Goal: Use online tool/utility: Utilize a website feature to perform a specific function

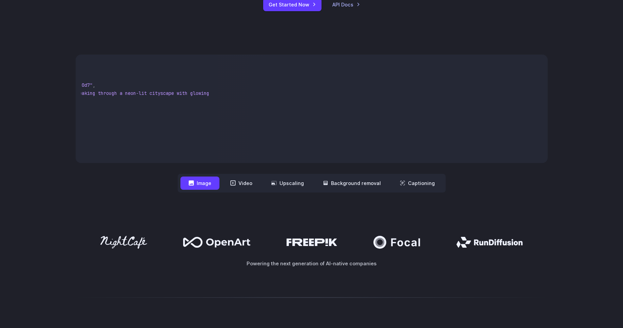
scroll to position [0, 185]
drag, startPoint x: 145, startPoint y: 94, endPoint x: 207, endPoint y: 95, distance: 62.8
click at [207, 95] on span ""Futuristic stealth jet streaking through a neon-lit cityscape with glowing pur…" at bounding box center [85, 93] width 247 height 6
copy span "Futuristic stealth jet streaking through a neon-lit cityscape with glowing purp…"
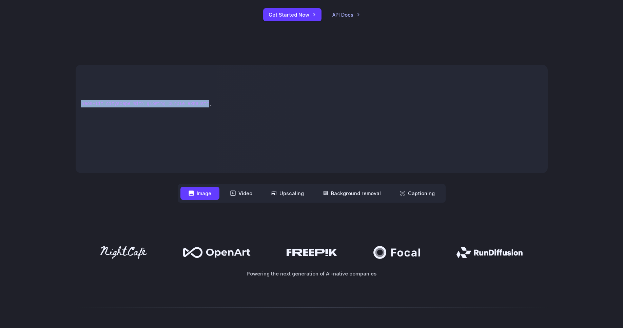
scroll to position [324, 0]
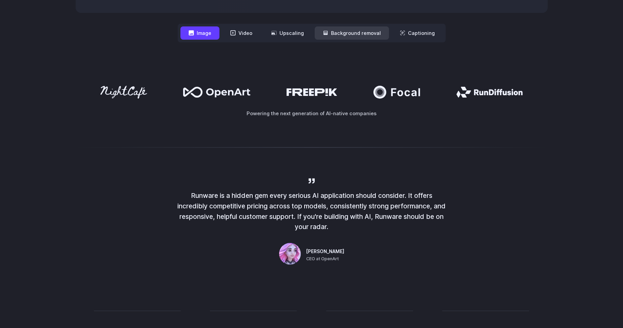
click at [349, 35] on button "Background removal" at bounding box center [352, 32] width 74 height 13
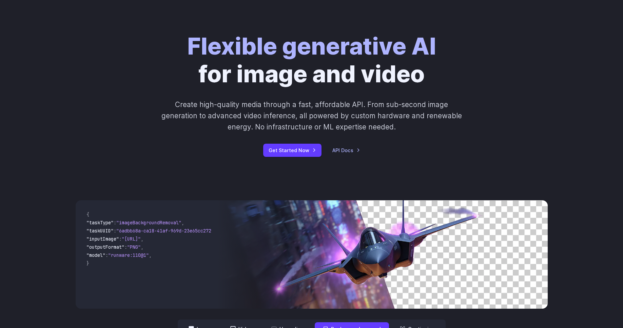
scroll to position [0, 0]
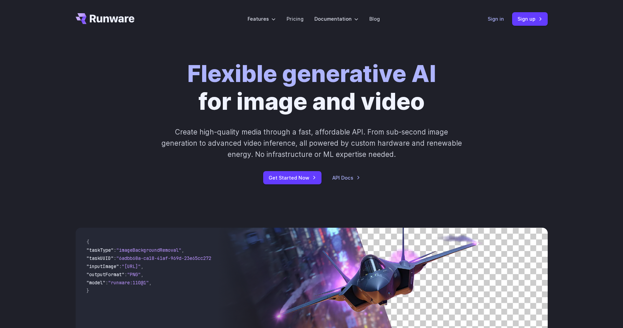
click at [492, 20] on link "Sign in" at bounding box center [496, 19] width 16 height 8
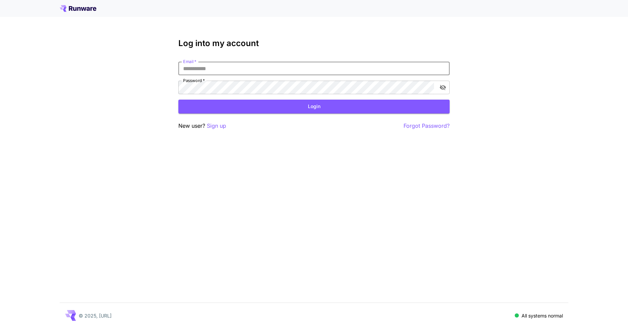
type input "**********"
click button "Login" at bounding box center [313, 107] width 271 height 14
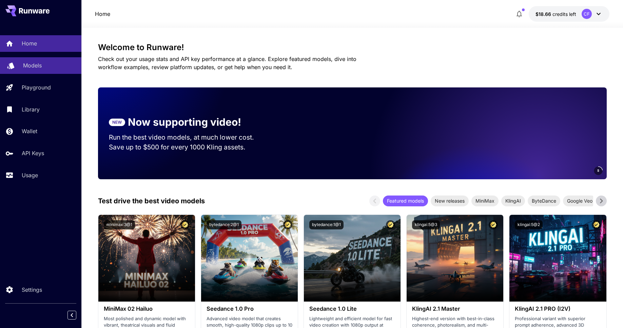
click at [34, 68] on p "Models" at bounding box center [32, 65] width 19 height 8
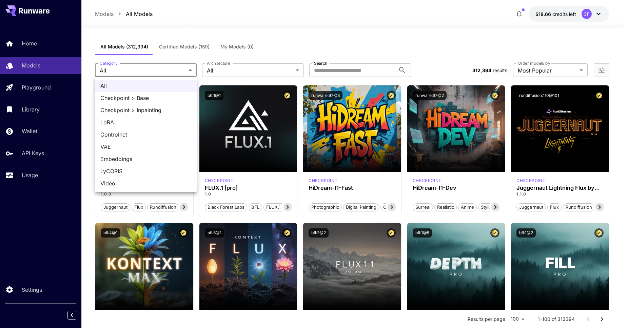
click at [280, 30] on div at bounding box center [314, 164] width 628 height 328
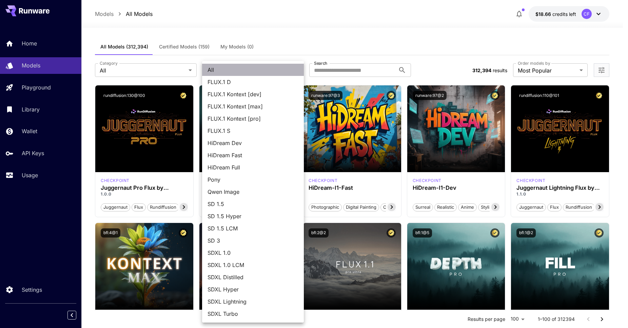
click at [250, 70] on span "All" at bounding box center [253, 70] width 91 height 8
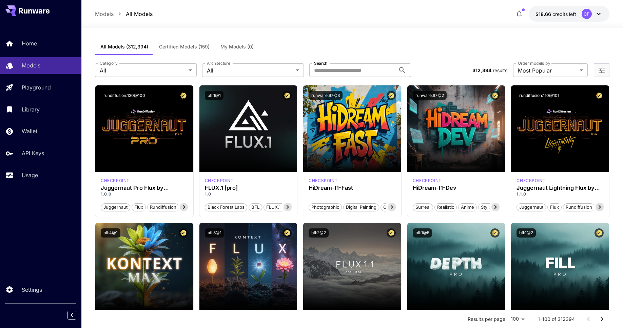
click at [334, 48] on div "All Models (312,394) Certified Models (159) My Models (0)" at bounding box center [352, 47] width 515 height 17
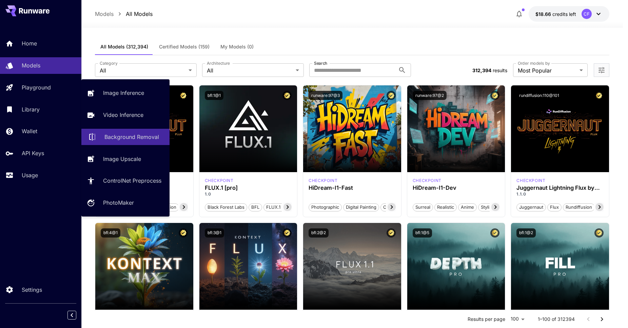
click at [111, 139] on p "Background Removal" at bounding box center [132, 137] width 55 height 8
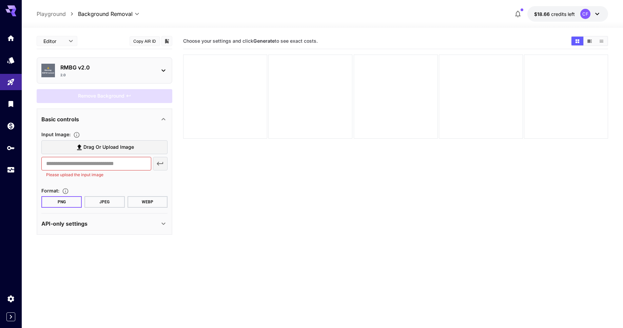
click at [119, 218] on div "API-only settings" at bounding box center [104, 224] width 126 height 16
click at [120, 222] on div "API-only settings" at bounding box center [100, 224] width 118 height 8
click at [98, 68] on p "RMBG v2.0" at bounding box center [107, 67] width 94 height 8
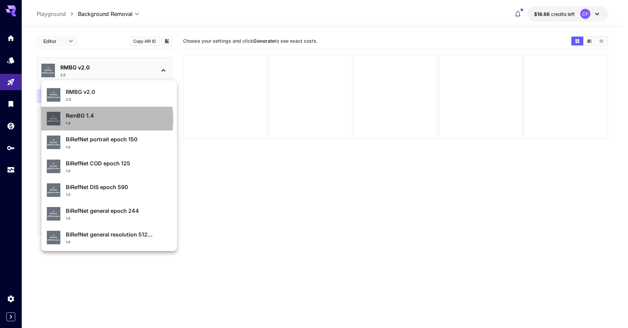
click at [88, 119] on p "RemBG 1.4" at bounding box center [119, 116] width 106 height 8
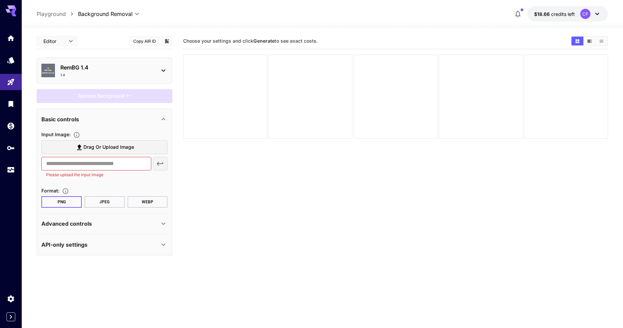
click at [108, 148] on span "Drag or upload image" at bounding box center [108, 147] width 51 height 8
click at [0, 0] on input "Drag or upload image" at bounding box center [0, 0] width 0 height 0
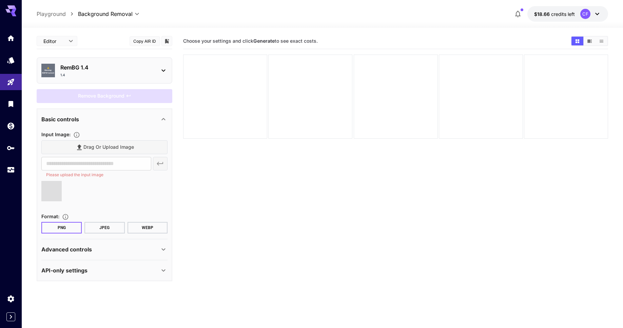
type input "**********"
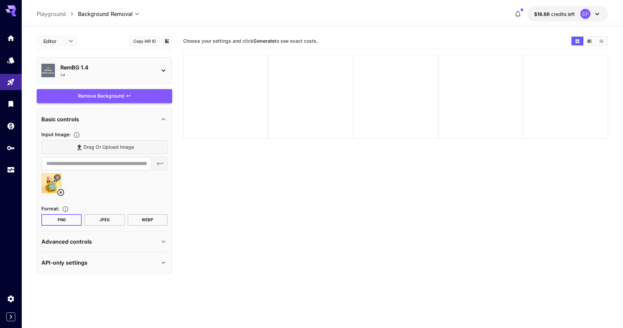
click at [92, 96] on div "Remove Background" at bounding box center [105, 96] width 136 height 14
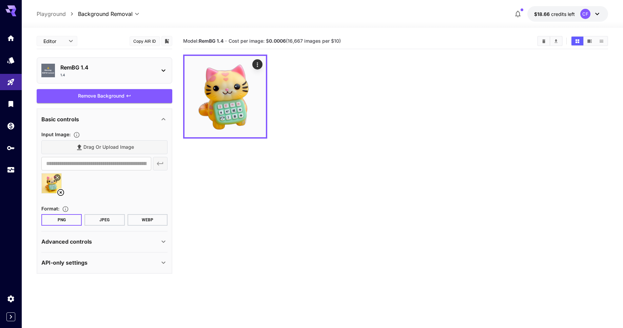
click at [600, 14] on icon at bounding box center [597, 14] width 8 height 8
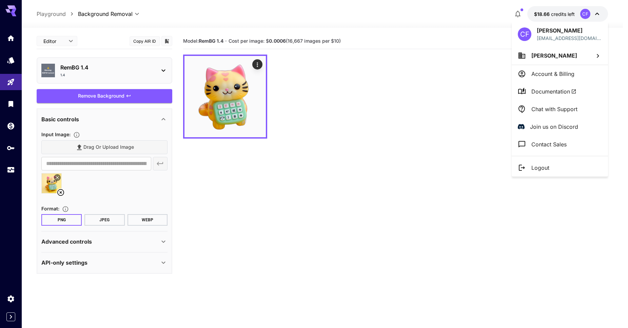
drag, startPoint x: 477, startPoint y: 119, endPoint x: 511, endPoint y: 93, distance: 42.8
click at [478, 118] on div at bounding box center [314, 164] width 628 height 328
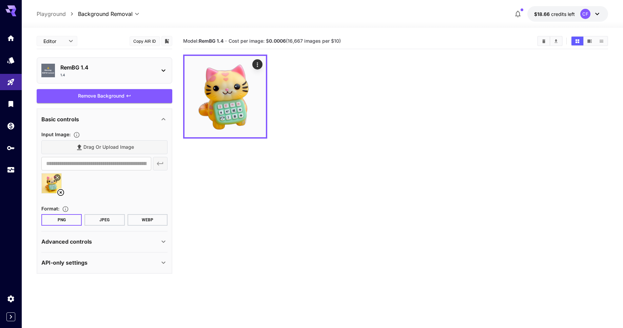
click at [595, 11] on icon at bounding box center [597, 14] width 8 height 8
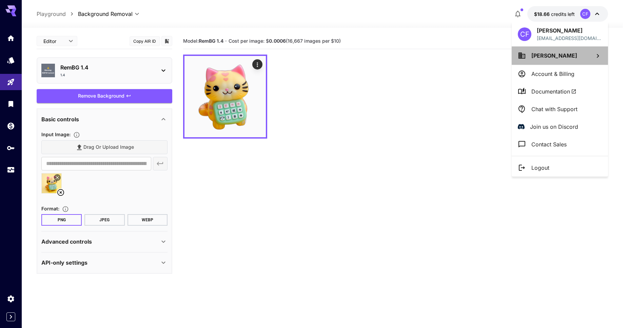
click at [562, 59] on li "Ciaran Foley" at bounding box center [560, 55] width 96 height 18
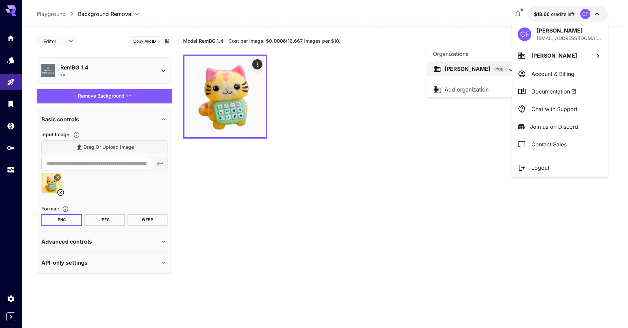
click at [436, 136] on div at bounding box center [314, 164] width 628 height 328
click at [598, 13] on div at bounding box center [314, 164] width 628 height 328
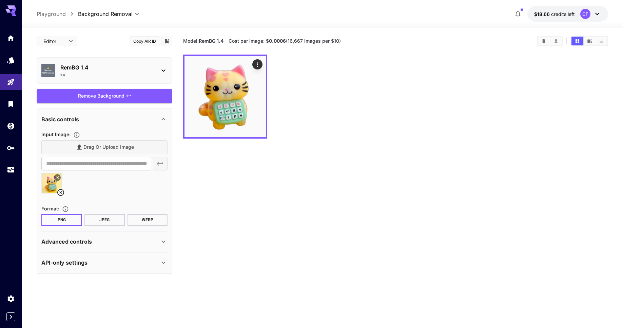
click at [444, 24] on div at bounding box center [323, 24] width 602 height 8
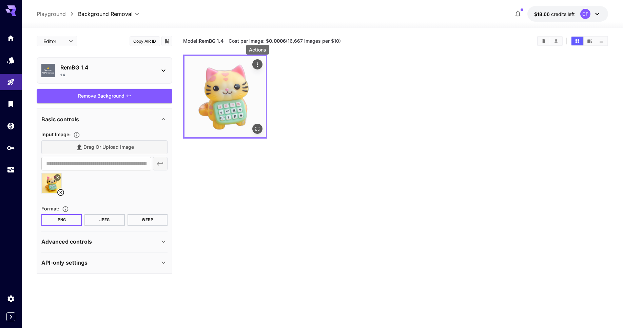
click at [258, 65] on icon "Actions" at bounding box center [257, 64] width 7 height 7
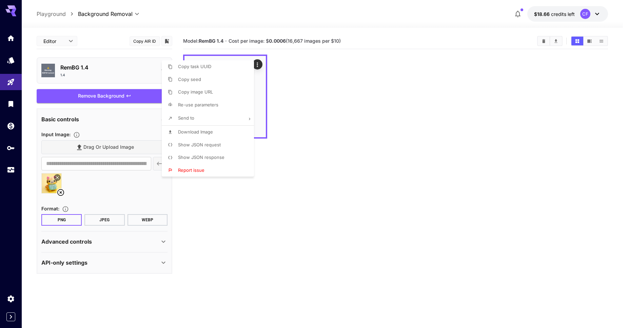
click at [303, 112] on div at bounding box center [314, 164] width 628 height 328
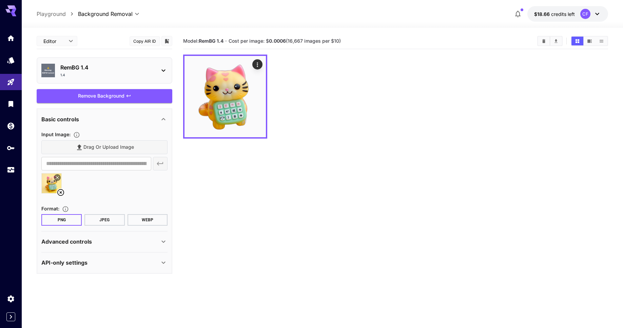
click at [297, 98] on div at bounding box center [395, 97] width 425 height 84
click at [105, 68] on p "RemBG 1.4" at bounding box center [107, 67] width 94 height 8
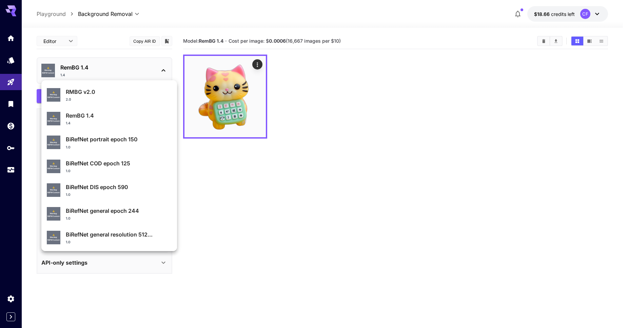
click at [100, 139] on p "BiRefNet portrait epoch 150" at bounding box center [119, 139] width 106 height 8
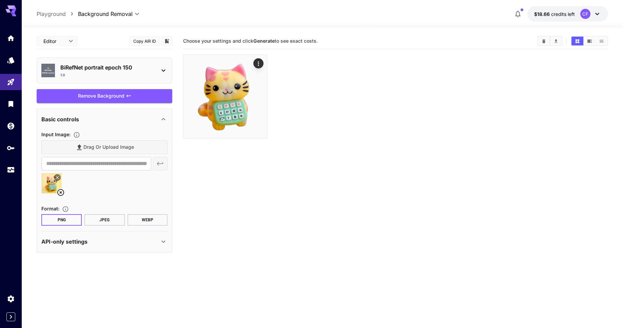
click at [61, 193] on icon at bounding box center [60, 192] width 7 height 7
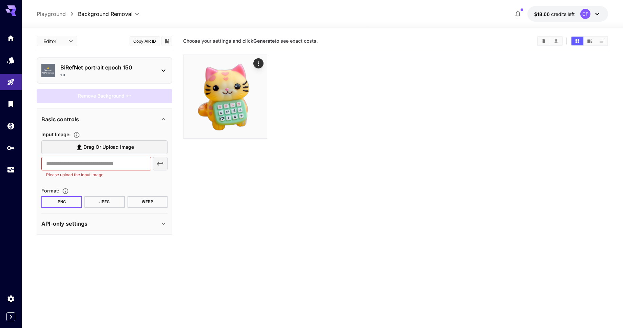
click at [110, 148] on span "Drag or upload image" at bounding box center [108, 147] width 51 height 8
click at [0, 0] on input "Drag or upload image" at bounding box center [0, 0] width 0 height 0
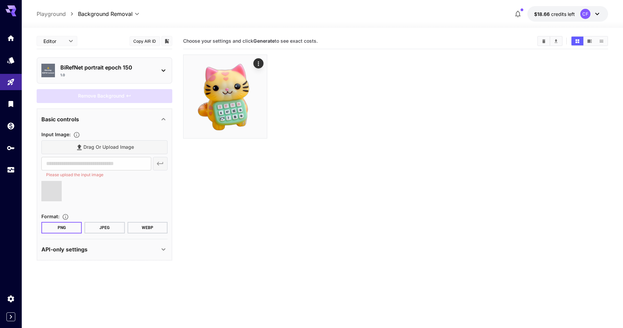
type input "**********"
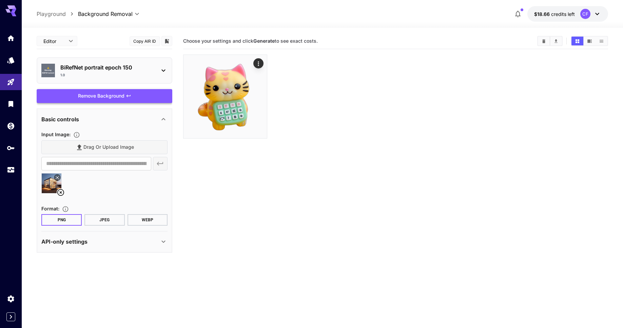
click at [105, 98] on div "Remove Background" at bounding box center [105, 96] width 136 height 14
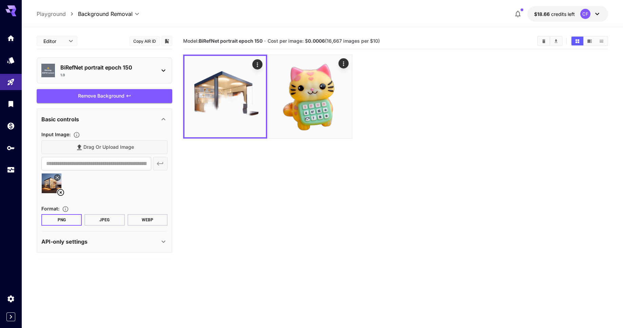
click at [108, 64] on p "BiRefNet portrait epoch 150" at bounding box center [107, 67] width 94 height 8
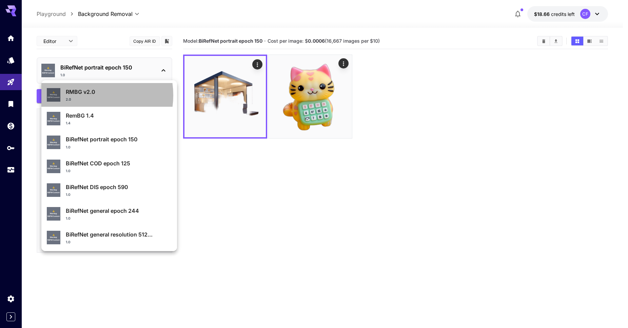
click at [85, 95] on p "RMBG v2.0" at bounding box center [119, 92] width 106 height 8
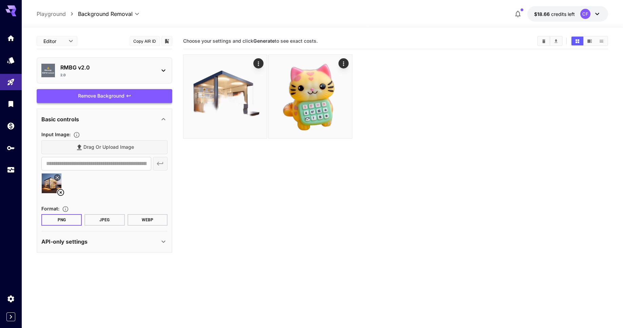
click at [102, 95] on div "Remove Background" at bounding box center [105, 96] width 136 height 14
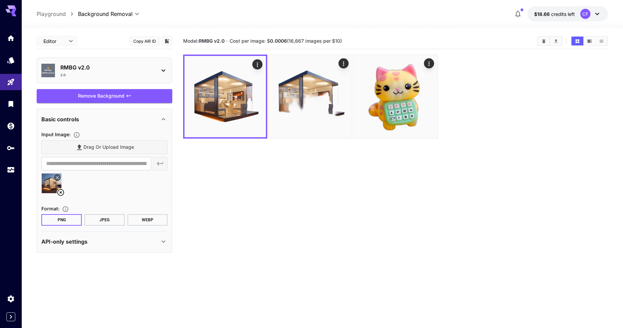
click at [114, 69] on p "RMBG v2.0" at bounding box center [107, 67] width 94 height 8
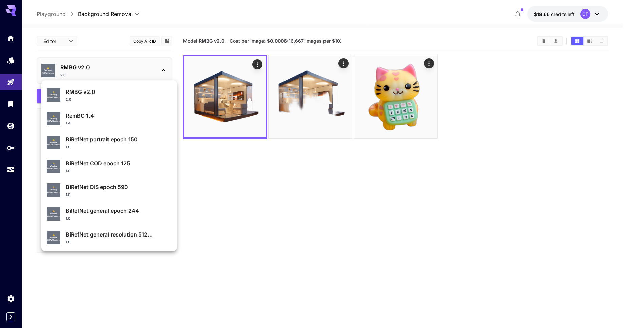
click at [103, 120] on div "RemBG 1.4 1.4" at bounding box center [119, 119] width 106 height 14
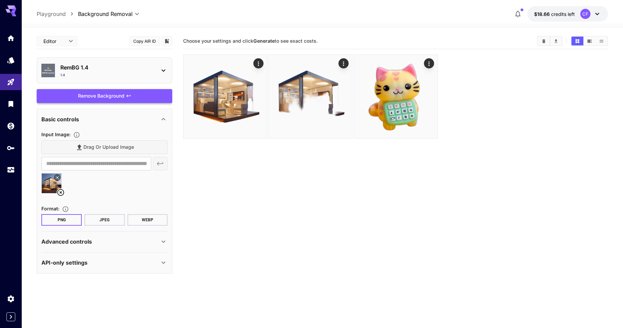
click at [104, 95] on div "Remove Background" at bounding box center [105, 96] width 136 height 14
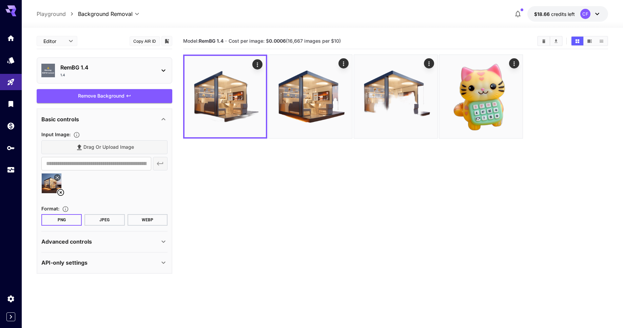
click at [115, 72] on div "RemBG 1.4 1.4" at bounding box center [107, 70] width 94 height 14
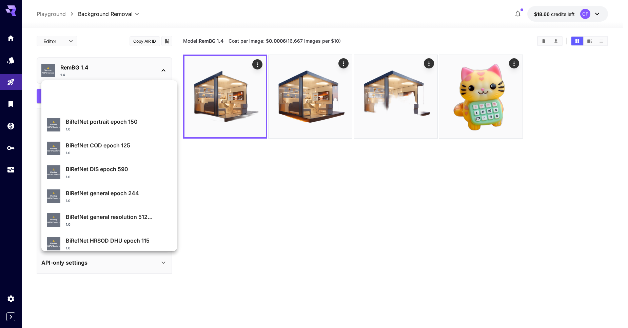
scroll to position [72, 0]
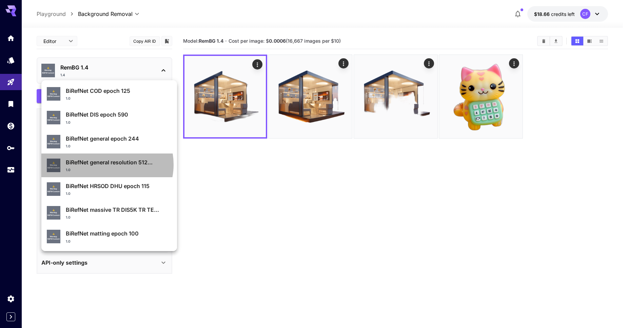
click at [107, 165] on p "BiRefNet general resolution 512..." at bounding box center [119, 162] width 106 height 8
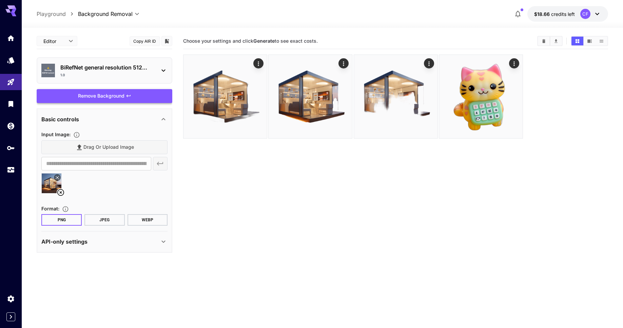
click at [110, 92] on div "Remove Background" at bounding box center [105, 96] width 136 height 14
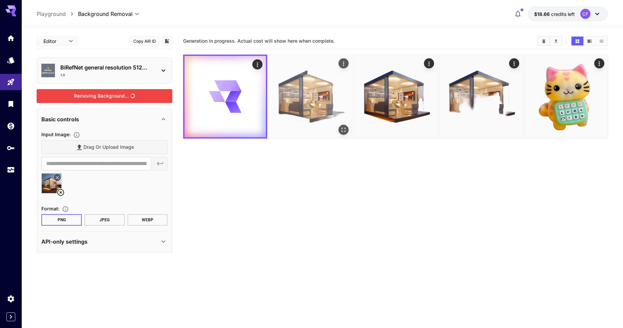
click at [322, 91] on img at bounding box center [310, 96] width 83 height 83
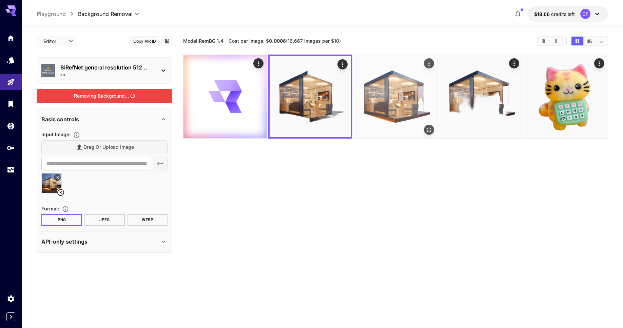
click at [404, 93] on img at bounding box center [395, 96] width 83 height 83
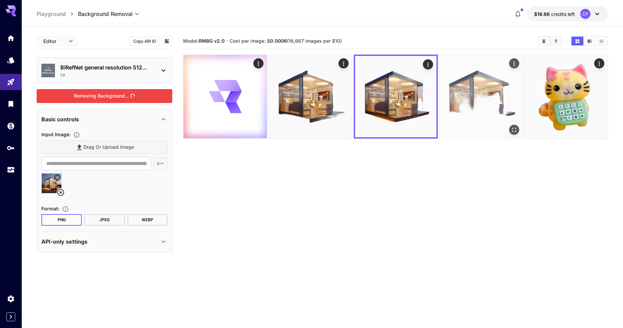
click at [474, 93] on img at bounding box center [480, 96] width 83 height 83
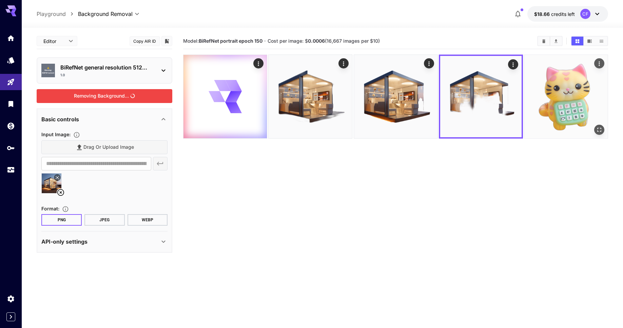
click at [555, 93] on img at bounding box center [566, 96] width 83 height 83
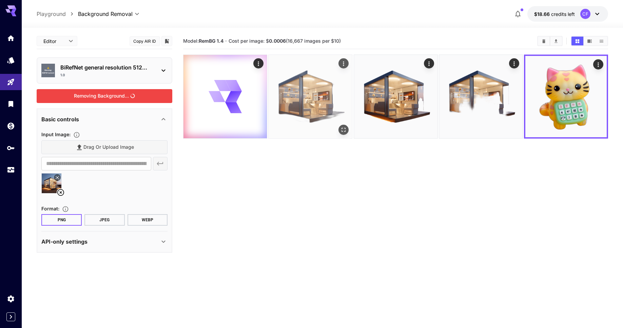
click at [315, 91] on img at bounding box center [310, 96] width 83 height 83
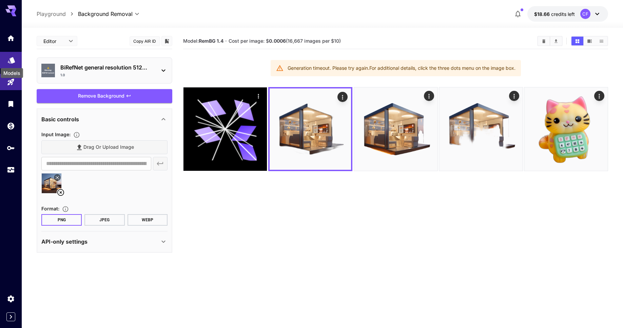
click at [11, 60] on icon "Models" at bounding box center [11, 59] width 7 height 6
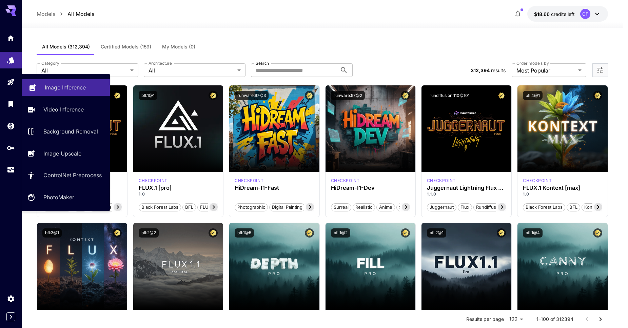
click at [59, 88] on p "Image Inference" at bounding box center [65, 87] width 41 height 8
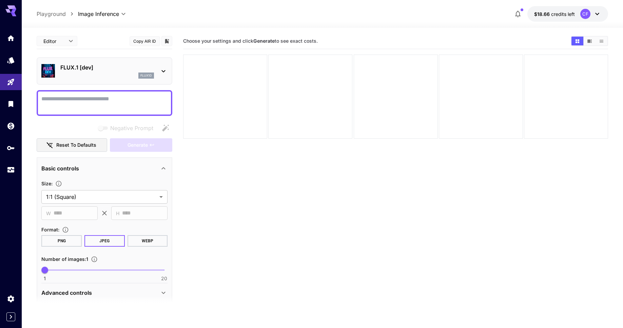
click at [119, 102] on textarea "Negative Prompt" at bounding box center [104, 103] width 126 height 16
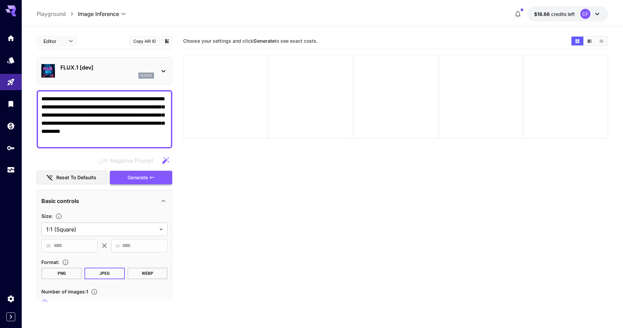
click at [146, 175] on span "Generate" at bounding box center [138, 178] width 20 height 8
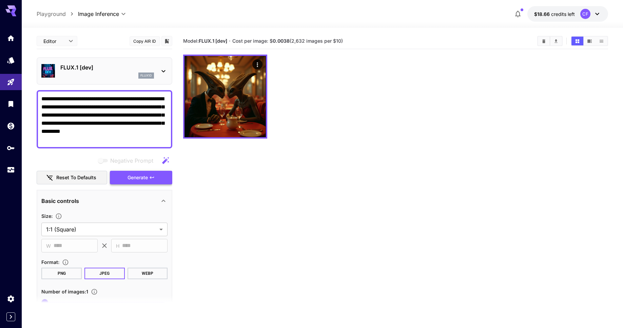
click at [134, 176] on span "Generate" at bounding box center [138, 178] width 20 height 8
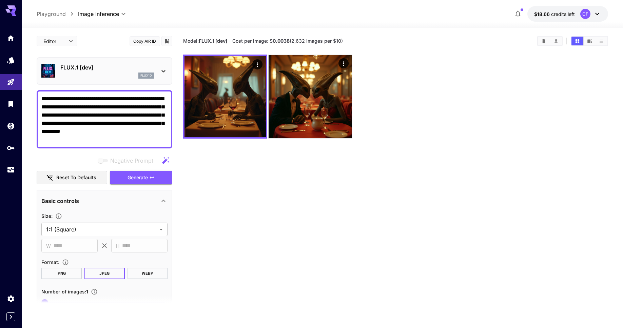
click at [54, 99] on textarea "**********" at bounding box center [104, 119] width 126 height 49
click at [140, 177] on span "Generate" at bounding box center [138, 178] width 20 height 8
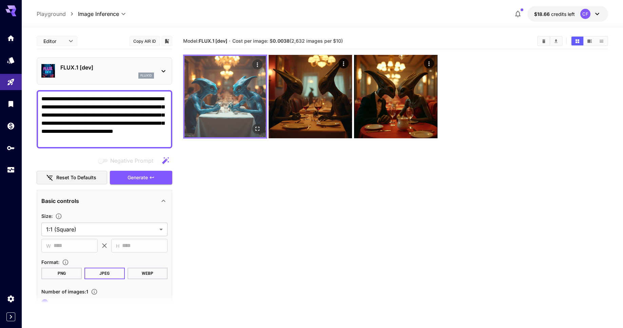
click at [257, 127] on icon "Open in fullscreen" at bounding box center [257, 129] width 7 height 7
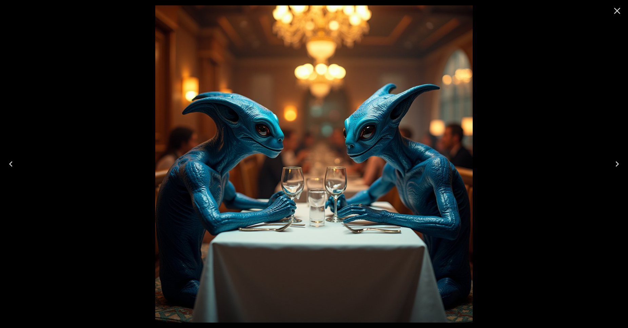
click at [618, 7] on icon "Close" at bounding box center [617, 10] width 11 height 11
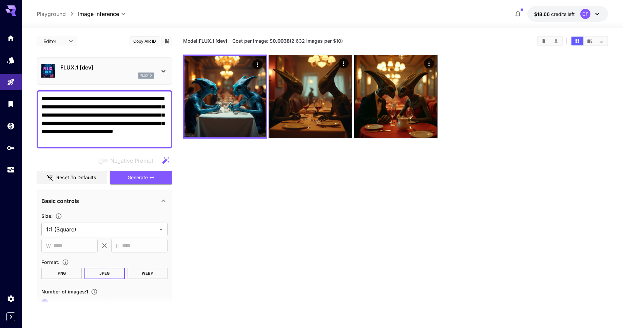
drag, startPoint x: 81, startPoint y: 107, endPoint x: 129, endPoint y: 100, distance: 48.4
click at [129, 100] on textarea "**********" at bounding box center [104, 119] width 126 height 49
click at [142, 100] on textarea "**********" at bounding box center [104, 119] width 126 height 49
click at [146, 175] on span "Generate" at bounding box center [138, 178] width 20 height 8
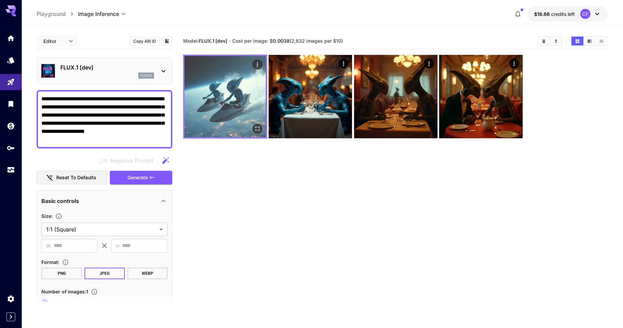
click at [257, 127] on icon "Open in fullscreen" at bounding box center [257, 129] width 7 height 7
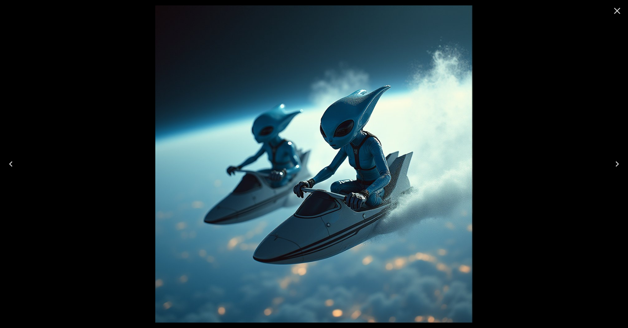
click at [618, 11] on icon "Close" at bounding box center [617, 11] width 6 height 6
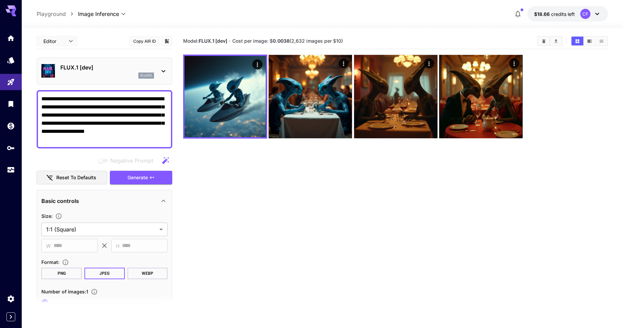
drag, startPoint x: 109, startPoint y: 99, endPoint x: 57, endPoint y: 106, distance: 52.4
click at [57, 106] on textarea "**********" at bounding box center [104, 119] width 126 height 49
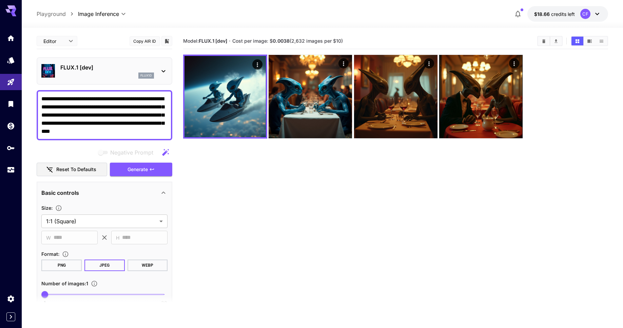
click at [97, 99] on textarea "**********" at bounding box center [104, 115] width 126 height 41
click at [148, 169] on span "Generate" at bounding box center [138, 170] width 20 height 8
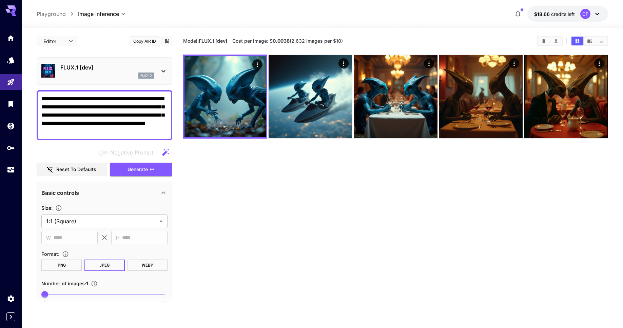
click at [56, 100] on textarea "**********" at bounding box center [104, 115] width 126 height 41
click at [141, 171] on span "Generate" at bounding box center [138, 170] width 20 height 8
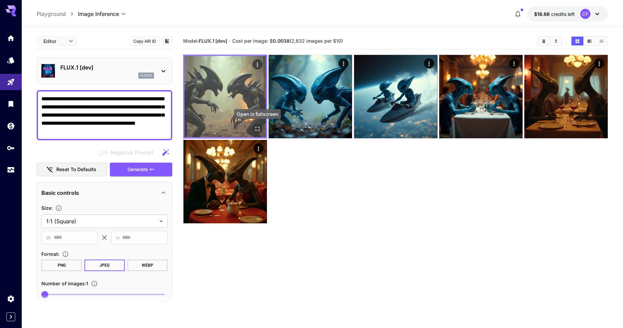
click at [258, 129] on icon "Open in fullscreen" at bounding box center [257, 129] width 7 height 7
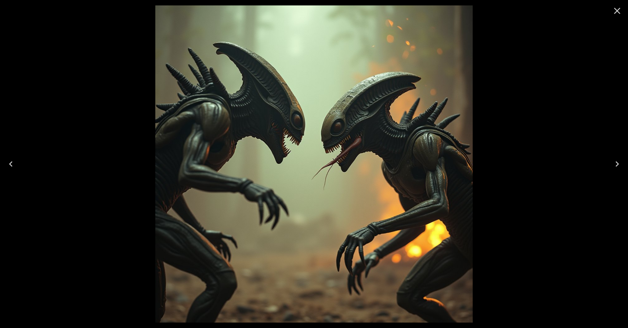
click at [617, 11] on icon "Close" at bounding box center [617, 10] width 11 height 11
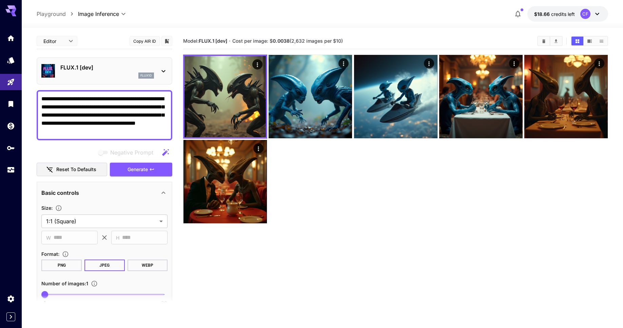
drag, startPoint x: 89, startPoint y: 108, endPoint x: 66, endPoint y: 106, distance: 22.5
click at [66, 106] on textarea "**********" at bounding box center [104, 115] width 126 height 41
click at [134, 167] on span "Generate" at bounding box center [138, 170] width 20 height 8
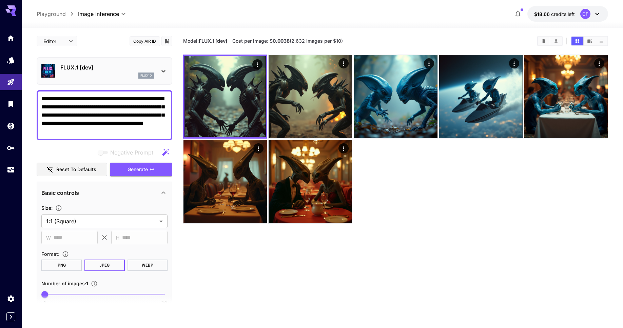
drag, startPoint x: 67, startPoint y: 101, endPoint x: 36, endPoint y: 98, distance: 30.7
click at [37, 98] on div "**********" at bounding box center [105, 115] width 136 height 50
click at [136, 171] on span "Generate" at bounding box center [138, 170] width 20 height 8
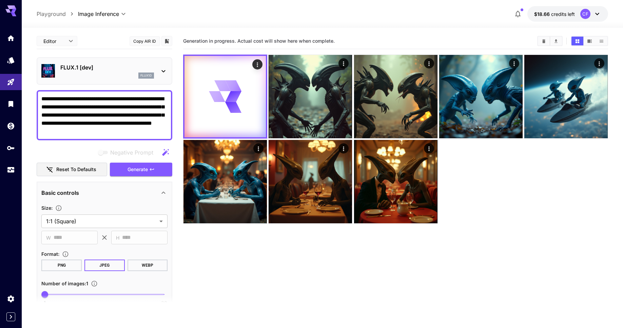
click at [179, 88] on main "**********" at bounding box center [322, 200] width 571 height 334
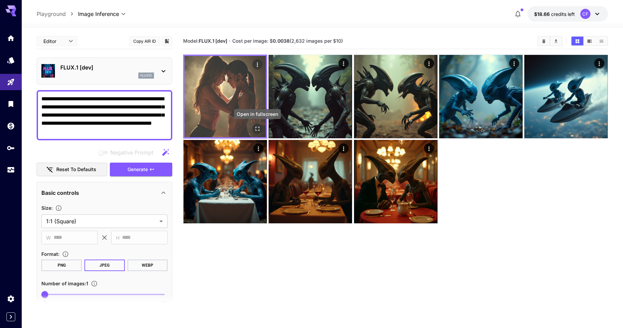
click at [258, 129] on icon "Open in fullscreen" at bounding box center [257, 129] width 7 height 7
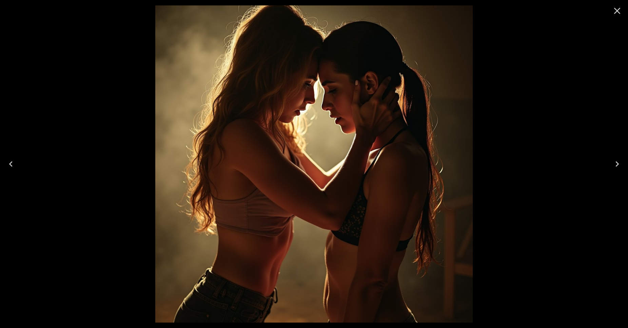
click at [617, 10] on icon "Close" at bounding box center [617, 10] width 11 height 11
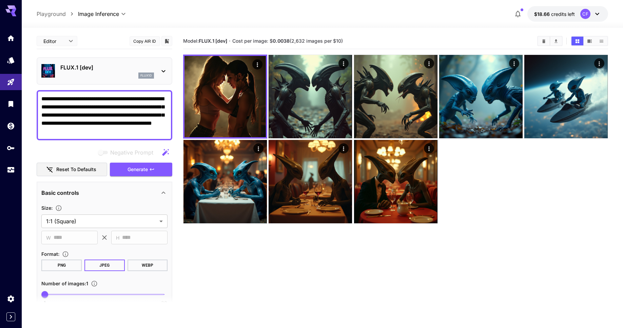
drag, startPoint x: 100, startPoint y: 133, endPoint x: 106, endPoint y: 99, distance: 34.2
click at [106, 99] on textarea "**********" at bounding box center [104, 115] width 126 height 41
paste textarea
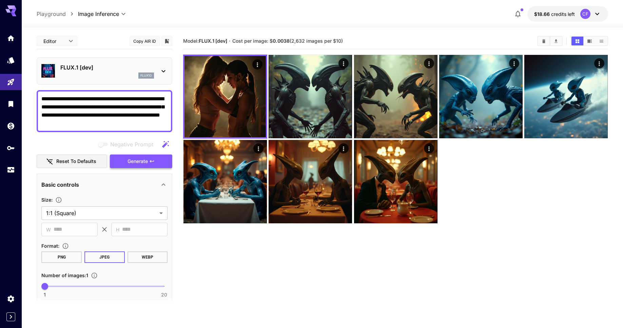
click at [143, 162] on span "Generate" at bounding box center [138, 161] width 20 height 8
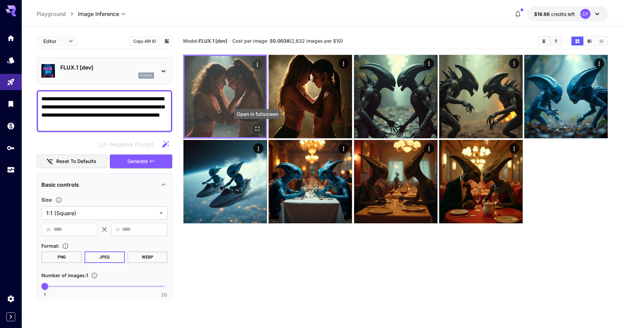
click at [257, 128] on icon "Open in fullscreen" at bounding box center [257, 129] width 7 height 7
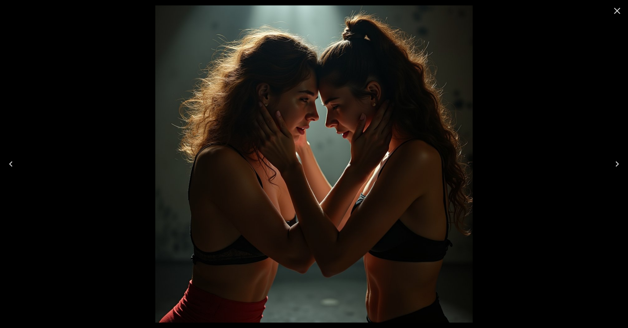
click at [617, 10] on icon "Close" at bounding box center [617, 11] width 6 height 6
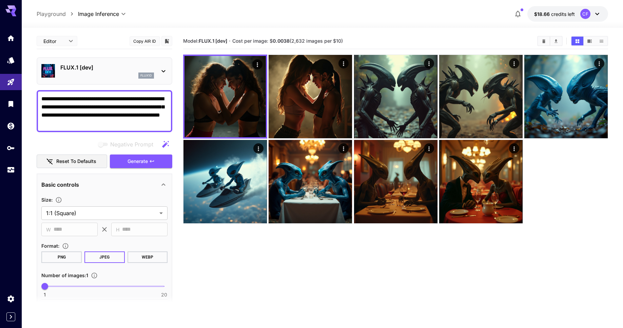
click at [93, 100] on textarea "**********" at bounding box center [104, 111] width 126 height 33
click at [139, 159] on span "Generate" at bounding box center [138, 161] width 20 height 8
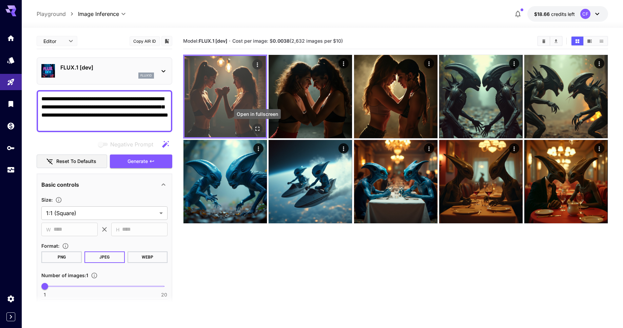
click at [257, 127] on icon "Open in fullscreen" at bounding box center [257, 129] width 7 height 7
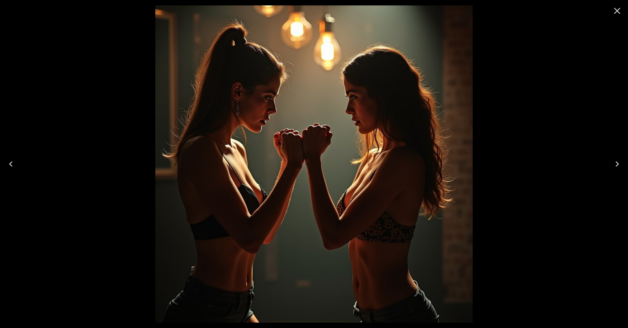
click at [618, 10] on icon "Close" at bounding box center [617, 11] width 6 height 6
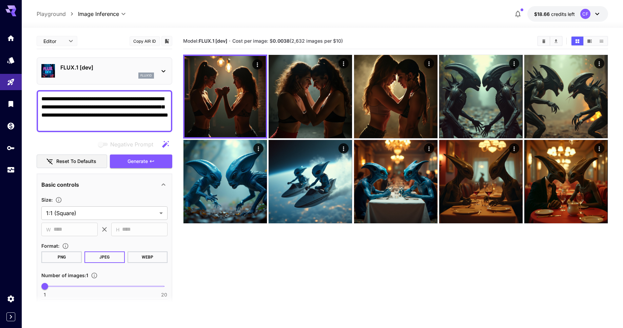
click at [126, 126] on textarea "**********" at bounding box center [104, 111] width 126 height 33
click at [137, 157] on span "Generate" at bounding box center [138, 161] width 20 height 8
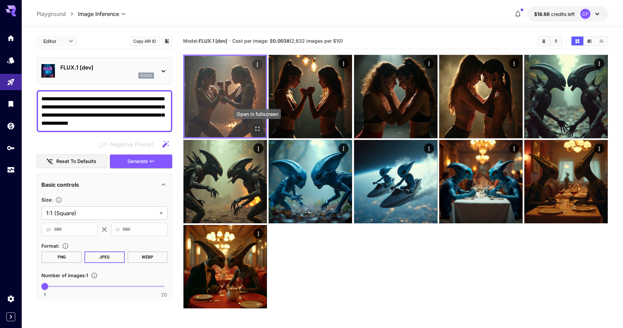
click at [257, 127] on icon "Open in fullscreen" at bounding box center [257, 129] width 7 height 7
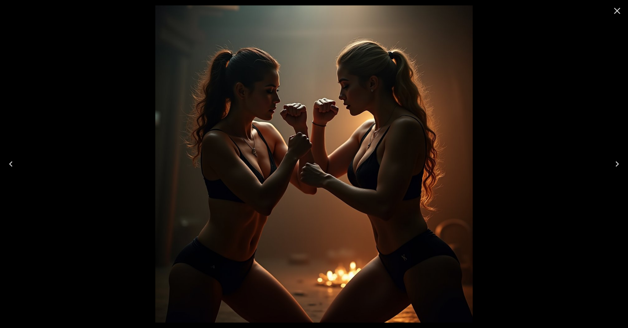
click at [617, 11] on icon "Close" at bounding box center [617, 11] width 6 height 6
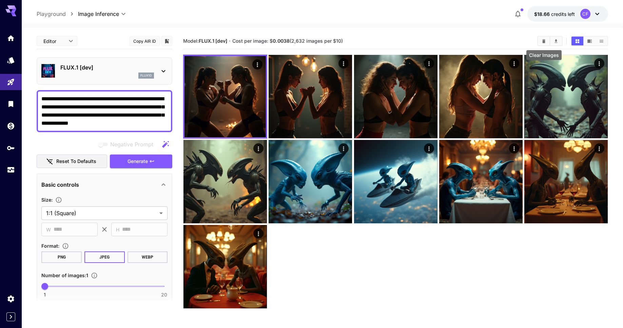
click at [543, 41] on icon "Clear Images" at bounding box center [544, 41] width 5 height 5
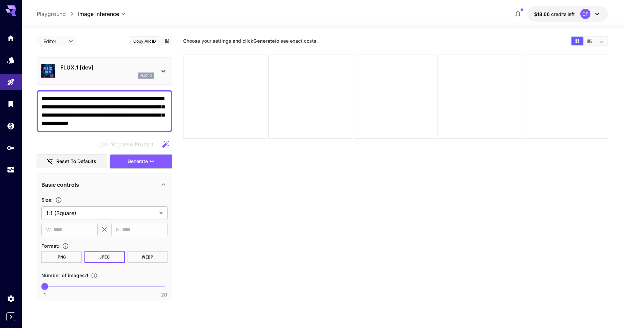
drag, startPoint x: 144, startPoint y: 125, endPoint x: 115, endPoint y: 98, distance: 39.4
click at [115, 98] on textarea "**********" at bounding box center [104, 111] width 126 height 33
paste textarea "**********"
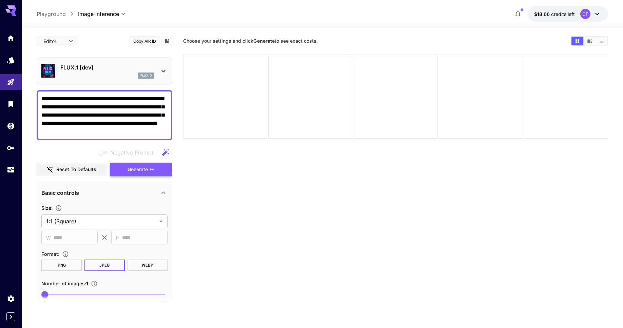
click at [145, 170] on span "Generate" at bounding box center [138, 170] width 20 height 8
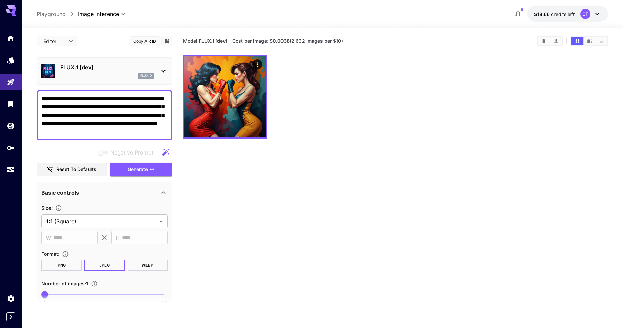
click at [164, 66] on div "FLUX.1 [dev] flux1d" at bounding box center [104, 71] width 126 height 21
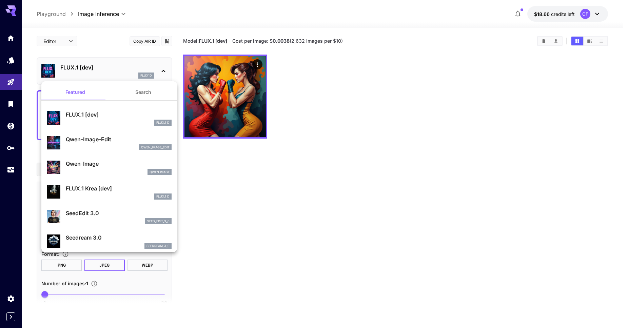
click at [96, 188] on p "FLUX.1 Krea [dev]" at bounding box center [119, 189] width 106 height 8
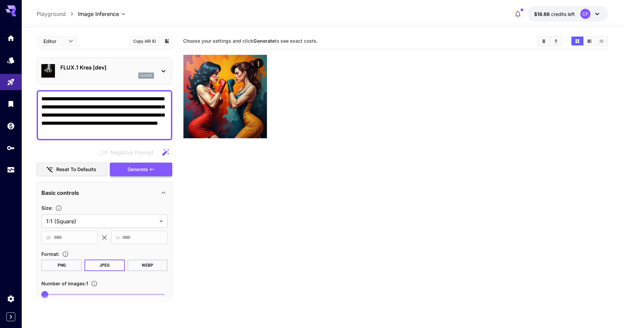
click at [143, 167] on span "Generate" at bounding box center [138, 170] width 20 height 8
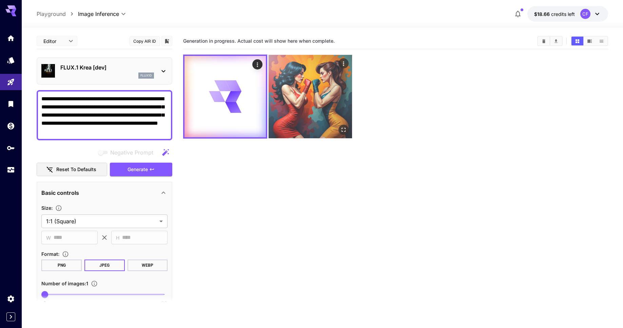
click at [297, 104] on img at bounding box center [310, 96] width 83 height 83
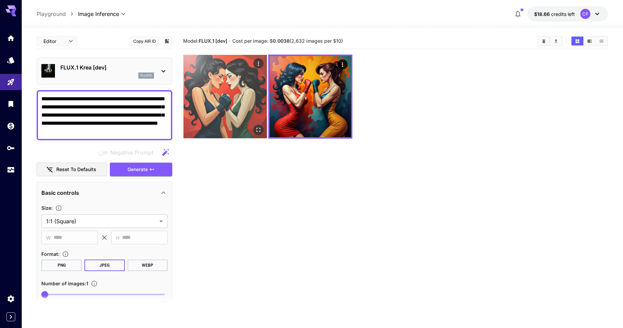
click at [229, 109] on img at bounding box center [225, 96] width 83 height 83
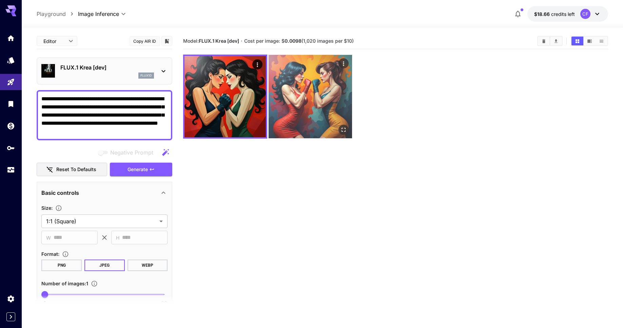
click at [300, 99] on img at bounding box center [310, 96] width 83 height 83
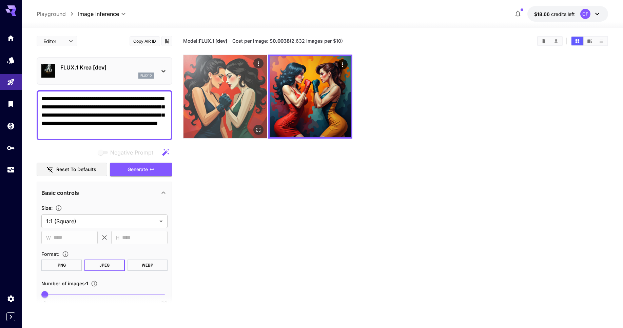
click at [234, 99] on img at bounding box center [225, 96] width 83 height 83
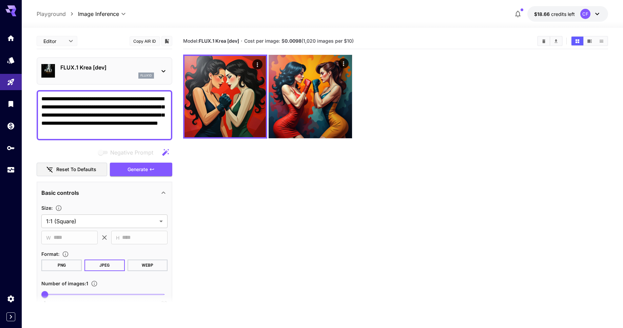
click at [128, 77] on div "flux1d" at bounding box center [107, 76] width 94 height 6
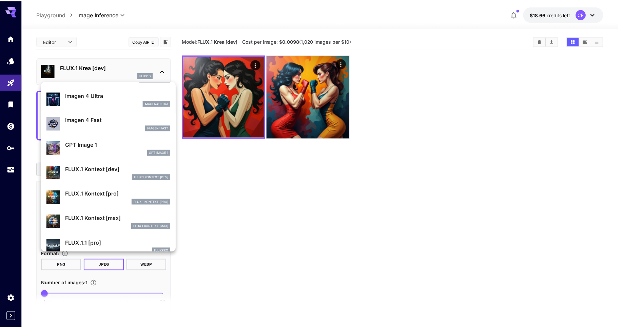
scroll to position [323, 0]
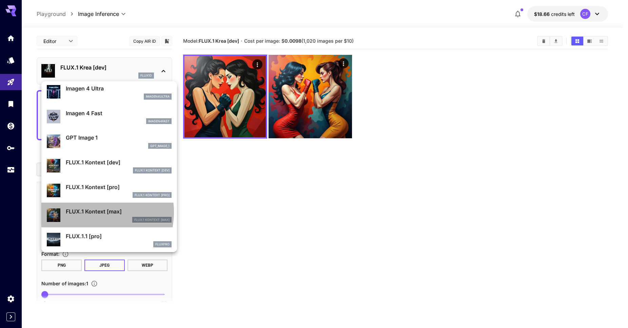
click at [91, 212] on p "FLUX.1 Kontext [max]" at bounding box center [119, 212] width 106 height 8
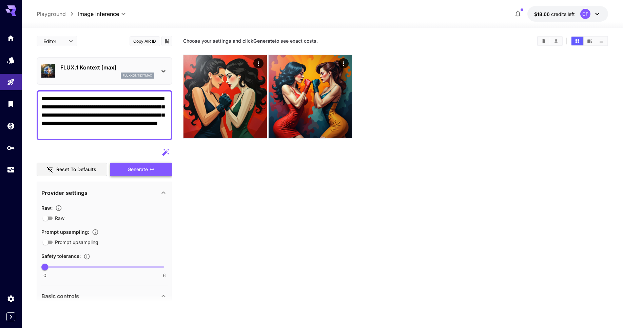
click at [135, 169] on span "Generate" at bounding box center [138, 170] width 20 height 8
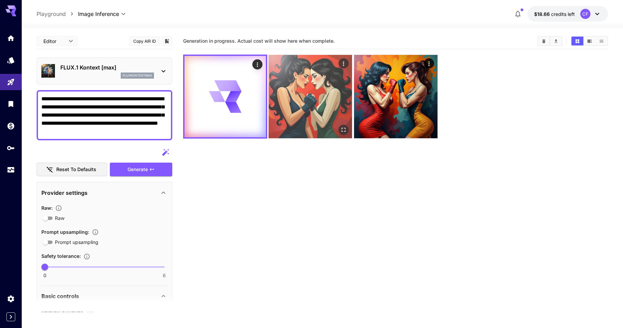
click at [309, 105] on img at bounding box center [310, 96] width 83 height 83
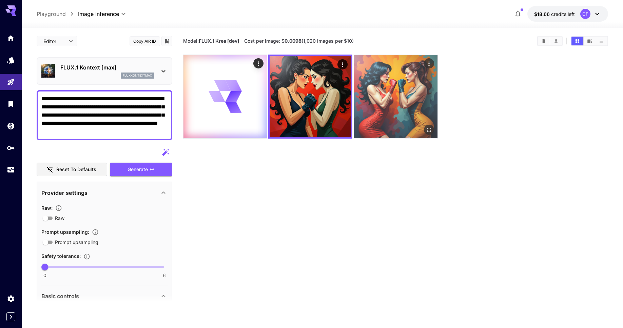
click at [386, 97] on img at bounding box center [395, 96] width 83 height 83
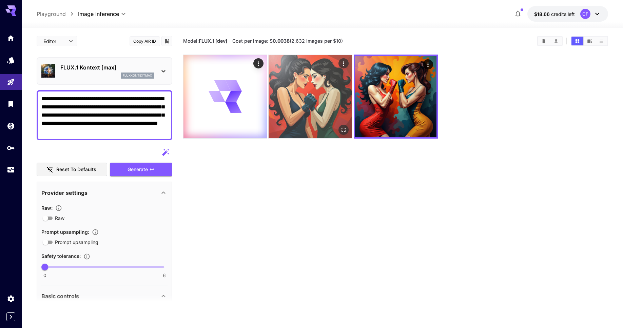
click at [303, 97] on img at bounding box center [310, 96] width 83 height 83
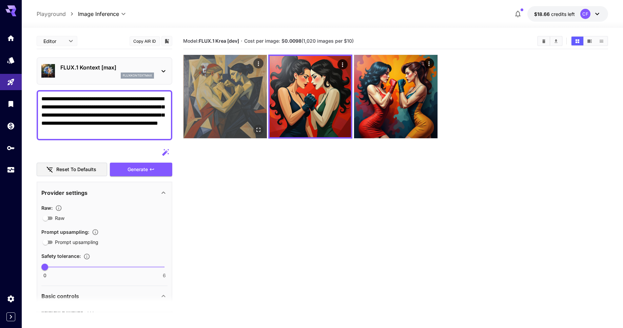
click at [235, 94] on img at bounding box center [225, 96] width 83 height 83
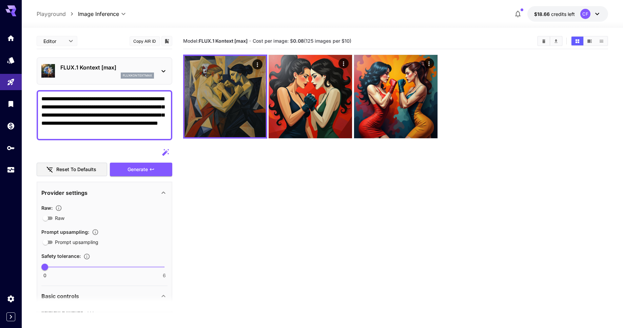
click at [151, 70] on p "FLUX.1 Kontext [max]" at bounding box center [107, 67] width 94 height 8
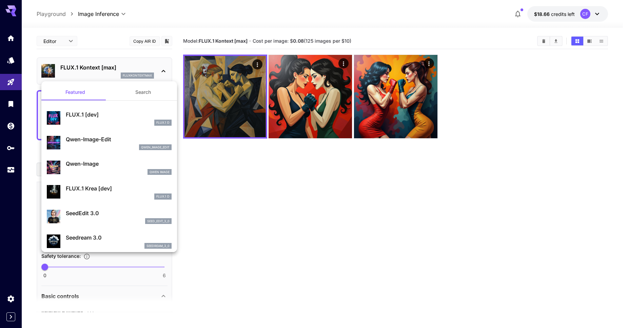
click at [93, 114] on p "FLUX.1 [dev]" at bounding box center [119, 115] width 106 height 8
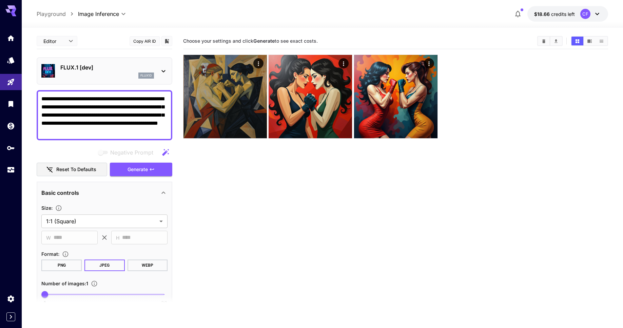
drag, startPoint x: 139, startPoint y: 130, endPoint x: 116, endPoint y: 100, distance: 38.3
click at [116, 100] on textarea "**********" at bounding box center [104, 115] width 126 height 41
paste textarea
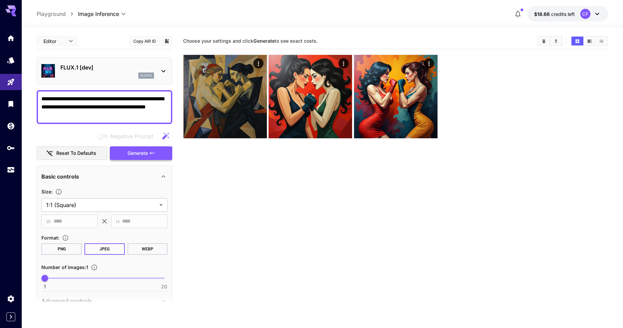
click at [142, 151] on span "Generate" at bounding box center [138, 153] width 20 height 8
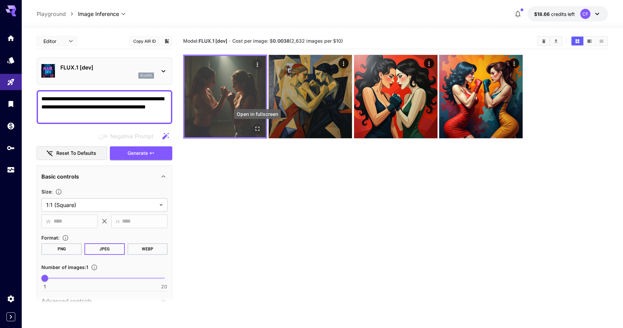
click at [257, 127] on icon "Open in fullscreen" at bounding box center [257, 129] width 7 height 7
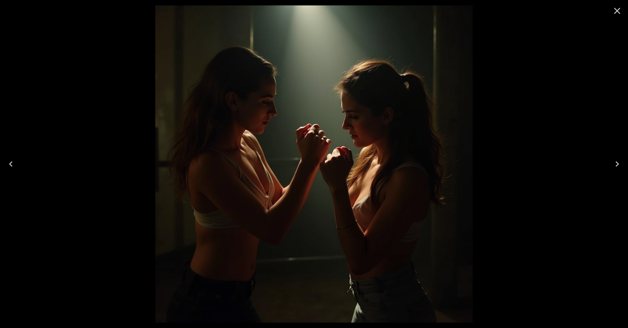
click at [616, 11] on icon "Close" at bounding box center [617, 10] width 11 height 11
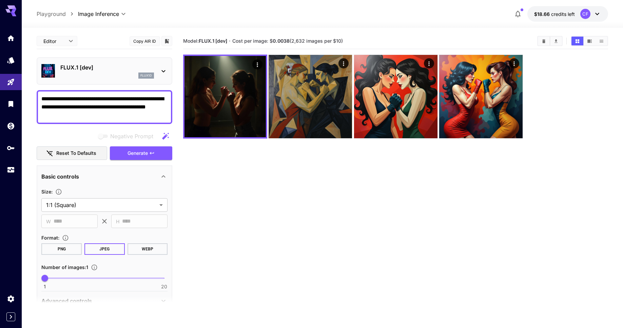
drag, startPoint x: 85, startPoint y: 117, endPoint x: 116, endPoint y: 101, distance: 34.9
click at [116, 101] on textarea "**********" at bounding box center [104, 107] width 126 height 24
paste textarea "**********"
type textarea "**********"
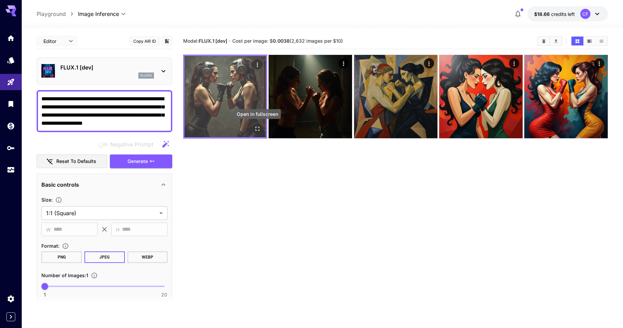
click at [256, 126] on icon "Open in fullscreen" at bounding box center [257, 129] width 7 height 7
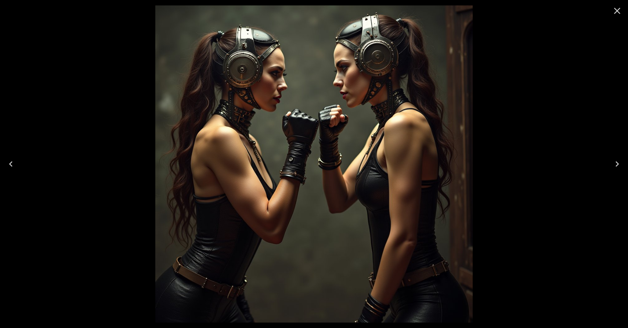
click at [619, 10] on icon "Close" at bounding box center [617, 11] width 6 height 6
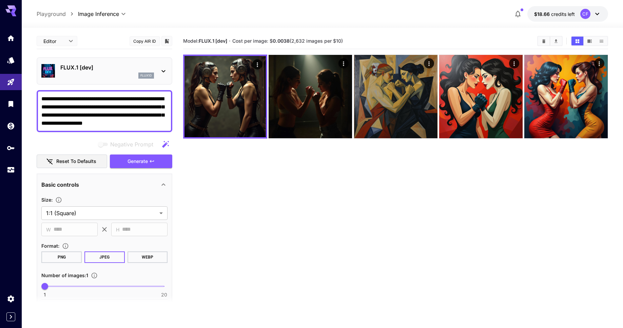
click at [54, 100] on textarea "**********" at bounding box center [104, 111] width 126 height 33
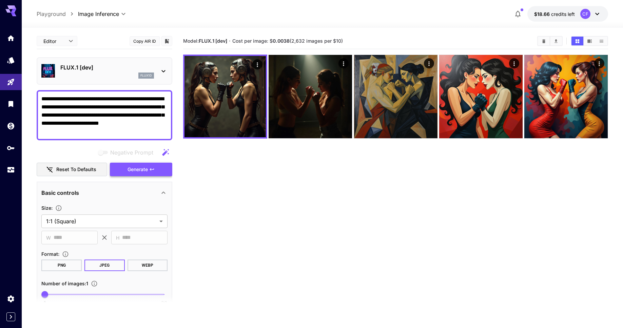
click at [158, 167] on button "Generate" at bounding box center [141, 170] width 62 height 14
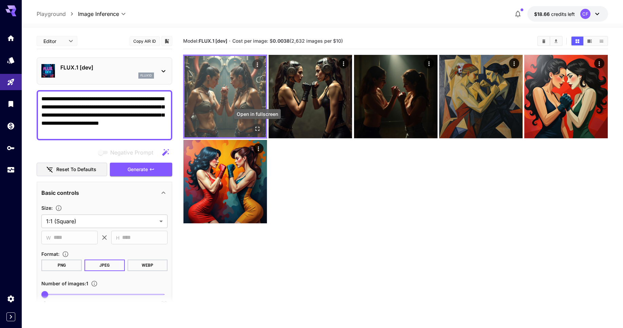
click at [258, 129] on icon "Open in fullscreen" at bounding box center [257, 129] width 7 height 7
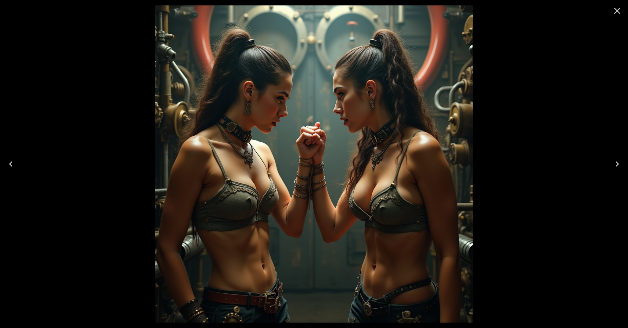
click at [618, 9] on icon "Close" at bounding box center [617, 11] width 6 height 6
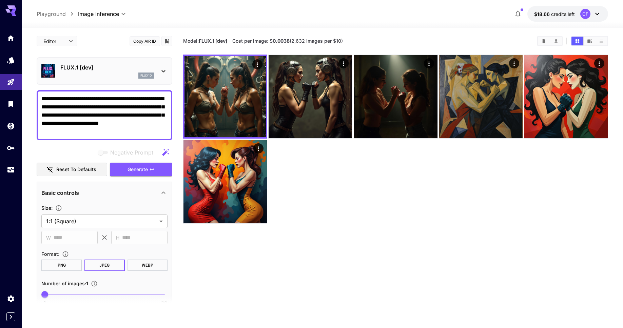
click at [63, 97] on textarea "**********" at bounding box center [104, 115] width 126 height 41
click at [137, 169] on span "Generate" at bounding box center [138, 170] width 20 height 8
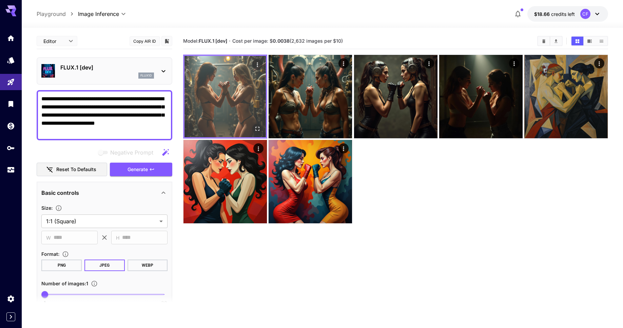
click at [257, 130] on icon "Open in fullscreen" at bounding box center [257, 129] width 7 height 7
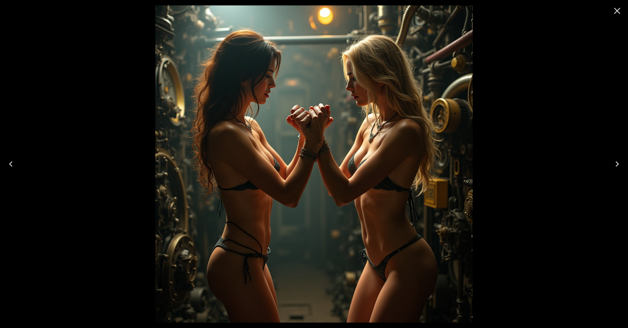
click at [619, 10] on icon "Close" at bounding box center [617, 10] width 11 height 11
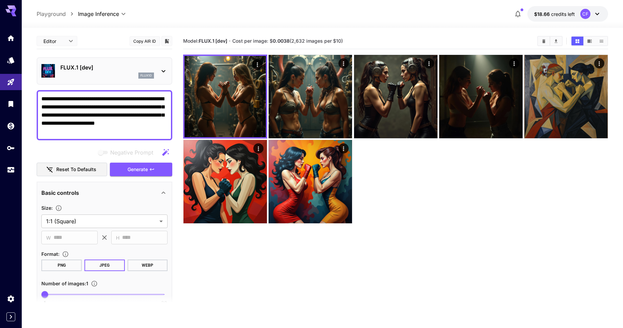
drag, startPoint x: 128, startPoint y: 100, endPoint x: 101, endPoint y: 100, distance: 26.8
click at [101, 100] on textarea "**********" at bounding box center [104, 115] width 126 height 41
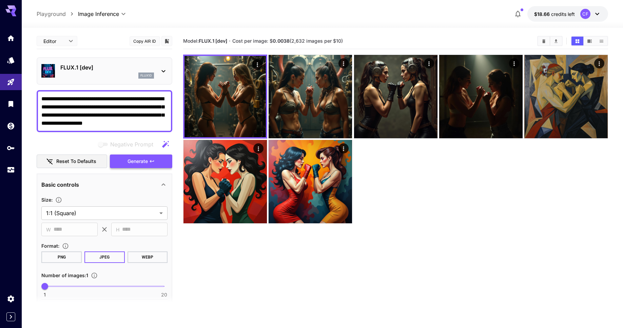
type textarea "**********"
click at [139, 160] on span "Generate" at bounding box center [138, 161] width 20 height 8
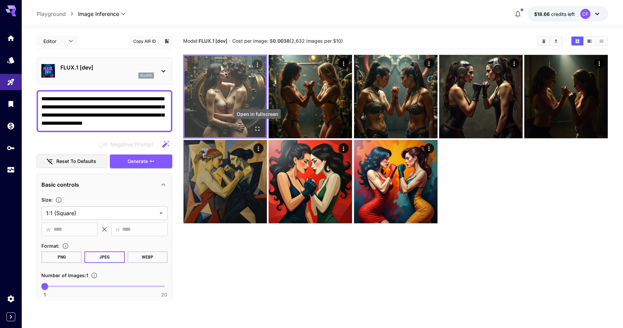
click at [258, 128] on icon "Open in fullscreen" at bounding box center [257, 129] width 7 height 7
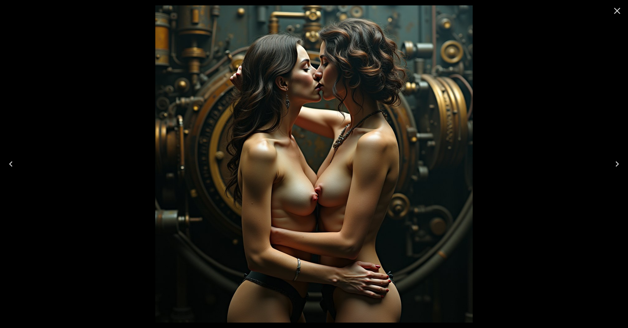
click at [617, 10] on icon "Close" at bounding box center [617, 11] width 6 height 6
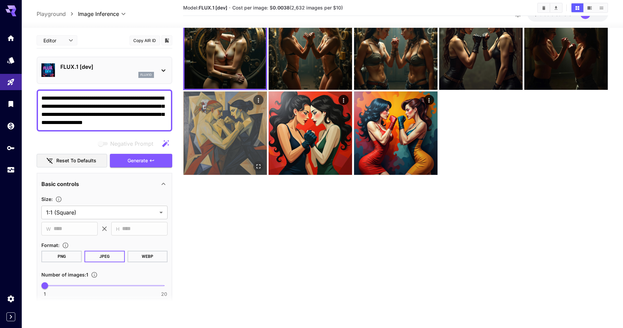
scroll to position [54, 0]
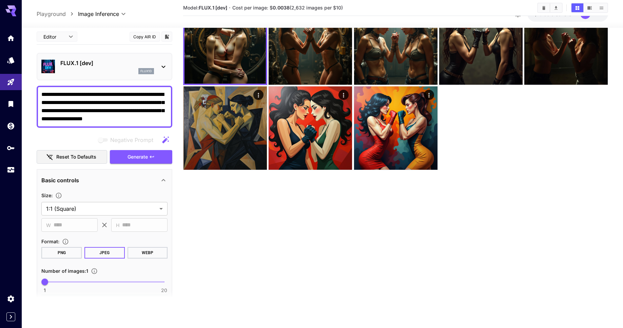
click at [90, 282] on span at bounding box center [104, 282] width 119 height 1
type input "*"
click at [138, 159] on span "Generate" at bounding box center [138, 157] width 20 height 8
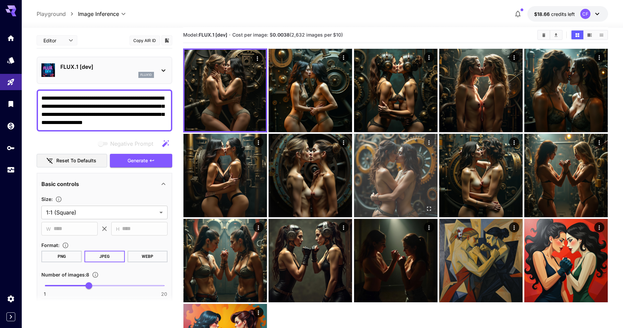
scroll to position [0, 0]
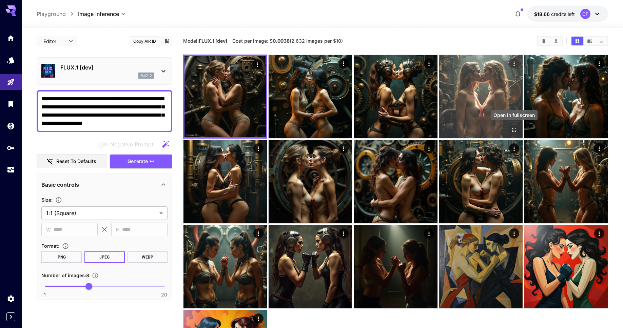
click at [513, 128] on icon "Open in fullscreen" at bounding box center [514, 130] width 4 height 4
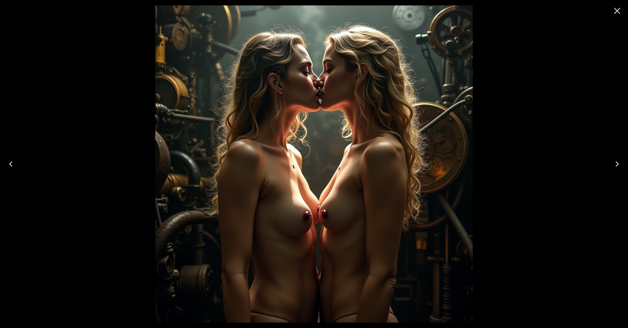
click at [615, 10] on icon "Close" at bounding box center [617, 10] width 11 height 11
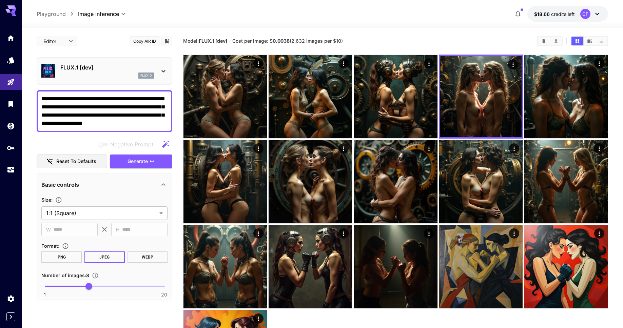
click at [543, 35] on div "Model: FLUX.1 [dev] · Cost per image: $ 0.0038 (2,632 images per $10)" at bounding box center [395, 41] width 425 height 16
click at [543, 40] on icon "Clear Images" at bounding box center [544, 41] width 3 height 4
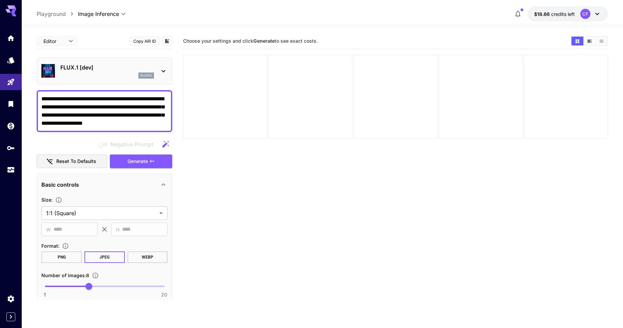
click at [476, 40] on section "Choose your settings and click Generate to see exact costs." at bounding box center [374, 41] width 382 height 6
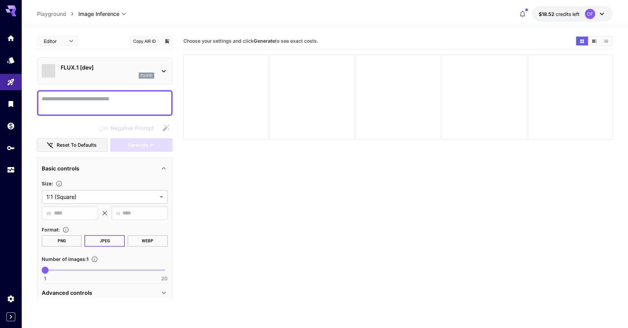
type input "**********"
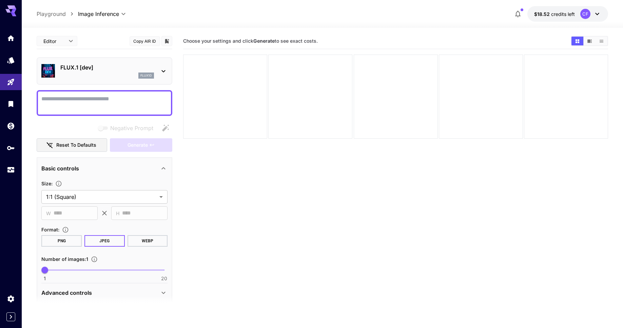
click at [107, 97] on textarea "Negative Prompt" at bounding box center [104, 103] width 126 height 16
paste textarea "**********"
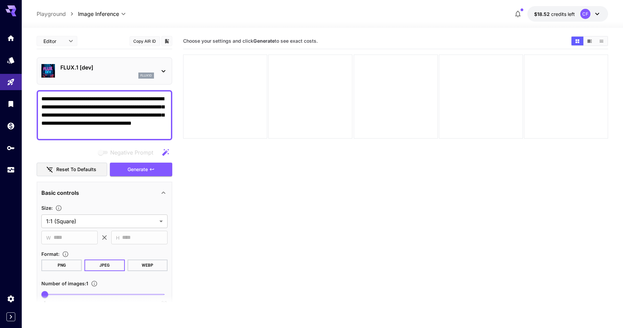
type textarea "**********"
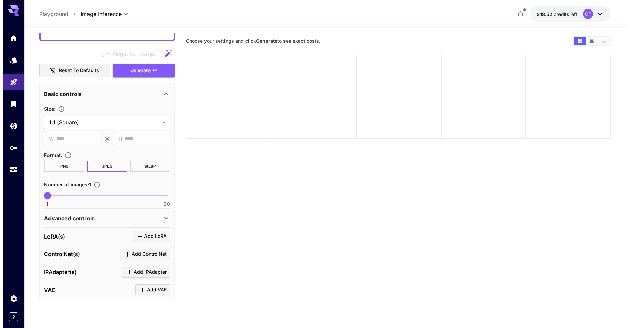
scroll to position [160, 0]
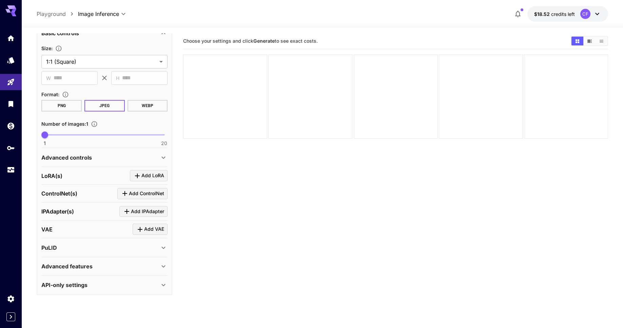
click at [142, 174] on span "Add LoRA" at bounding box center [152, 176] width 23 height 8
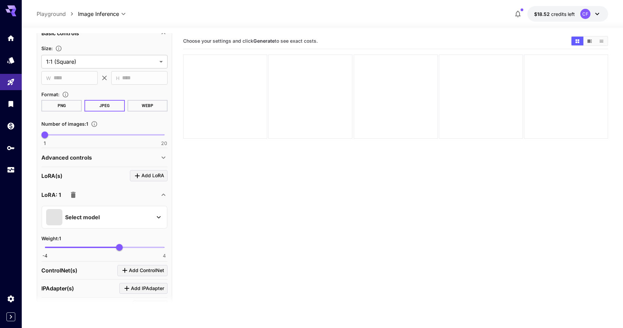
click at [106, 218] on div "Select model" at bounding box center [99, 217] width 106 height 16
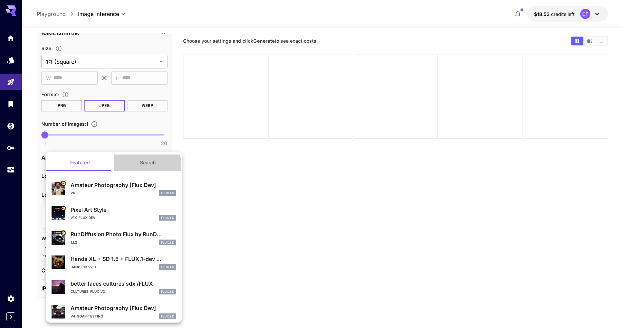
click at [139, 166] on button "Search" at bounding box center [148, 163] width 68 height 16
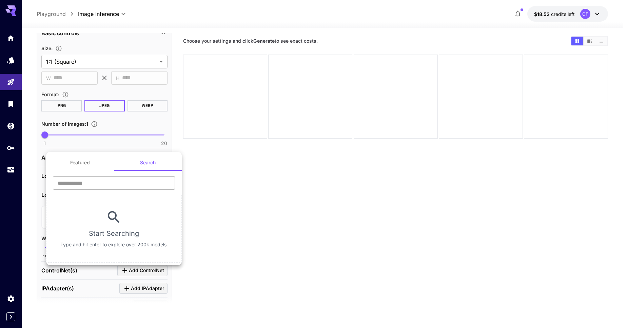
click at [118, 184] on input "text" at bounding box center [114, 183] width 122 height 14
type input "*"
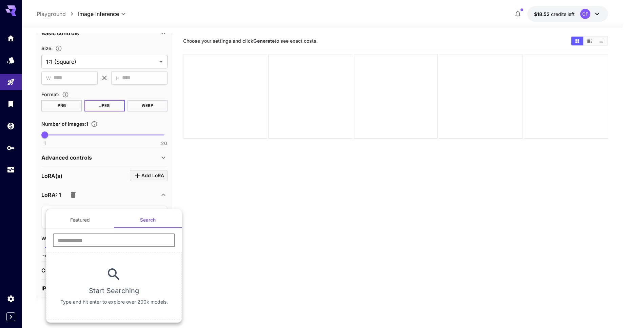
paste input "**********"
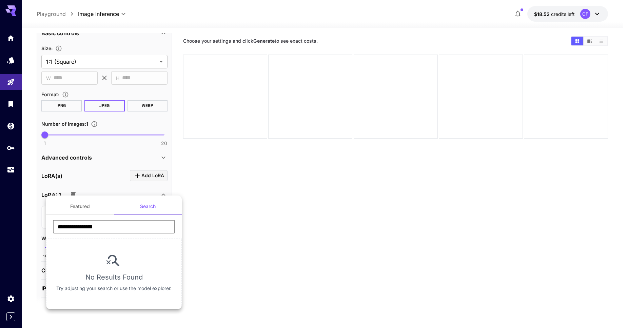
drag, startPoint x: 74, startPoint y: 227, endPoint x: 52, endPoint y: 227, distance: 21.7
click at [52, 227] on div "**********" at bounding box center [114, 229] width 136 height 19
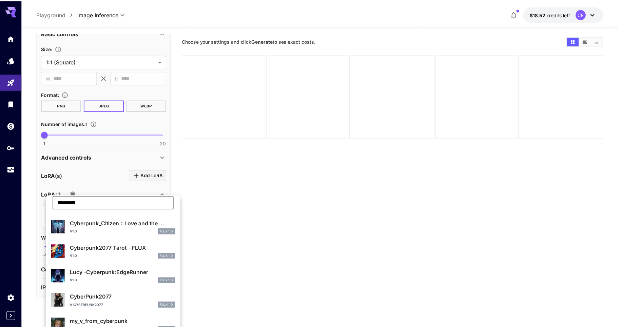
scroll to position [56, 0]
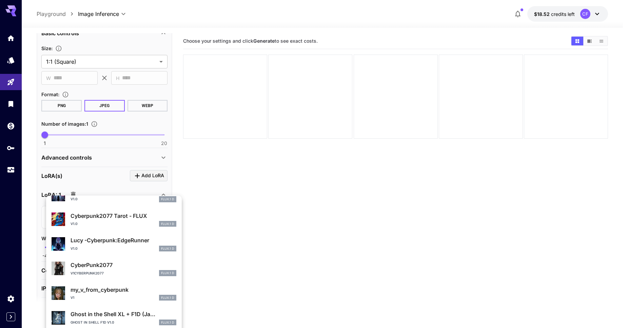
type input "*********"
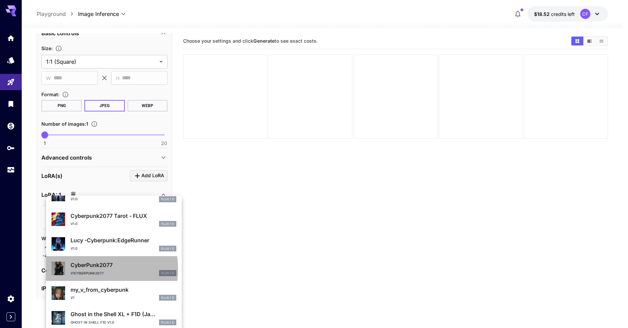
click at [79, 269] on div "CyberPunk2077 V1CyberPunk2077 FLUX.1 D" at bounding box center [124, 268] width 106 height 15
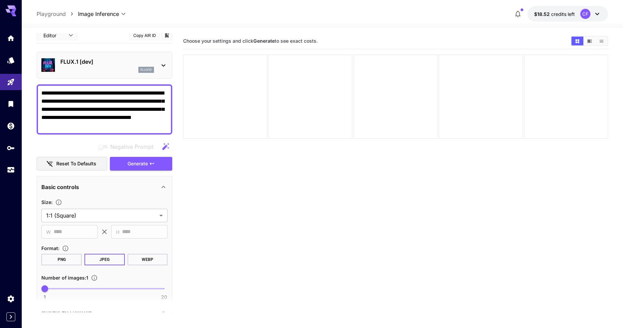
scroll to position [0, 0]
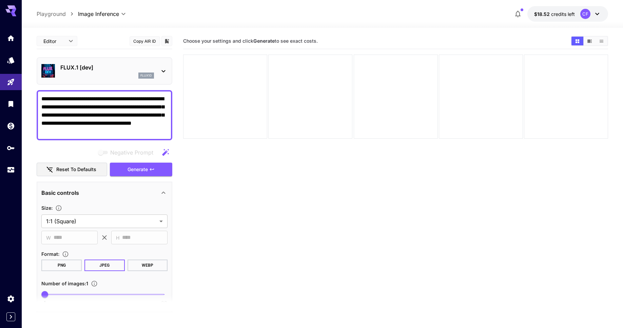
click at [71, 293] on span "1 20 1" at bounding box center [104, 295] width 119 height 10
click at [55, 292] on span "1 20 5" at bounding box center [104, 295] width 119 height 10
type input "*"
click at [138, 166] on span "Generate" at bounding box center [138, 170] width 20 height 8
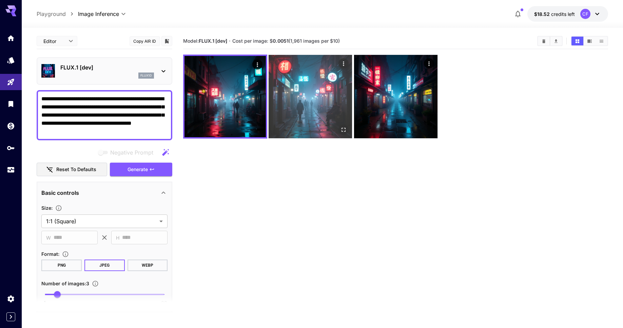
click at [288, 91] on img at bounding box center [310, 96] width 83 height 83
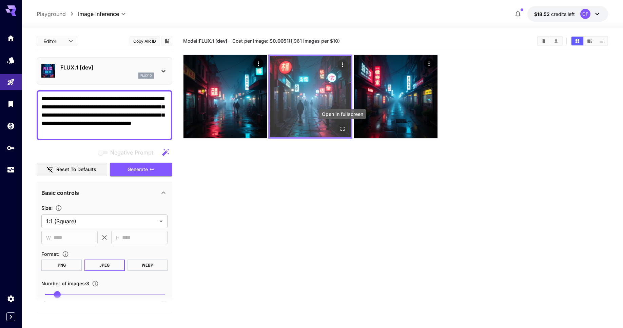
click at [342, 128] on icon "Open in fullscreen" at bounding box center [342, 129] width 7 height 7
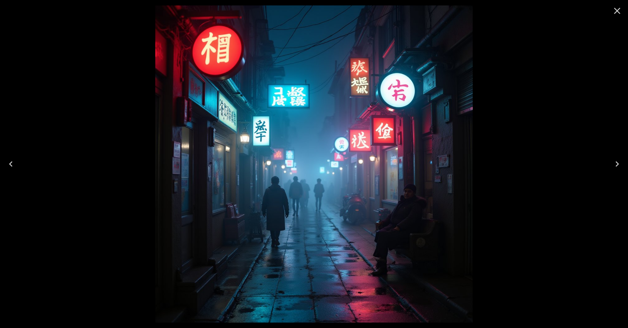
click at [616, 12] on icon "Close" at bounding box center [617, 11] width 6 height 6
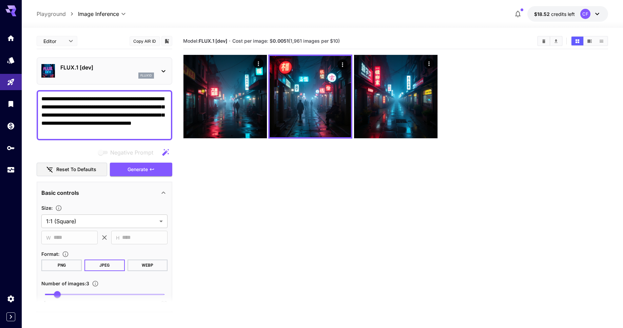
click at [42, 99] on textarea "**********" at bounding box center [104, 115] width 126 height 41
click at [143, 172] on span "Generate" at bounding box center [138, 170] width 20 height 8
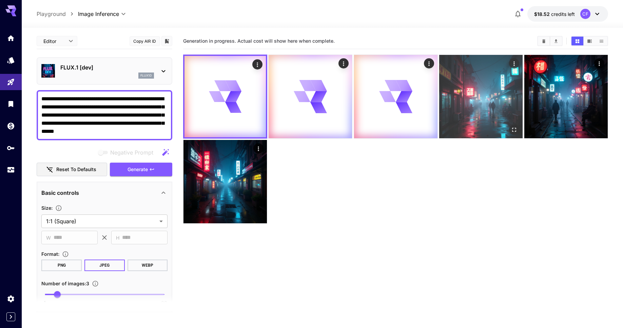
click at [480, 94] on img at bounding box center [480, 96] width 83 height 83
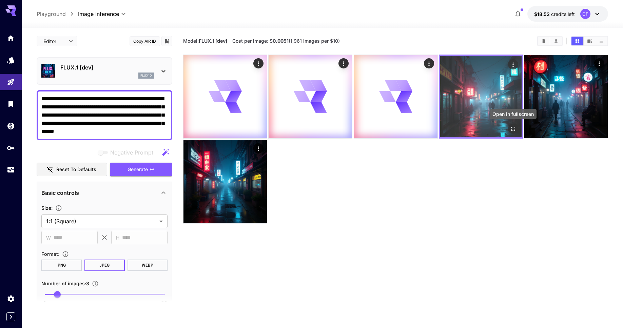
click at [513, 129] on icon "Open in fullscreen" at bounding box center [513, 129] width 7 height 7
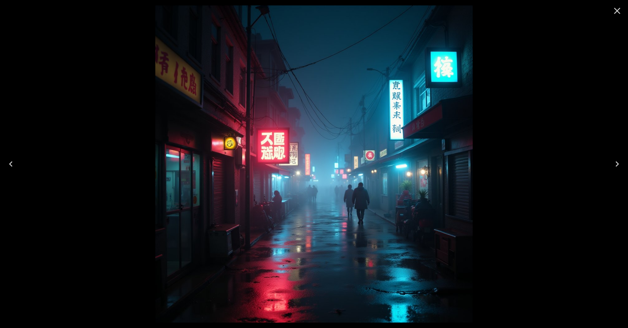
click at [618, 11] on icon "Close" at bounding box center [617, 10] width 11 height 11
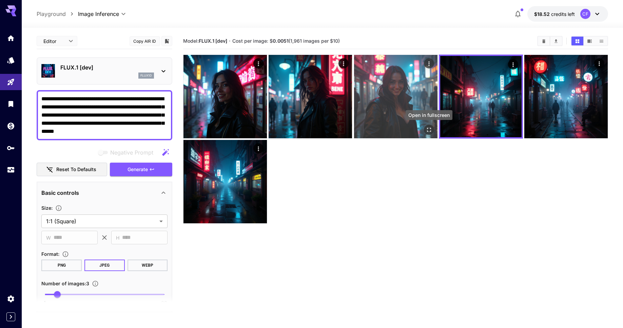
click at [429, 129] on icon "Open in fullscreen" at bounding box center [428, 130] width 7 height 7
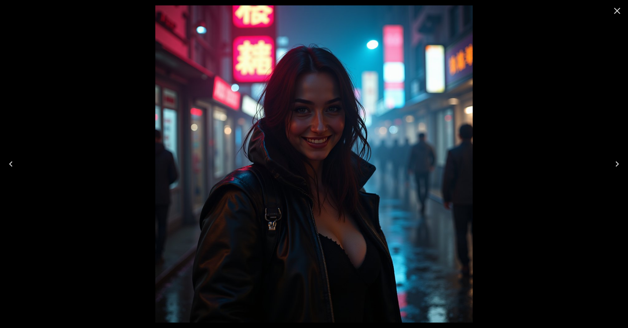
click at [619, 12] on icon "Close" at bounding box center [617, 10] width 11 height 11
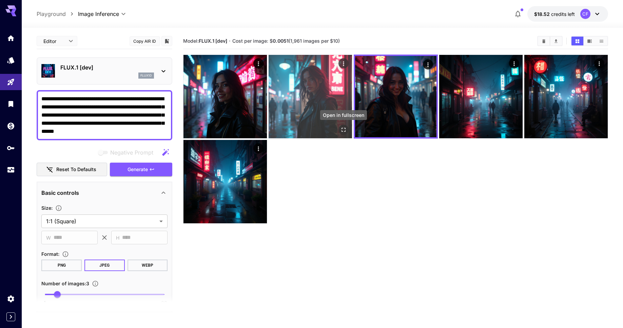
click at [342, 129] on icon "Open in fullscreen" at bounding box center [343, 130] width 7 height 7
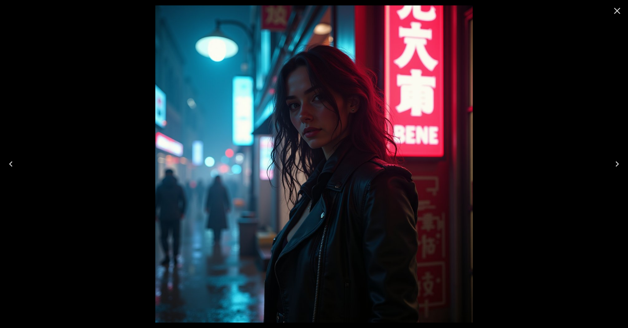
click at [619, 11] on icon "Close" at bounding box center [617, 10] width 11 height 11
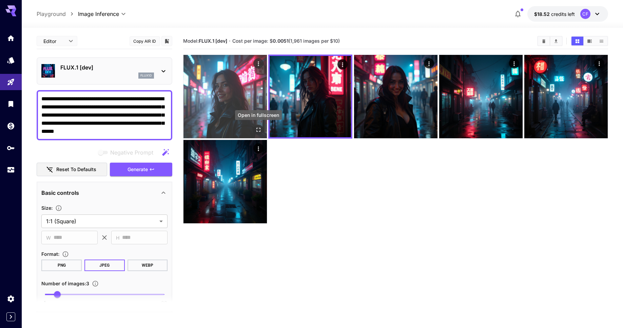
click at [260, 129] on icon "Open in fullscreen" at bounding box center [258, 130] width 7 height 7
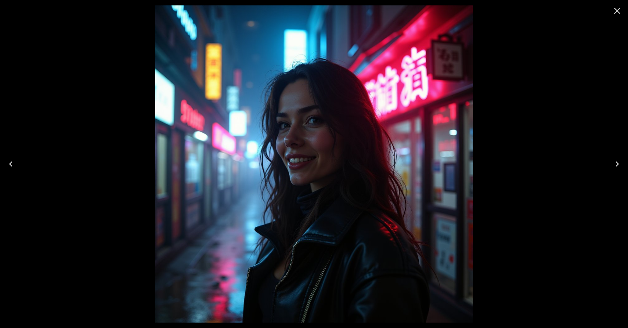
click at [615, 10] on icon "Close" at bounding box center [617, 10] width 11 height 11
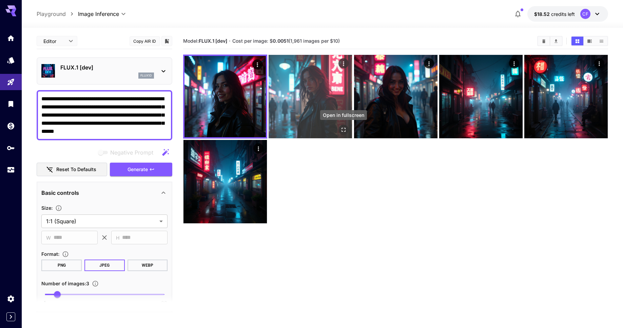
click at [342, 130] on icon "Open in fullscreen" at bounding box center [343, 130] width 7 height 7
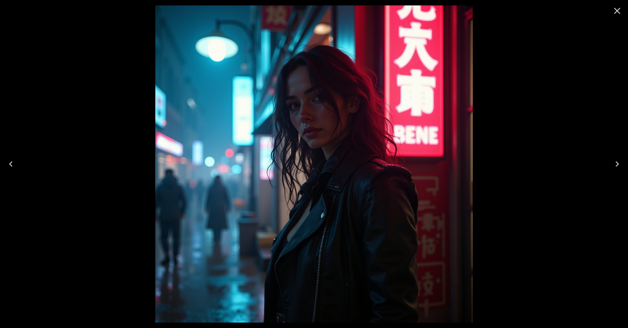
click at [615, 10] on icon "Close" at bounding box center [617, 10] width 11 height 11
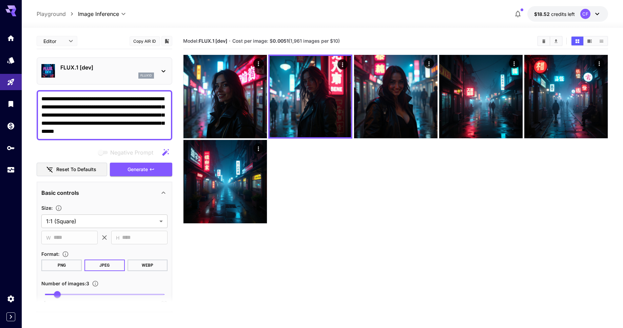
click at [98, 99] on textarea "**********" at bounding box center [104, 115] width 126 height 41
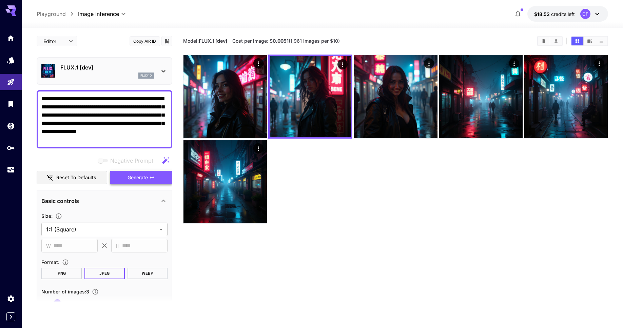
click at [134, 178] on span "Generate" at bounding box center [138, 178] width 20 height 8
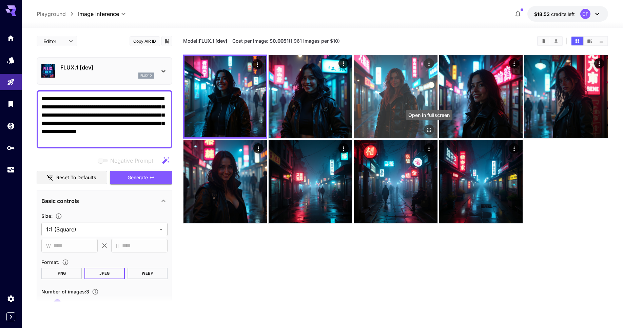
click at [427, 129] on icon "Open in fullscreen" at bounding box center [429, 130] width 4 height 4
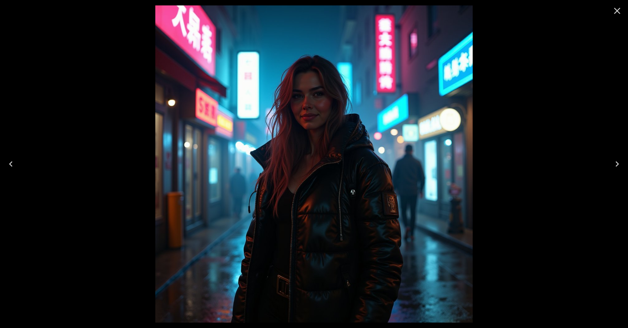
click at [616, 10] on icon "Close" at bounding box center [617, 11] width 6 height 6
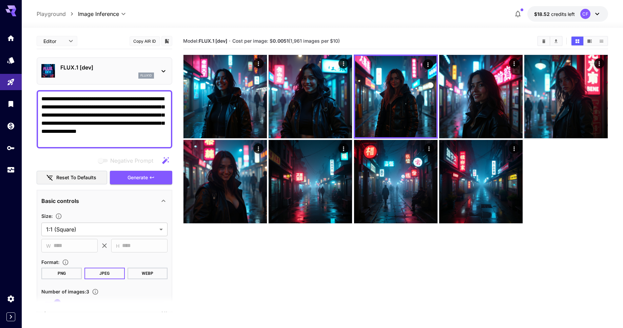
click at [77, 100] on textarea "**********" at bounding box center [104, 119] width 126 height 49
click at [140, 177] on span "Generate" at bounding box center [138, 178] width 20 height 8
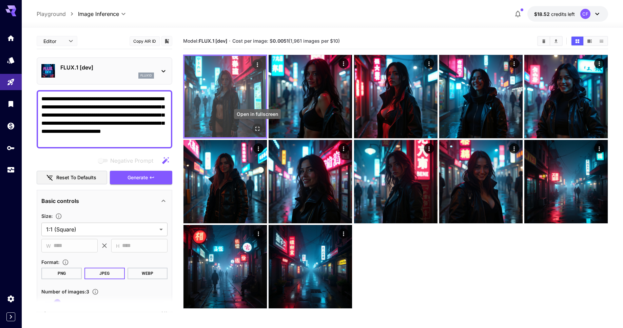
click at [256, 127] on icon "Open in fullscreen" at bounding box center [257, 129] width 4 height 4
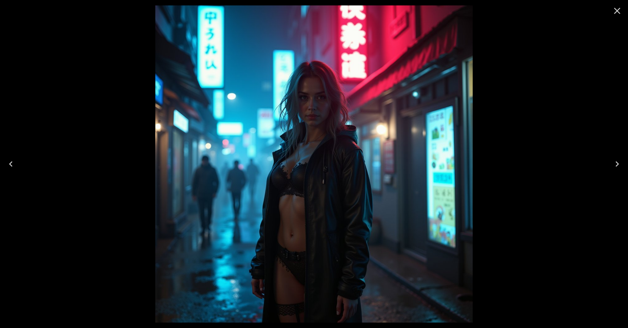
click at [616, 11] on icon "Close" at bounding box center [617, 10] width 11 height 11
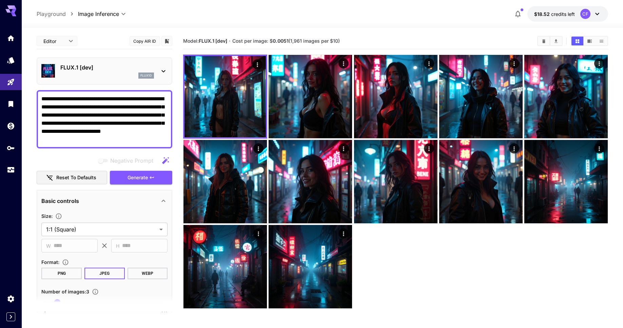
click at [155, 99] on textarea "**********" at bounding box center [104, 119] width 126 height 49
click at [140, 176] on span "Generate" at bounding box center [138, 178] width 20 height 8
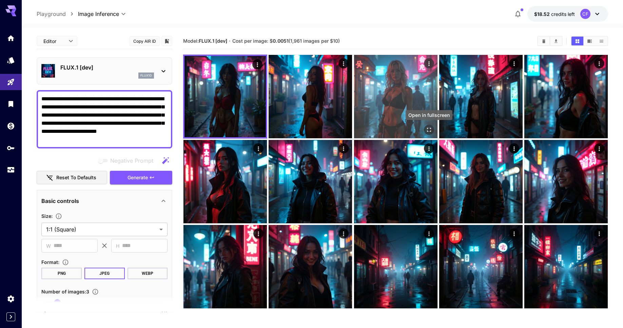
click at [428, 129] on icon "Open in fullscreen" at bounding box center [428, 130] width 7 height 7
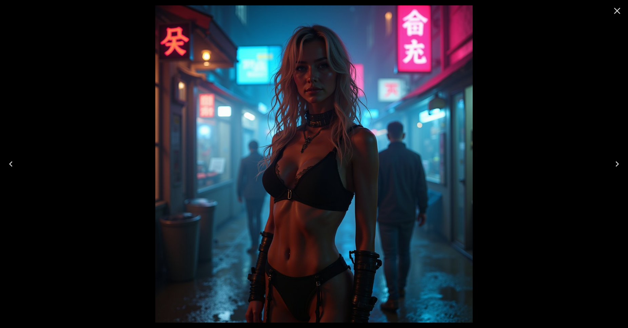
click at [616, 11] on icon "Close" at bounding box center [617, 10] width 11 height 11
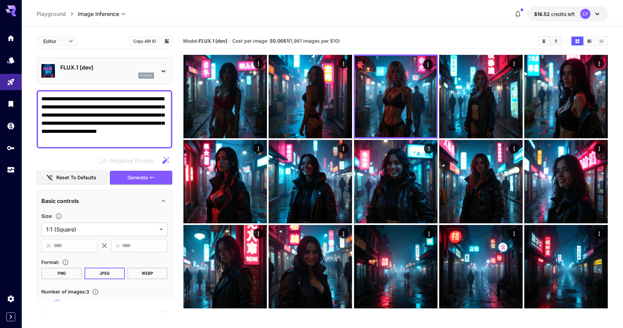
drag, startPoint x: 120, startPoint y: 107, endPoint x: 74, endPoint y: 109, distance: 45.9
click at [74, 109] on textarea "**********" at bounding box center [104, 119] width 126 height 49
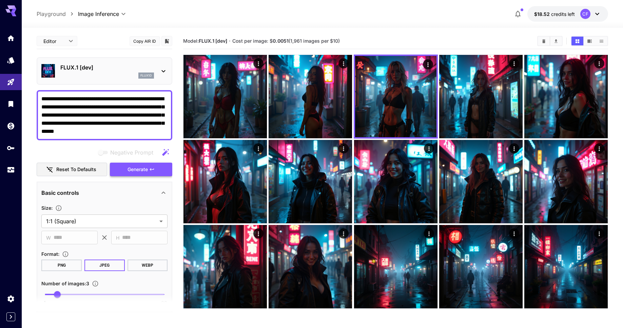
click at [136, 169] on span "Generate" at bounding box center [138, 170] width 20 height 8
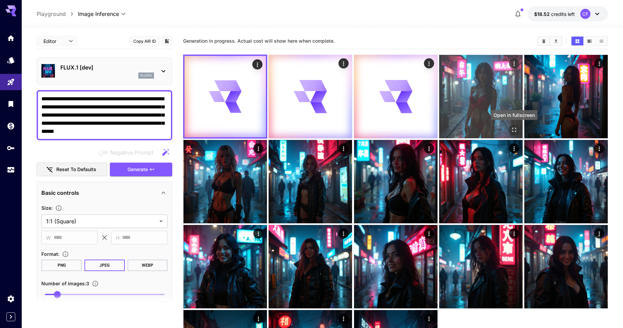
click at [515, 129] on icon "Open in fullscreen" at bounding box center [514, 130] width 7 height 7
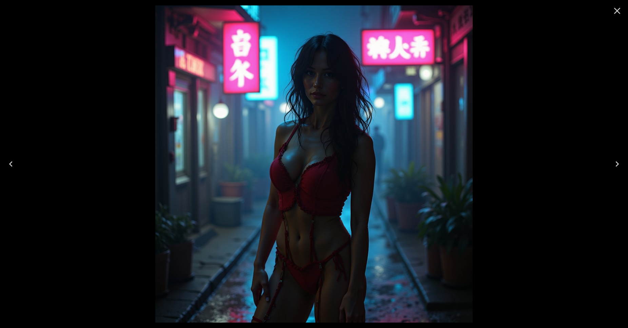
click at [616, 164] on icon "Next" at bounding box center [617, 164] width 11 height 11
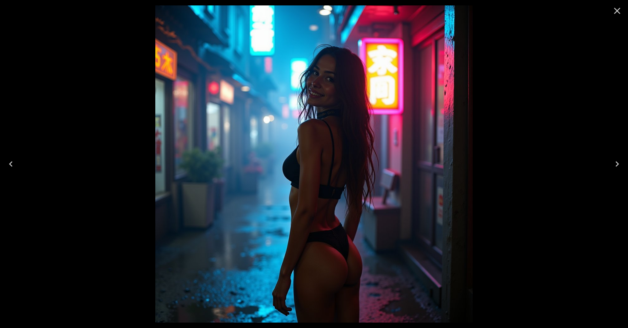
click at [616, 164] on icon "Next" at bounding box center [617, 164] width 11 height 11
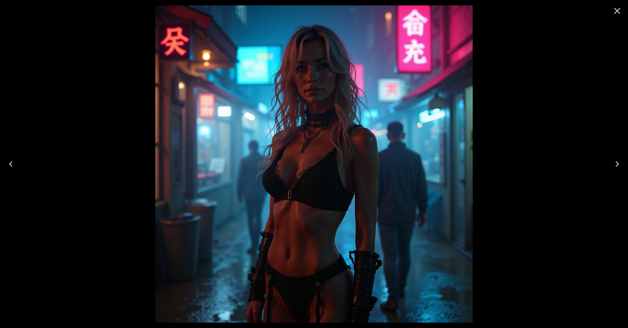
click at [616, 164] on icon "Next" at bounding box center [617, 164] width 11 height 11
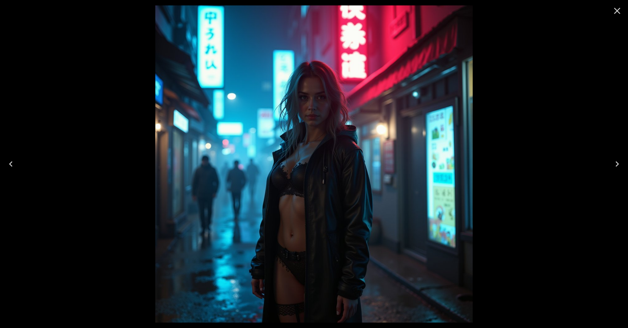
click at [616, 164] on icon "Next" at bounding box center [617, 164] width 11 height 11
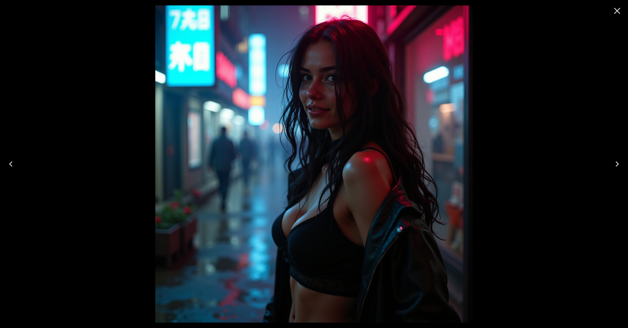
click at [616, 164] on icon "Next" at bounding box center [617, 164] width 11 height 11
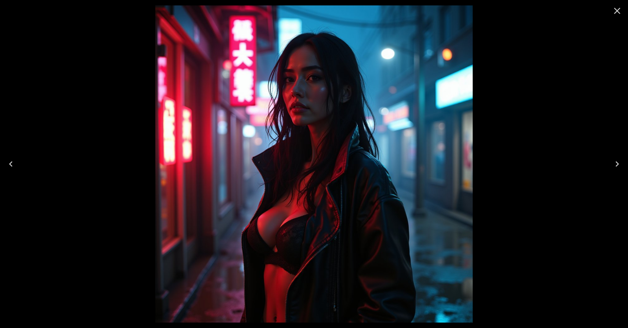
click at [616, 11] on icon "Close" at bounding box center [617, 10] width 11 height 11
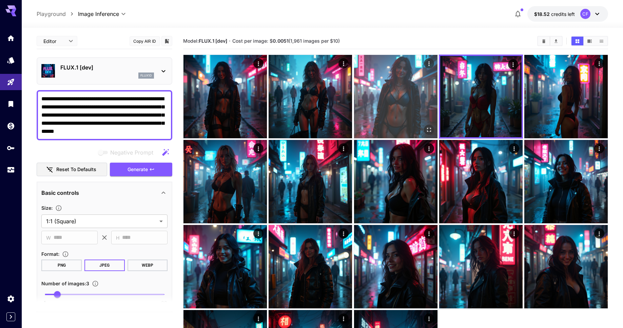
click at [428, 130] on icon "Open in fullscreen" at bounding box center [428, 130] width 7 height 7
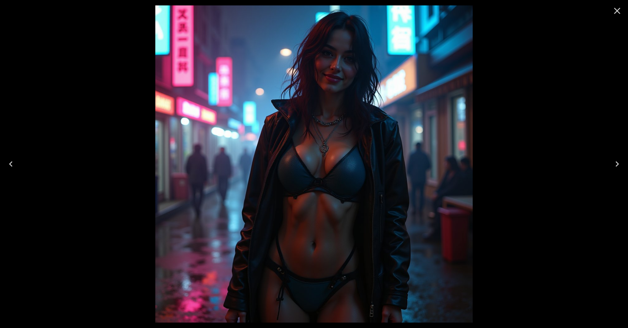
click at [12, 165] on icon "Previous" at bounding box center [10, 164] width 11 height 11
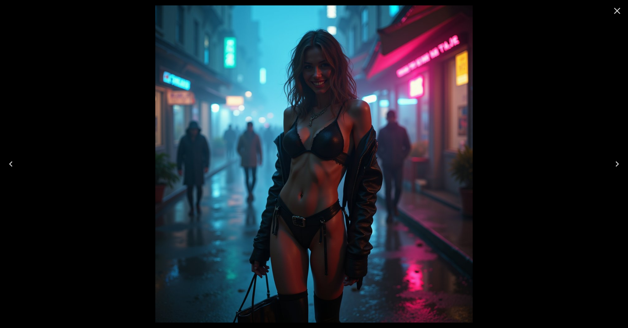
click at [12, 165] on icon "Previous" at bounding box center [10, 164] width 11 height 11
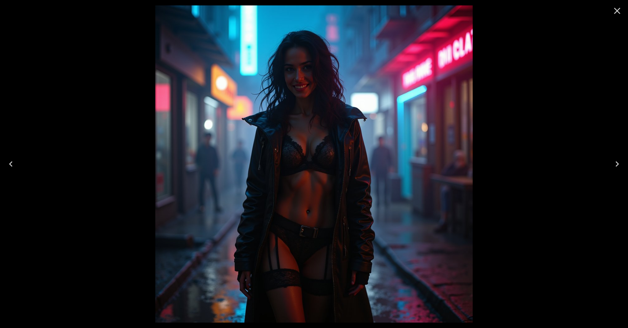
click at [617, 10] on icon "Close" at bounding box center [617, 11] width 6 height 6
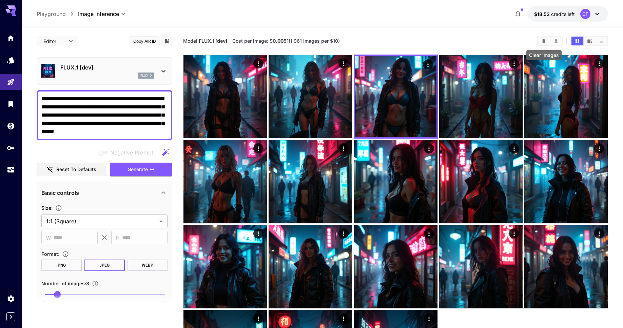
click at [542, 39] on icon "Clear Images" at bounding box center [544, 41] width 5 height 5
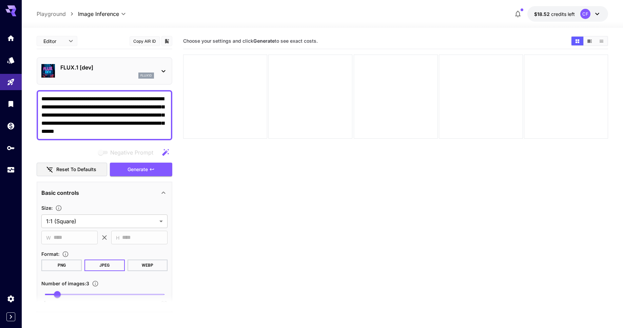
drag, startPoint x: 127, startPoint y: 127, endPoint x: 123, endPoint y: 99, distance: 28.1
click at [123, 99] on textarea "**********" at bounding box center [104, 115] width 126 height 41
paste textarea "**********"
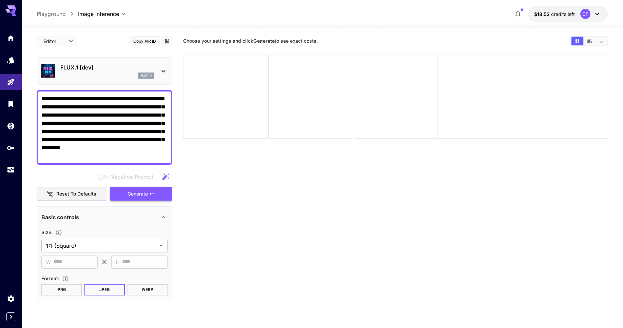
type textarea "**********"
click at [141, 193] on span "Generate" at bounding box center [138, 194] width 20 height 8
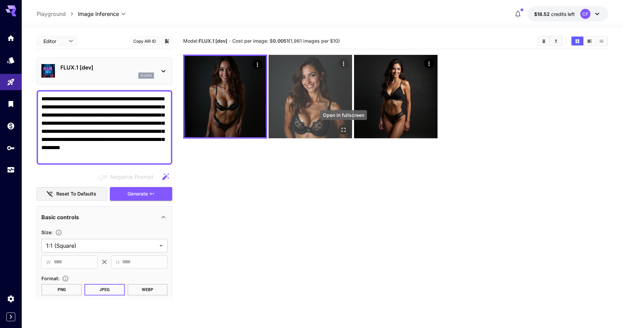
click at [344, 128] on icon "Open in fullscreen" at bounding box center [344, 130] width 4 height 4
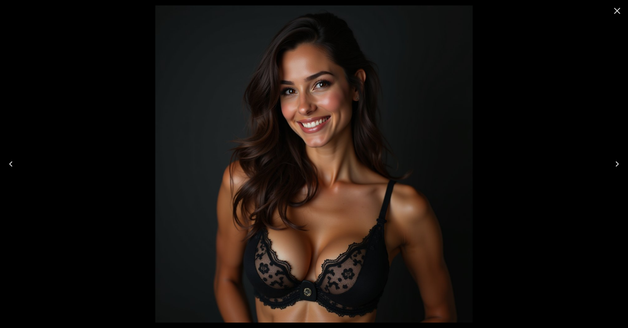
click at [619, 10] on icon "Close" at bounding box center [617, 11] width 6 height 6
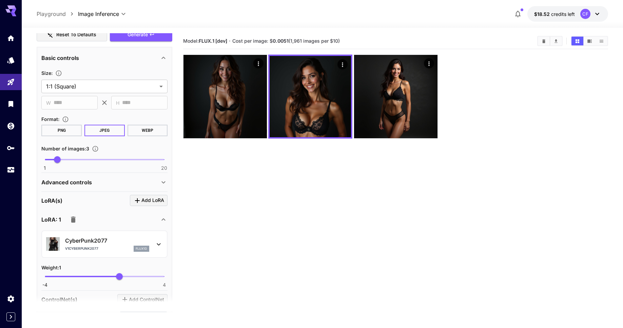
scroll to position [265, 0]
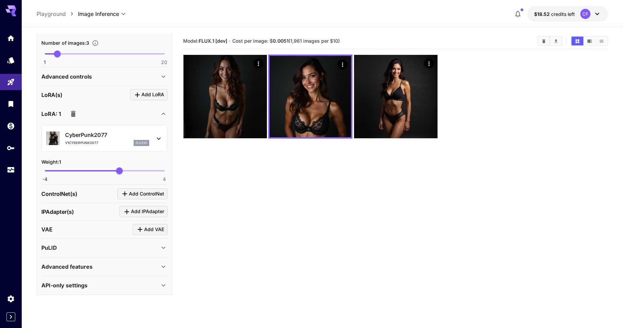
click at [73, 116] on icon "button" at bounding box center [73, 114] width 5 height 6
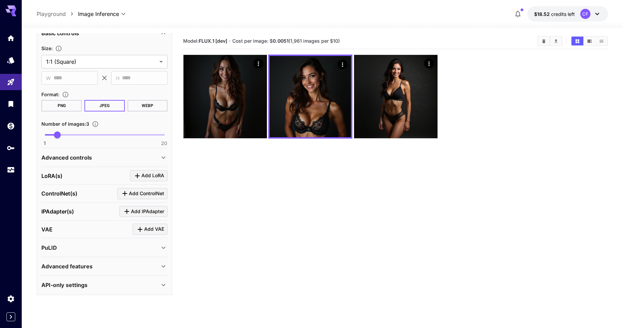
scroll to position [184, 0]
click at [147, 177] on span "Add LoRA" at bounding box center [152, 176] width 23 height 8
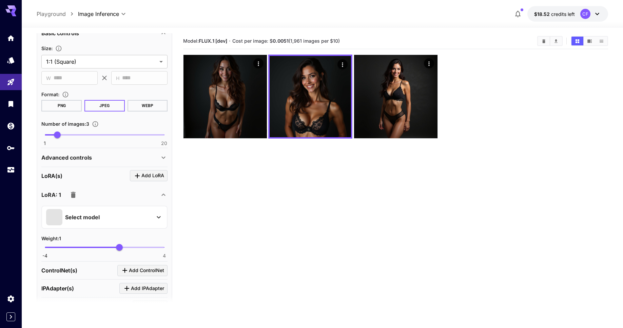
click at [148, 216] on div "Select model" at bounding box center [99, 217] width 106 height 16
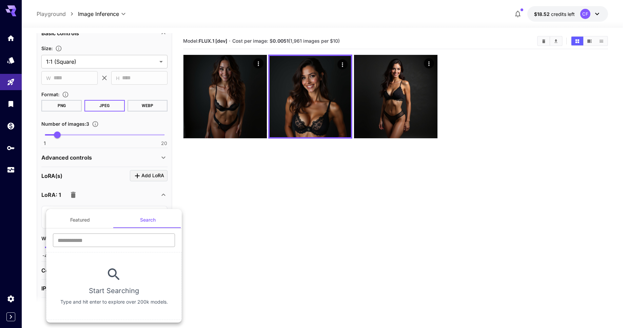
click at [136, 240] on input "text" at bounding box center [114, 241] width 122 height 14
paste input "****"
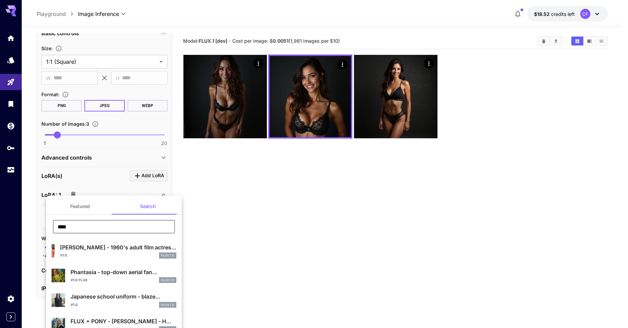
type input "****"
click at [205, 191] on div at bounding box center [314, 164] width 628 height 328
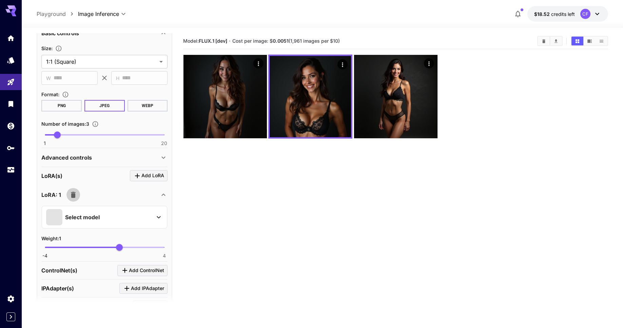
click at [74, 194] on icon "button" at bounding box center [73, 195] width 5 height 6
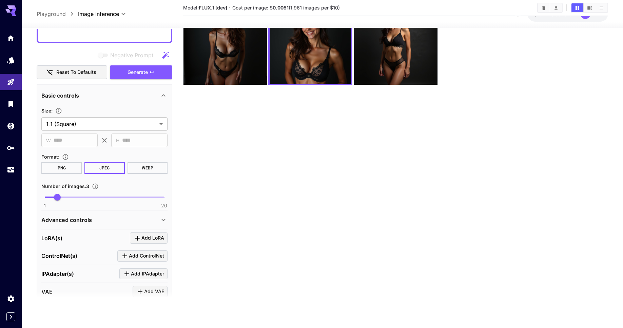
scroll to position [0, 0]
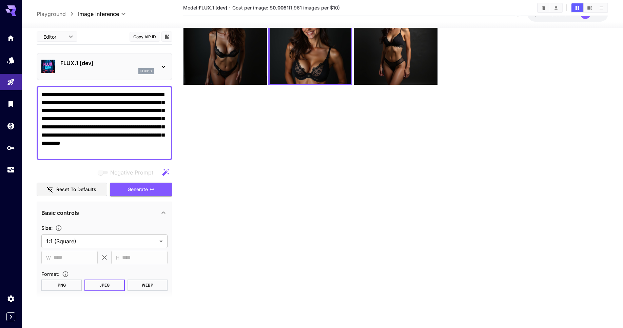
click at [121, 67] on p "FLUX.1 [dev]" at bounding box center [107, 63] width 94 height 8
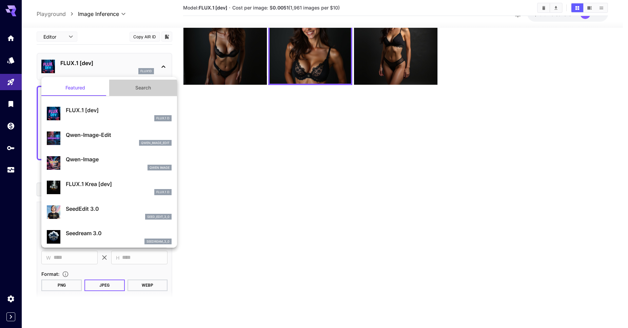
click at [140, 89] on button "Search" at bounding box center [143, 88] width 68 height 16
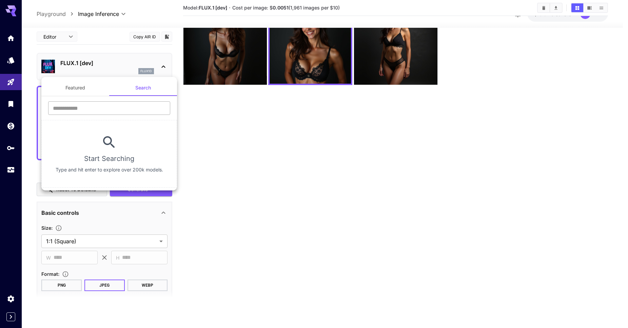
click at [105, 107] on input "text" at bounding box center [109, 108] width 122 height 14
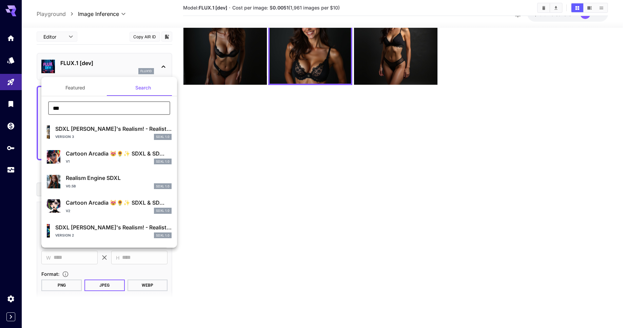
type input "***"
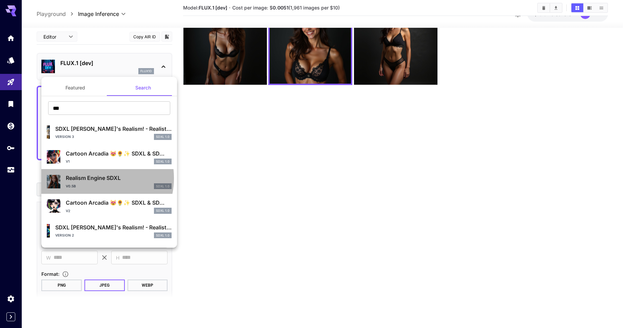
click at [92, 178] on p "Realism Engine SDXL" at bounding box center [119, 178] width 106 height 8
type input "**"
type input "***"
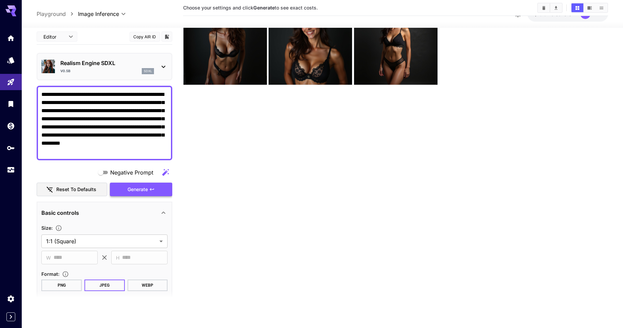
click at [135, 189] on span "Generate" at bounding box center [138, 190] width 20 height 8
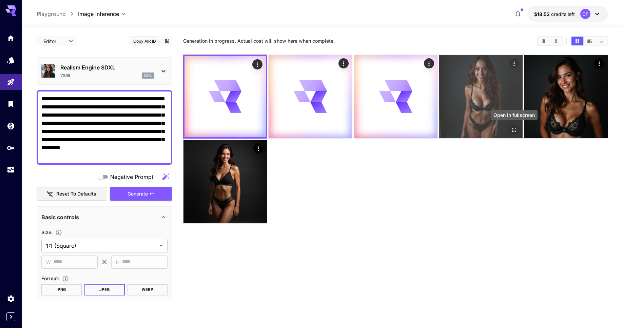
click at [515, 129] on icon "Open in fullscreen" at bounding box center [514, 130] width 7 height 7
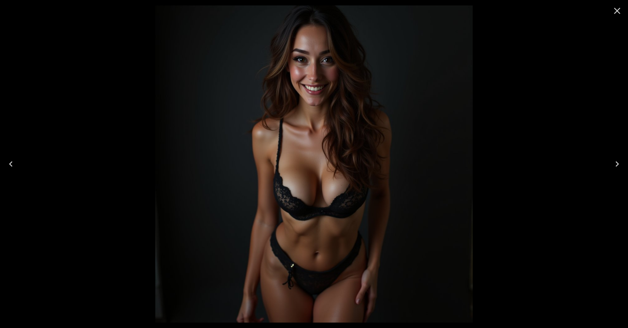
click at [618, 11] on icon "Close" at bounding box center [617, 11] width 6 height 6
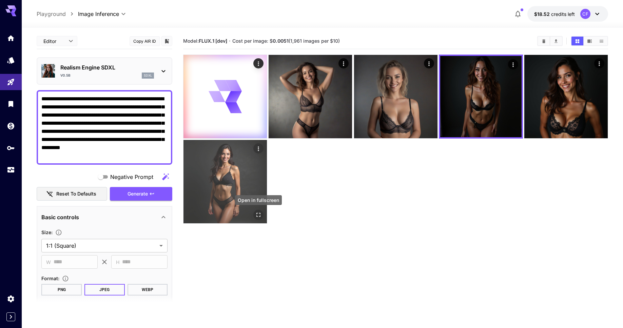
click at [258, 213] on icon "Open in fullscreen" at bounding box center [258, 215] width 7 height 7
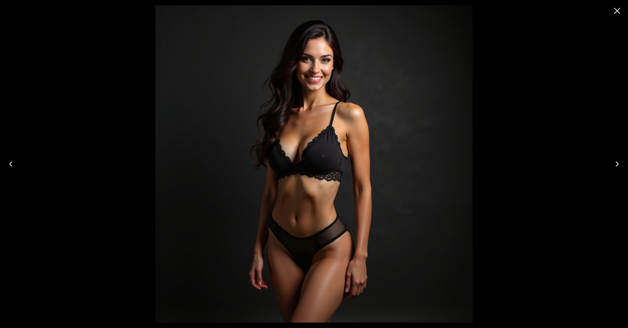
click at [616, 10] on icon "Close" at bounding box center [617, 11] width 6 height 6
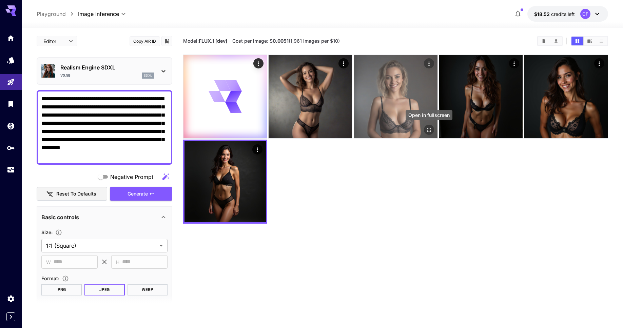
click at [428, 131] on icon "Open in fullscreen" at bounding box center [429, 130] width 4 height 4
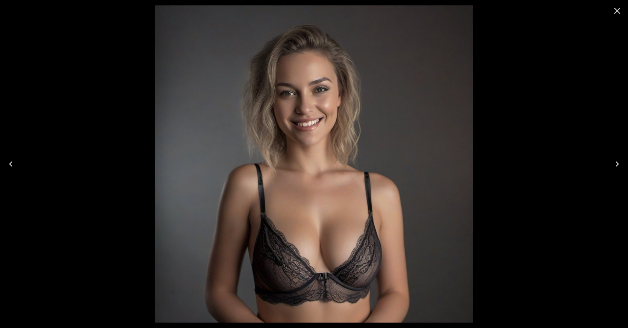
click at [617, 8] on icon "Close" at bounding box center [617, 10] width 11 height 11
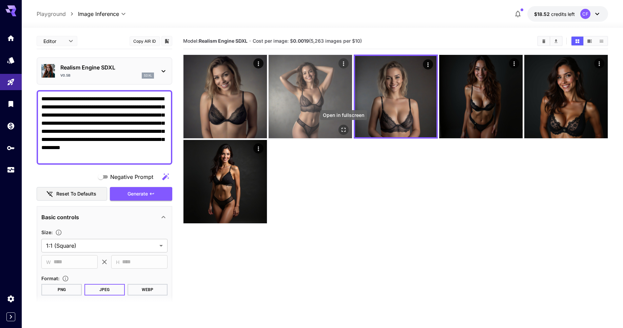
click at [342, 130] on icon "Open in fullscreen" at bounding box center [343, 130] width 7 height 7
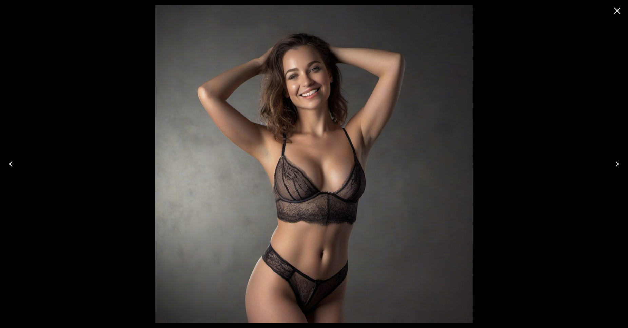
click at [615, 11] on icon "Close" at bounding box center [617, 10] width 11 height 11
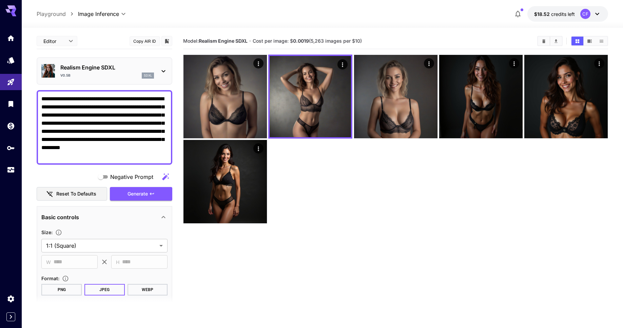
drag, startPoint x: 78, startPoint y: 99, endPoint x: 101, endPoint y: 100, distance: 23.1
click at [101, 100] on textarea "**********" at bounding box center [104, 127] width 126 height 65
click at [144, 193] on span "Generate" at bounding box center [138, 194] width 20 height 8
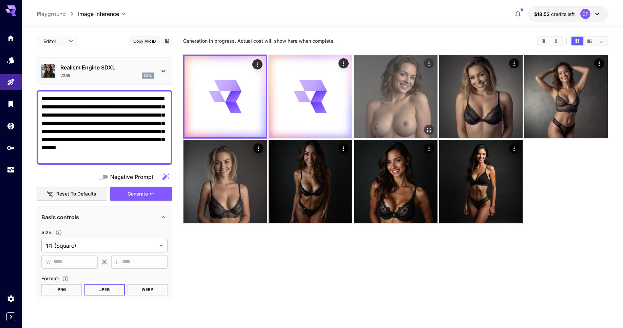
click at [429, 129] on icon "Open in fullscreen" at bounding box center [428, 130] width 7 height 7
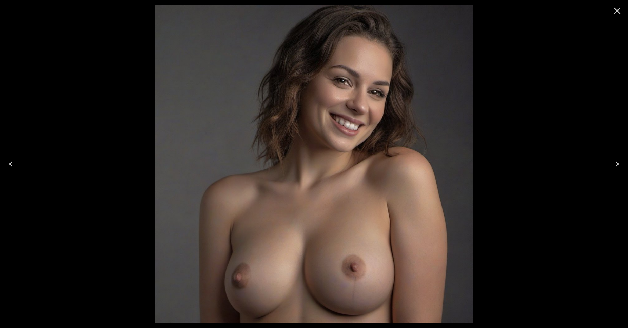
click at [617, 10] on icon "Close" at bounding box center [617, 11] width 6 height 6
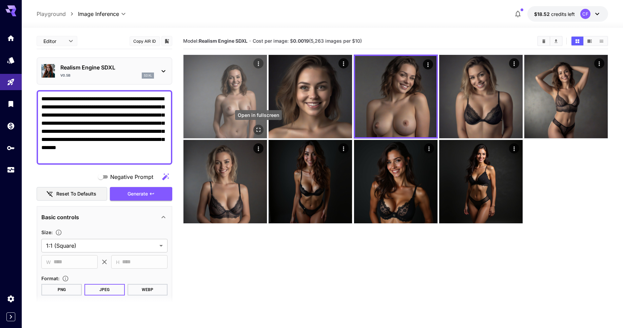
click at [257, 130] on icon "Open in fullscreen" at bounding box center [258, 130] width 7 height 7
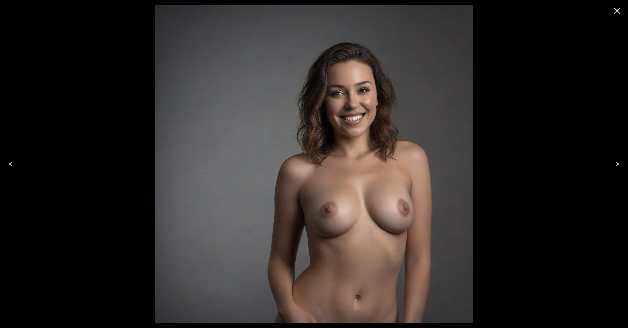
click at [618, 11] on icon "Close" at bounding box center [617, 11] width 6 height 6
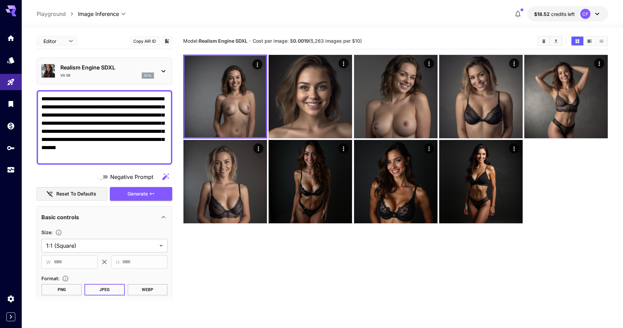
click at [121, 100] on textarea "**********" at bounding box center [104, 127] width 126 height 65
click at [126, 100] on textarea "**********" at bounding box center [104, 127] width 126 height 65
click at [137, 191] on span "Generate" at bounding box center [138, 194] width 20 height 8
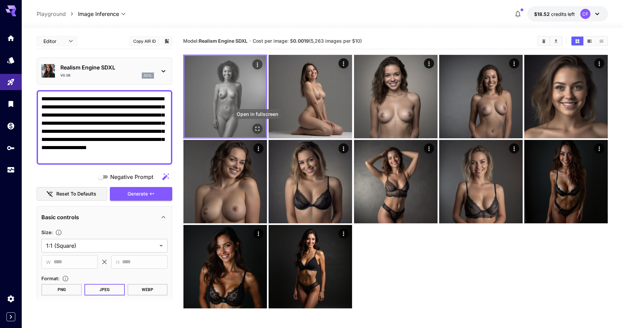
click at [258, 128] on icon "Open in fullscreen" at bounding box center [257, 129] width 7 height 7
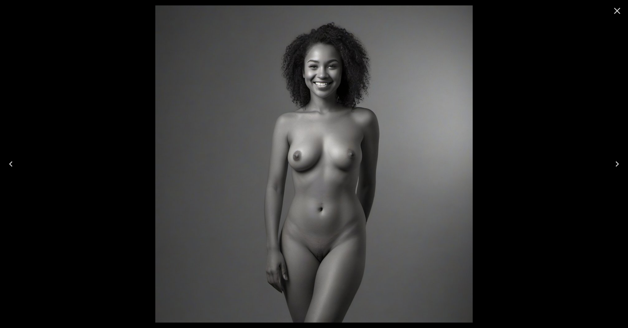
click at [616, 164] on icon "Next" at bounding box center [617, 164] width 11 height 11
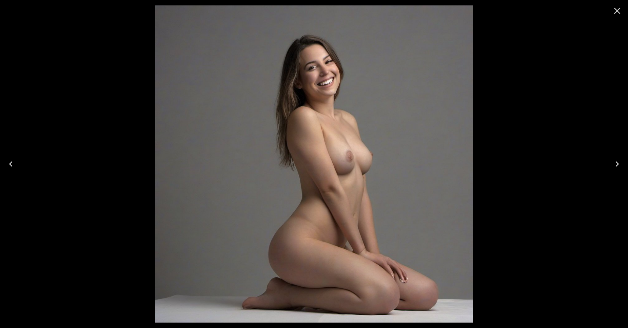
click at [616, 164] on icon "Next" at bounding box center [617, 164] width 11 height 11
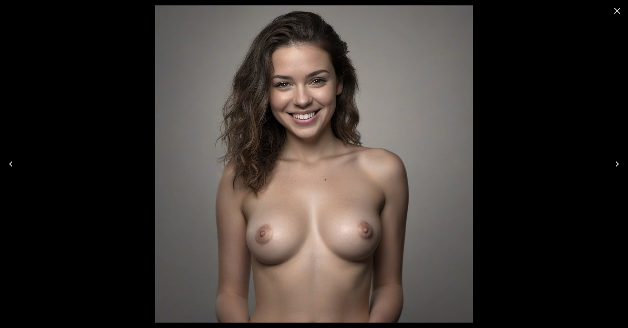
click at [619, 10] on icon "Close" at bounding box center [617, 11] width 6 height 6
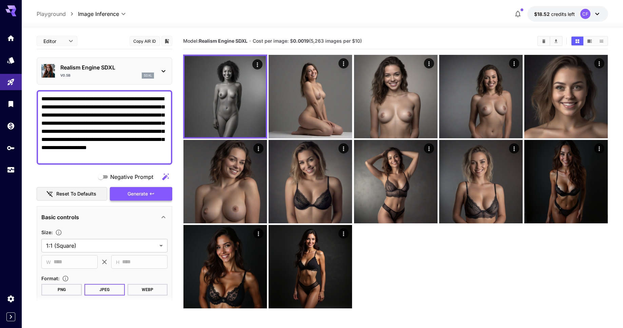
click at [144, 194] on span "Generate" at bounding box center [138, 194] width 20 height 8
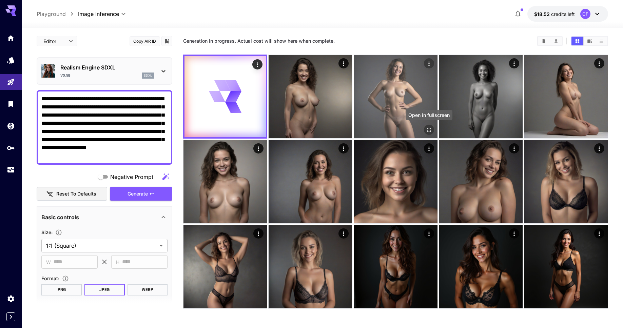
click at [429, 128] on icon "Open in fullscreen" at bounding box center [428, 130] width 7 height 7
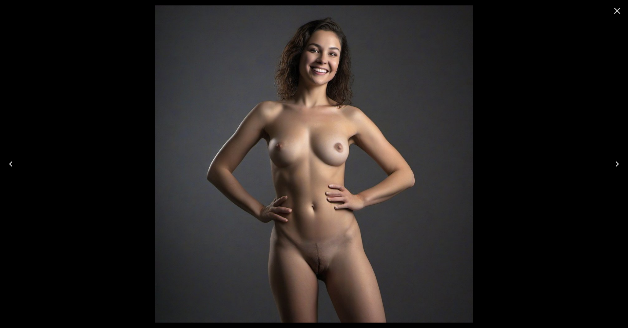
click at [11, 162] on icon "Previous" at bounding box center [10, 164] width 11 height 11
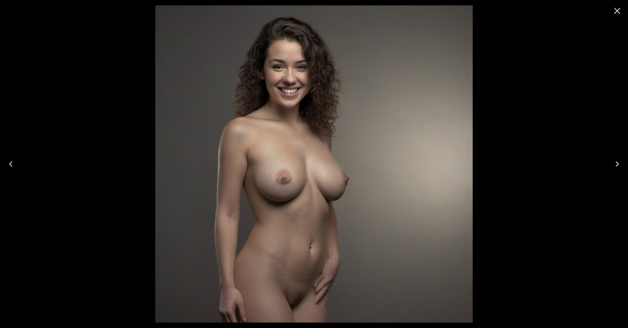
click at [11, 162] on icon "Previous" at bounding box center [10, 164] width 11 height 11
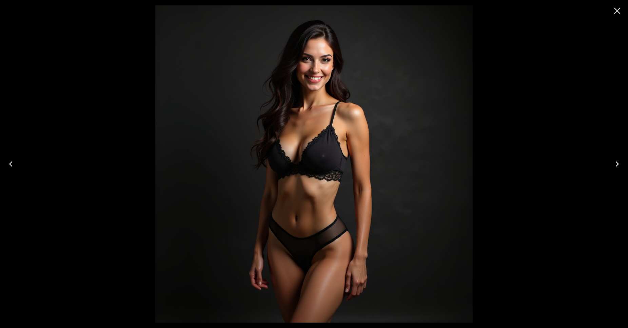
click at [615, 8] on icon "Close" at bounding box center [617, 11] width 6 height 6
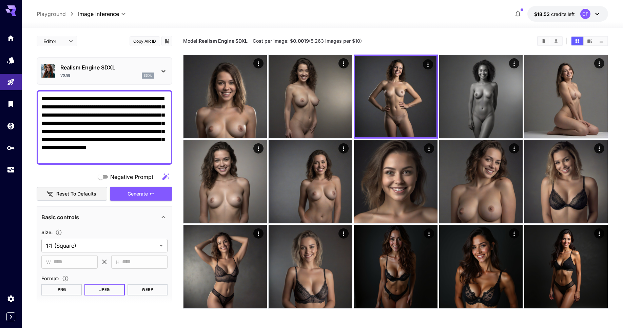
click at [59, 100] on textarea "**********" at bounding box center [104, 127] width 126 height 65
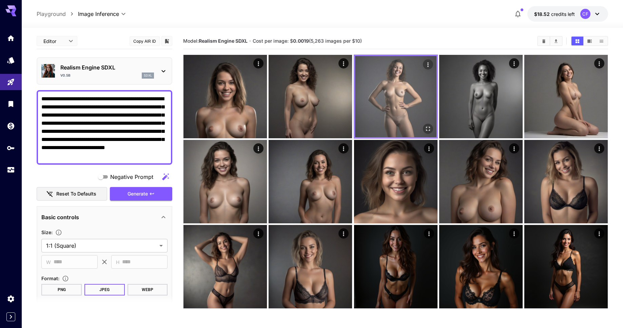
type textarea "**********"
click at [147, 193] on span "Generate" at bounding box center [138, 194] width 20 height 8
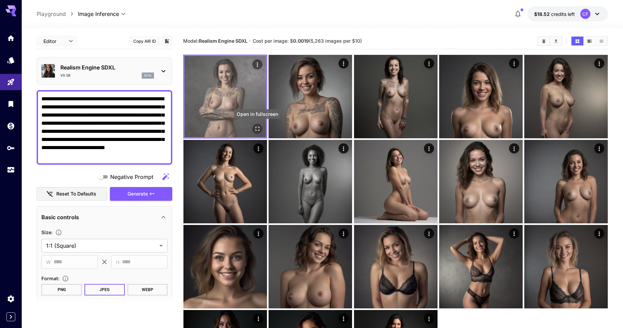
click at [259, 129] on icon "Open in fullscreen" at bounding box center [257, 129] width 7 height 7
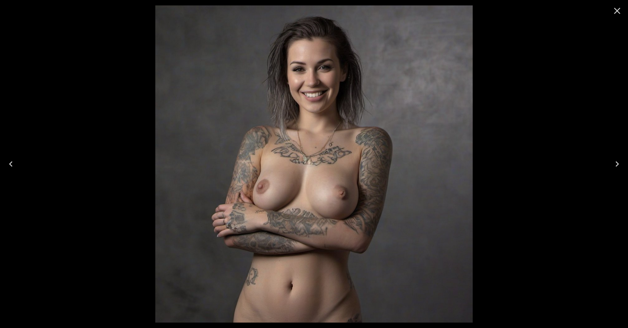
click at [615, 162] on icon "Next" at bounding box center [617, 164] width 11 height 11
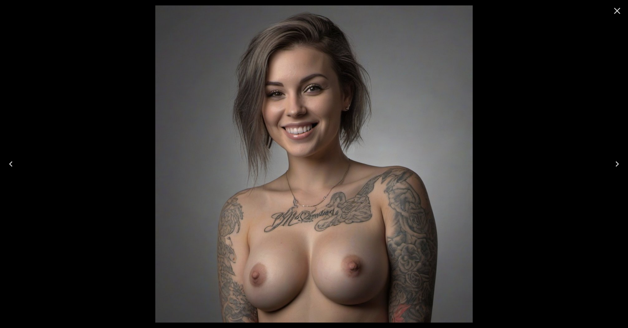
click at [615, 162] on icon "Next" at bounding box center [617, 164] width 11 height 11
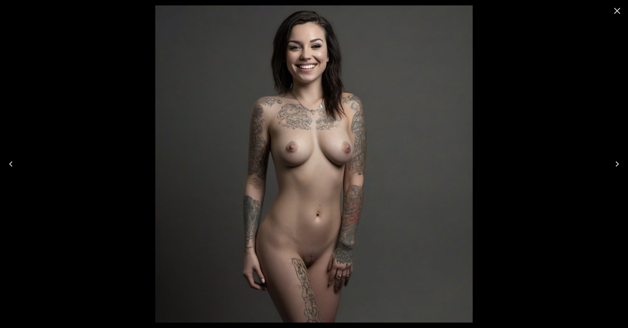
click at [9, 163] on icon "Previous" at bounding box center [10, 164] width 11 height 11
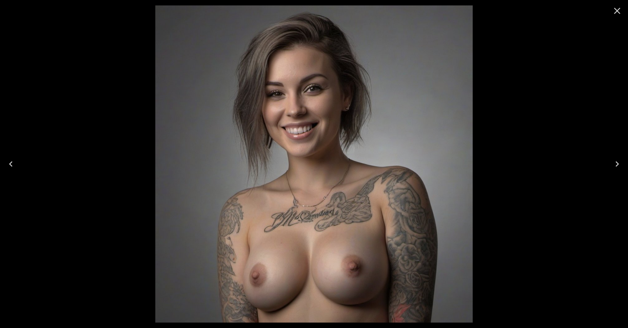
click at [619, 9] on icon "Close" at bounding box center [617, 11] width 6 height 6
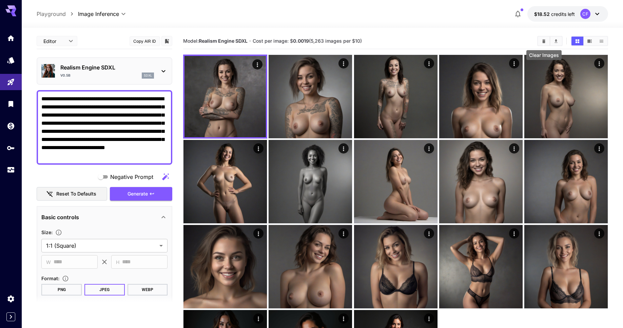
click at [542, 40] on icon "Clear Images" at bounding box center [544, 41] width 5 height 5
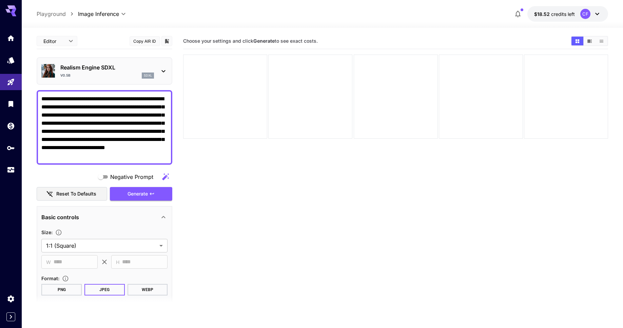
click at [137, 117] on textarea "**********" at bounding box center [104, 127] width 126 height 65
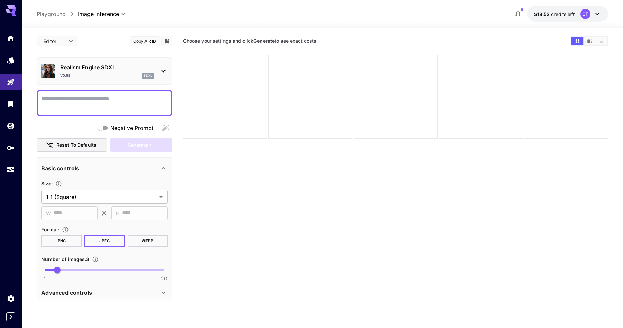
click at [109, 102] on textarea "Negative Prompt" at bounding box center [104, 103] width 126 height 16
click at [48, 99] on textarea "**********" at bounding box center [104, 103] width 126 height 16
type textarea "**********"
click at [134, 145] on span "Generate" at bounding box center [138, 145] width 20 height 8
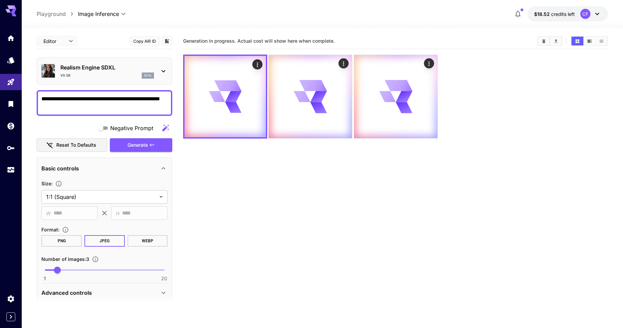
click at [178, 75] on main "**********" at bounding box center [322, 200] width 571 height 334
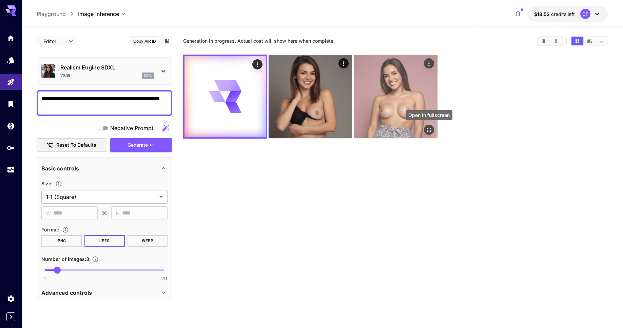
click at [431, 129] on icon "Open in fullscreen" at bounding box center [429, 130] width 4 height 4
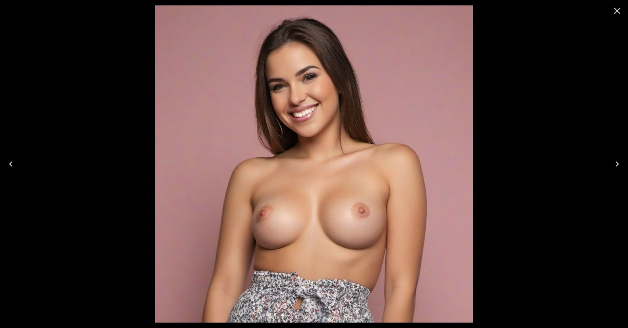
click at [12, 163] on icon "Previous" at bounding box center [10, 164] width 11 height 11
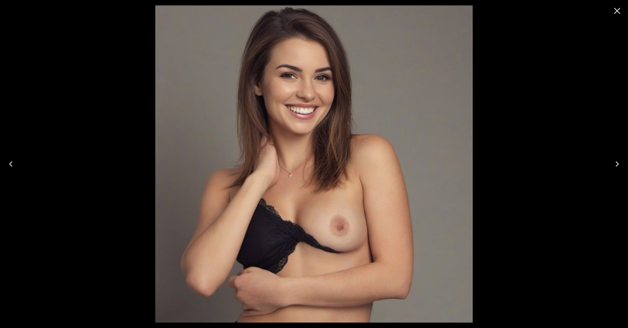
click at [12, 163] on icon "Previous" at bounding box center [10, 164] width 11 height 11
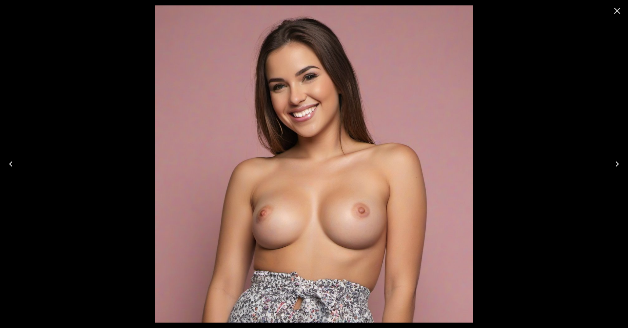
click at [619, 10] on icon "Close" at bounding box center [617, 10] width 11 height 11
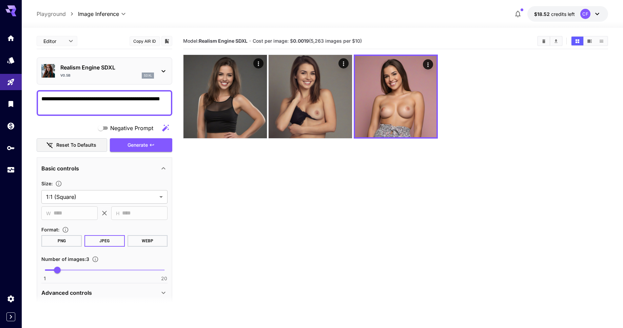
click at [547, 41] on button "Clear Images" at bounding box center [544, 41] width 12 height 9
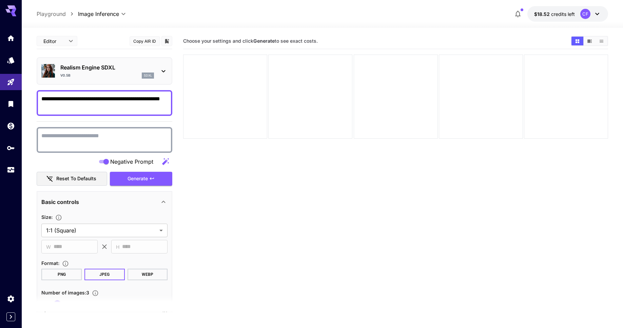
click at [99, 140] on textarea "Negative Prompt" at bounding box center [104, 140] width 126 height 16
click at [62, 137] on textarea "**********" at bounding box center [104, 140] width 126 height 16
click at [52, 136] on textarea "**********" at bounding box center [104, 140] width 126 height 16
type textarea "**********"
click at [137, 177] on span "Generate" at bounding box center [138, 179] width 20 height 8
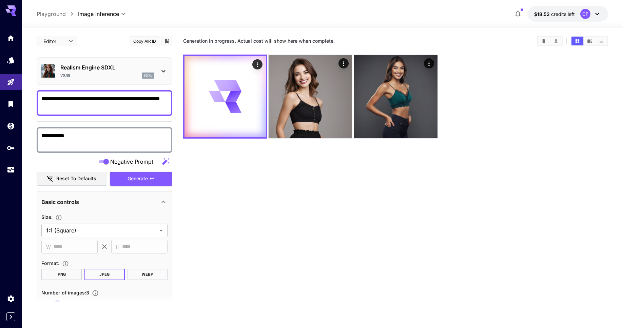
click at [78, 107] on textarea "**********" at bounding box center [104, 103] width 126 height 16
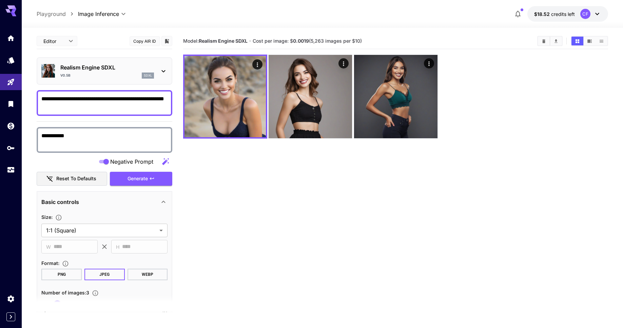
paste textarea "**********"
drag, startPoint x: 94, startPoint y: 106, endPoint x: 65, endPoint y: 107, distance: 29.2
click at [65, 107] on textarea "**********" at bounding box center [104, 103] width 126 height 16
paste textarea "**********"
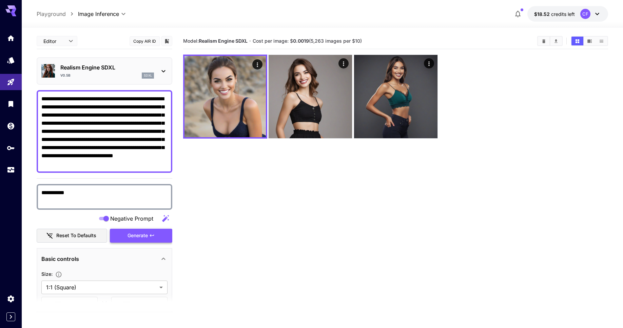
type textarea "**********"
click at [141, 235] on span "Generate" at bounding box center [138, 236] width 20 height 8
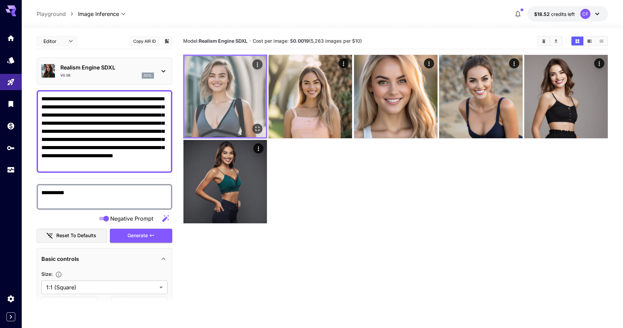
click at [257, 129] on icon "Open in fullscreen" at bounding box center [257, 129] width 7 height 7
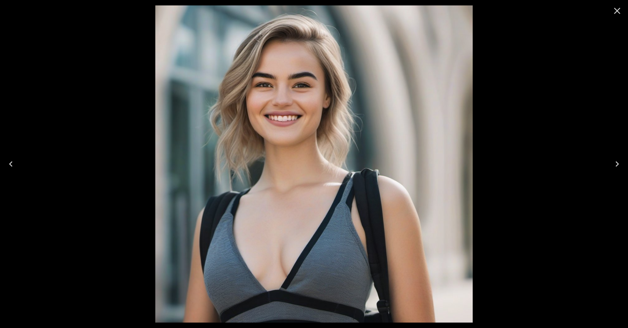
click at [616, 11] on icon "Close" at bounding box center [617, 10] width 11 height 11
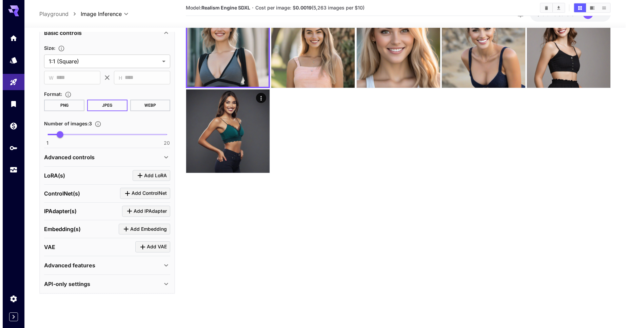
scroll to position [54, 0]
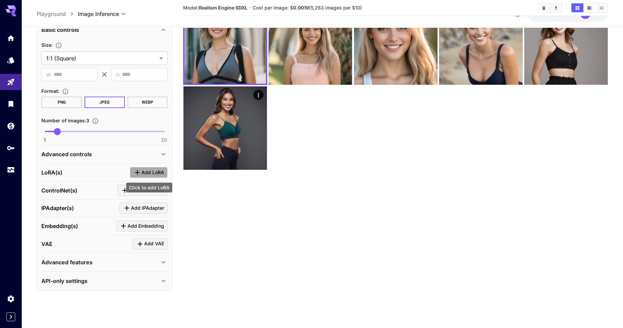
click at [146, 174] on span "Add LoRA" at bounding box center [152, 173] width 23 height 8
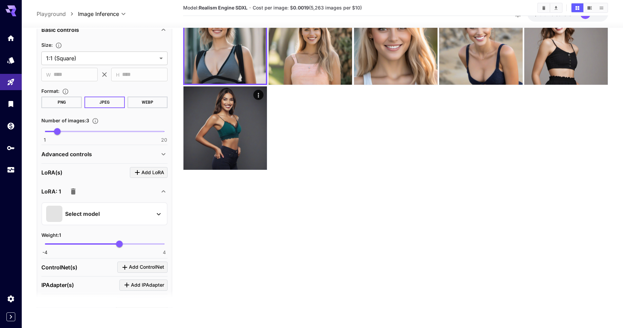
click at [149, 216] on div "Select model" at bounding box center [99, 214] width 106 height 16
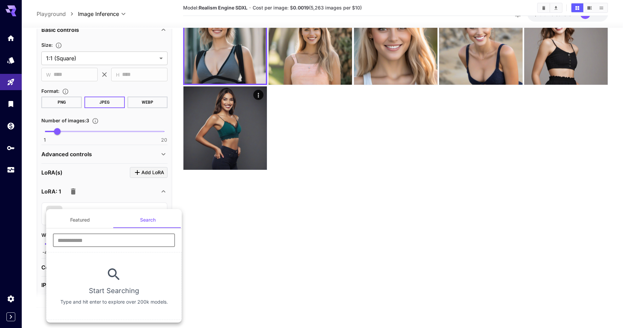
click at [137, 237] on input "text" at bounding box center [114, 241] width 122 height 14
paste input "**********"
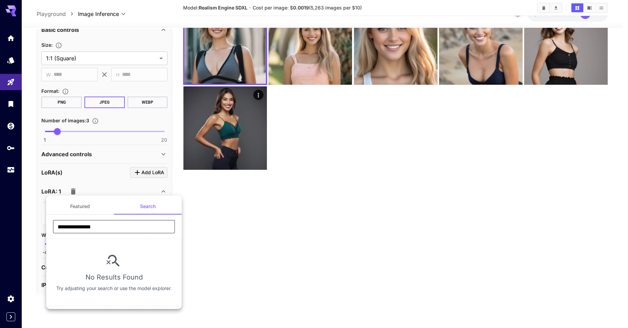
drag, startPoint x: 122, startPoint y: 228, endPoint x: 96, endPoint y: 230, distance: 25.5
click at [96, 230] on section "**********" at bounding box center [114, 261] width 136 height 92
type input "**********"
click at [193, 208] on div at bounding box center [314, 164] width 628 height 328
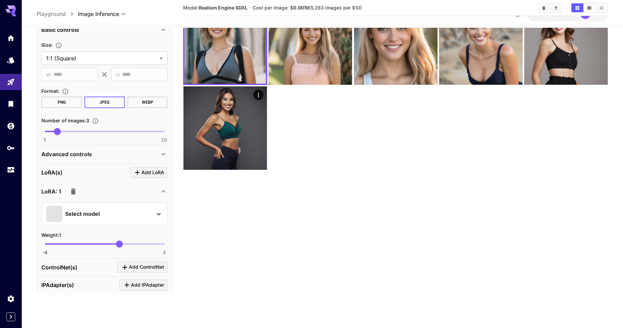
click at [542, 8] on icon "Clear Images" at bounding box center [544, 7] width 5 height 5
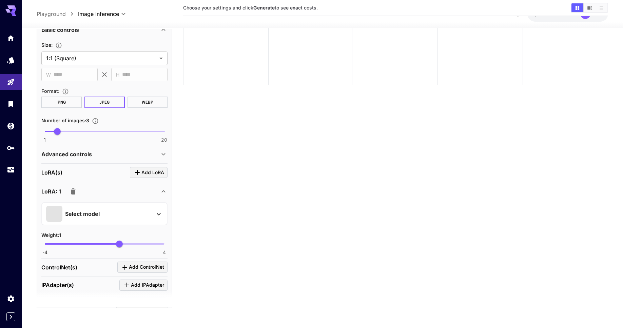
click at [145, 218] on div "Select model" at bounding box center [99, 214] width 106 height 16
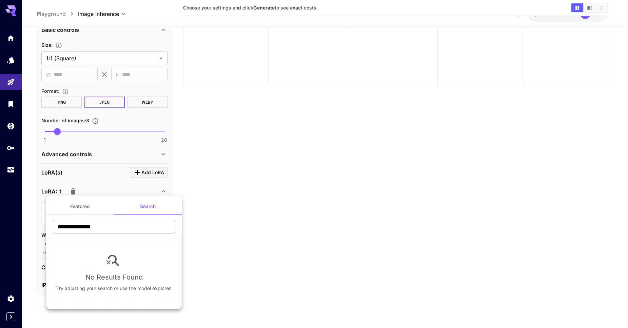
click at [128, 230] on input "**********" at bounding box center [114, 227] width 122 height 14
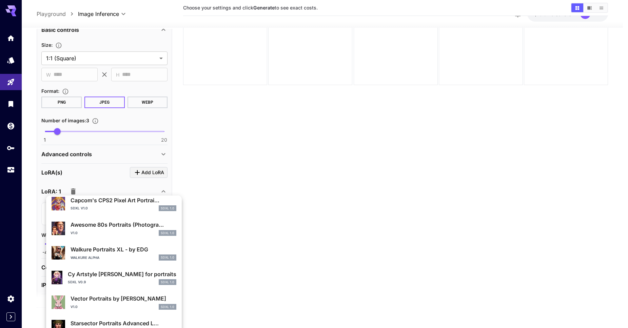
scroll to position [370, 0]
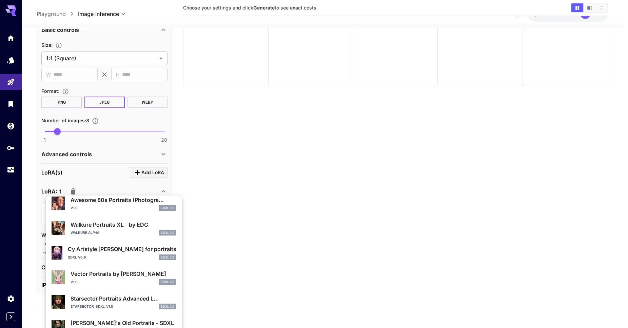
type input "********"
click at [106, 186] on div at bounding box center [314, 164] width 628 height 328
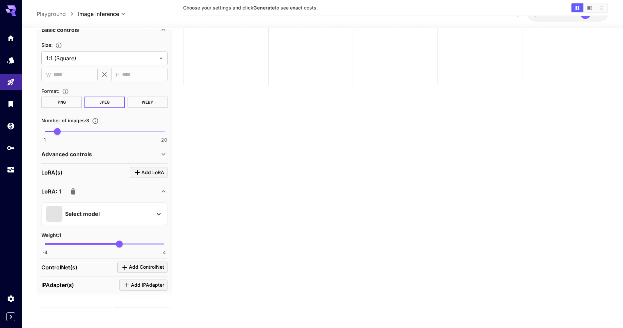
click at [120, 216] on div "Select model" at bounding box center [99, 214] width 106 height 16
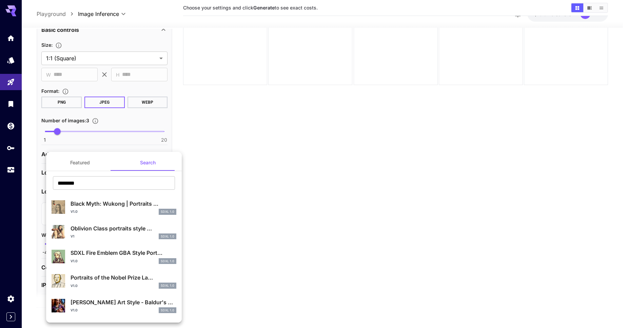
click at [74, 166] on button "Featured" at bounding box center [80, 163] width 68 height 16
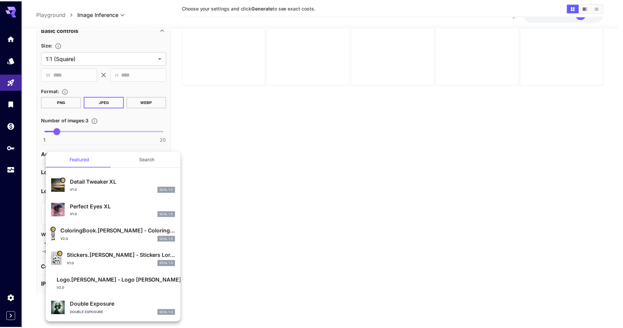
scroll to position [4, 0]
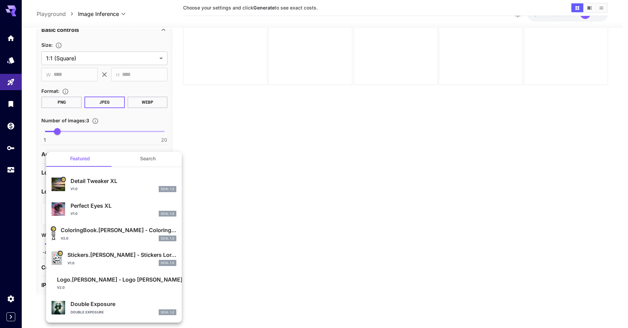
click at [94, 208] on p "Perfect Eyes XL" at bounding box center [124, 206] width 106 height 8
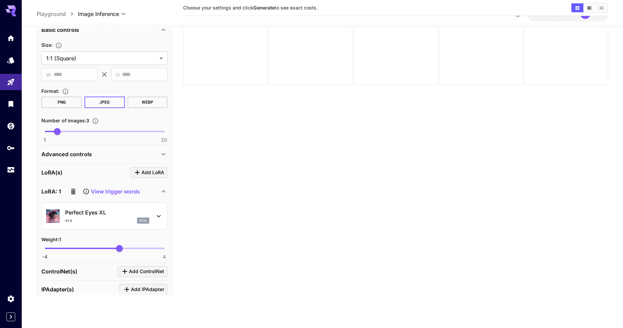
click at [122, 192] on p "View trigger words" at bounding box center [115, 192] width 49 height 8
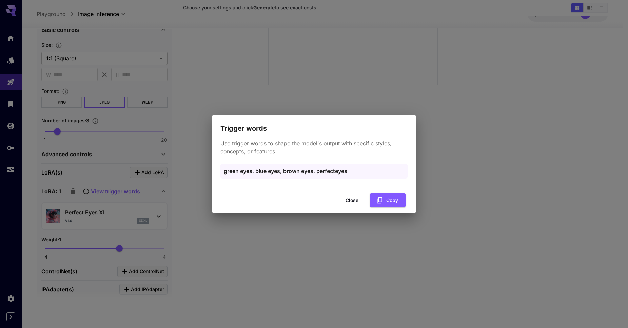
click at [352, 201] on button "Close" at bounding box center [352, 201] width 31 height 14
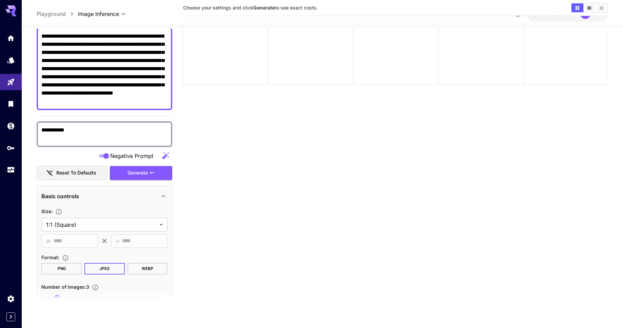
scroll to position [37, 0]
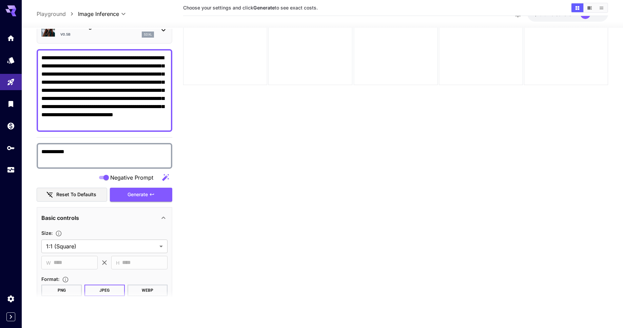
click at [161, 58] on textarea "**********" at bounding box center [104, 90] width 126 height 73
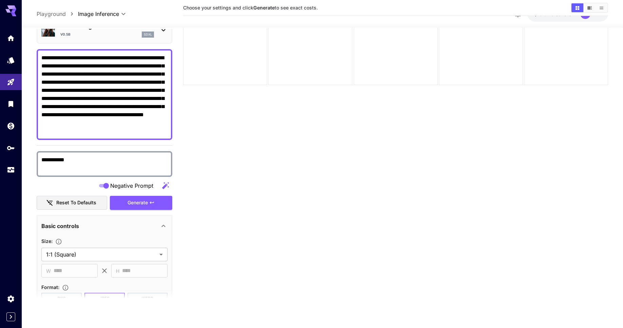
type textarea "**********"
click at [192, 122] on section "Choose your settings and click Generate to see exact costs." at bounding box center [395, 144] width 425 height 328
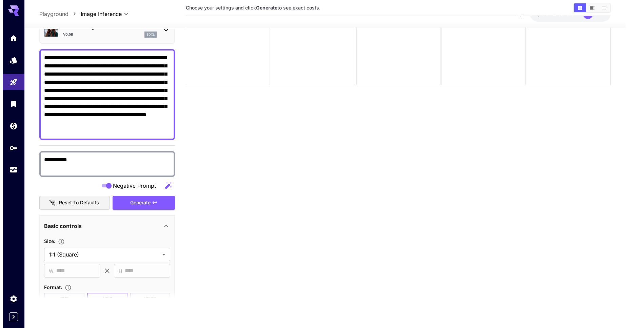
scroll to position [315, 0]
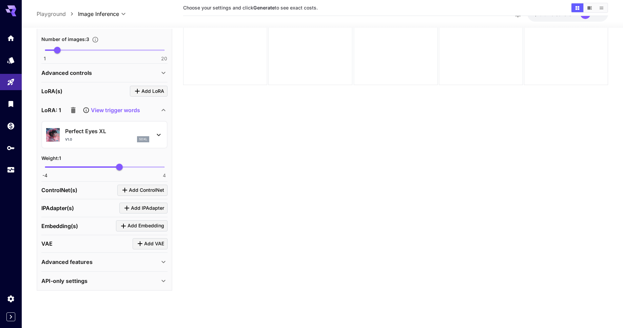
click at [152, 93] on span "Add LoRA" at bounding box center [152, 91] width 23 height 8
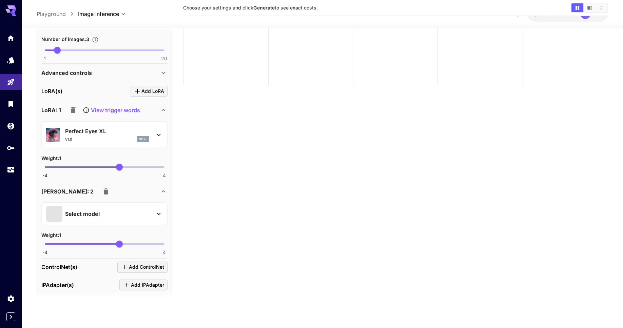
click at [80, 213] on p "Select model" at bounding box center [82, 214] width 35 height 8
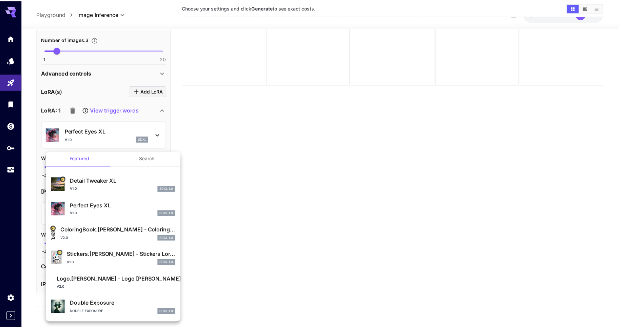
scroll to position [0, 0]
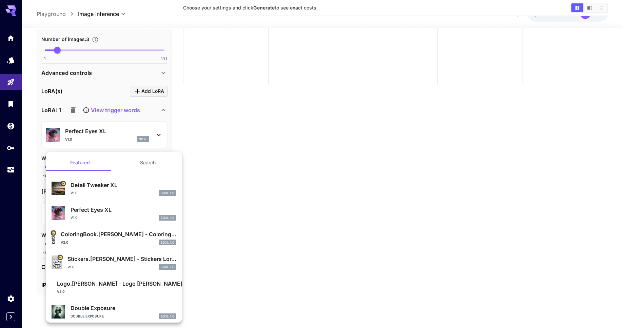
click at [136, 160] on button "Search" at bounding box center [148, 163] width 68 height 16
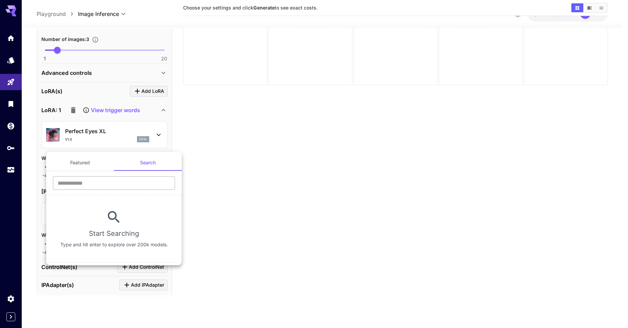
click at [111, 185] on input "text" at bounding box center [114, 183] width 122 height 14
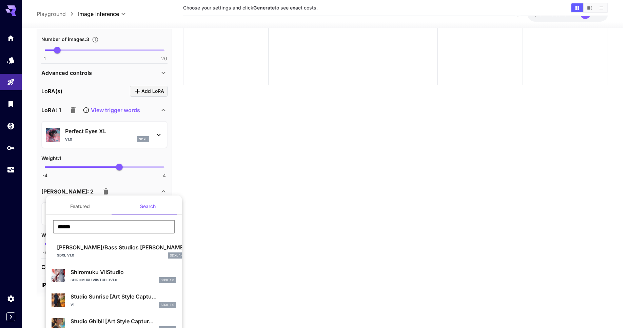
click at [96, 226] on input "******" at bounding box center [114, 227] width 122 height 14
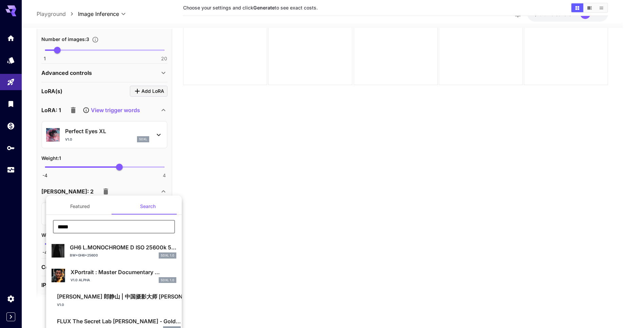
type input "*****"
click at [77, 272] on p "XPortrait : Master Documentary ..." at bounding box center [124, 272] width 106 height 8
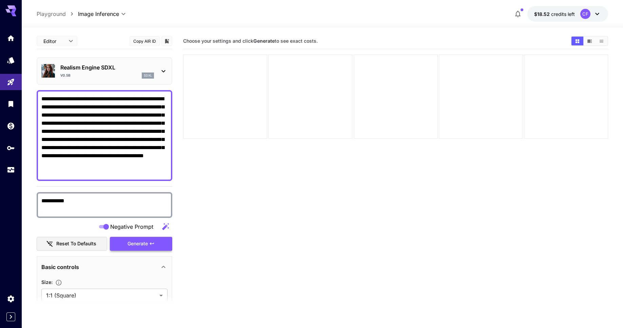
click at [143, 242] on span "Generate" at bounding box center [138, 244] width 20 height 8
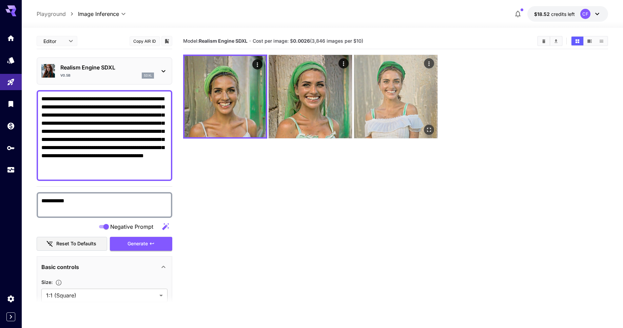
click at [431, 130] on icon "Open in fullscreen" at bounding box center [428, 130] width 7 height 7
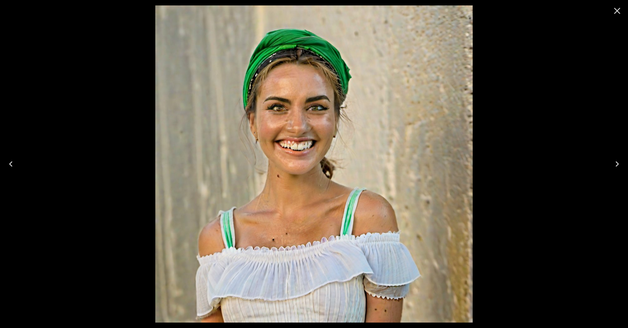
click at [617, 10] on icon "Close" at bounding box center [617, 11] width 6 height 6
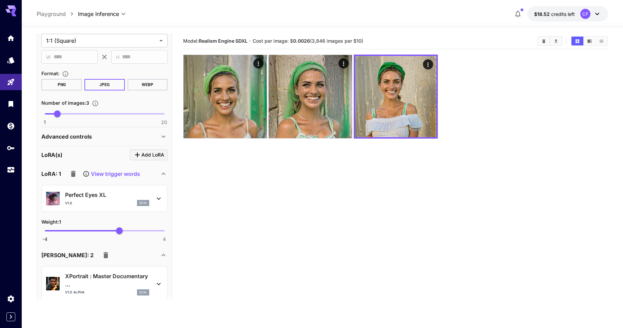
scroll to position [257, 0]
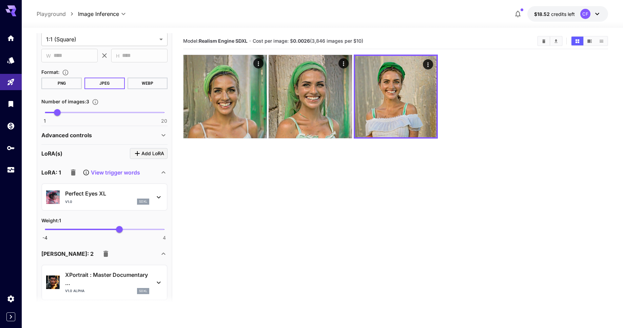
click at [103, 255] on icon "button" at bounding box center [105, 254] width 5 height 6
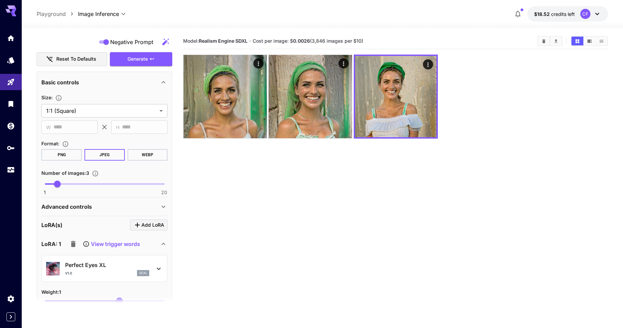
scroll to position [123, 0]
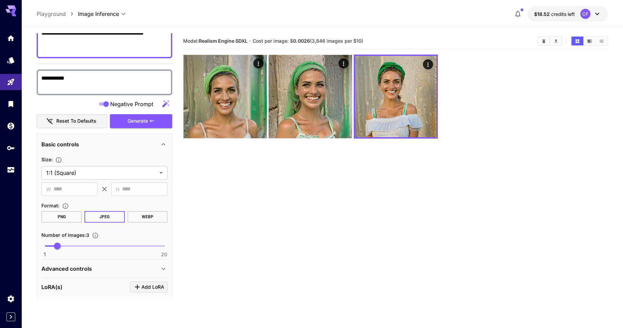
click at [144, 122] on span "Generate" at bounding box center [138, 121] width 20 height 8
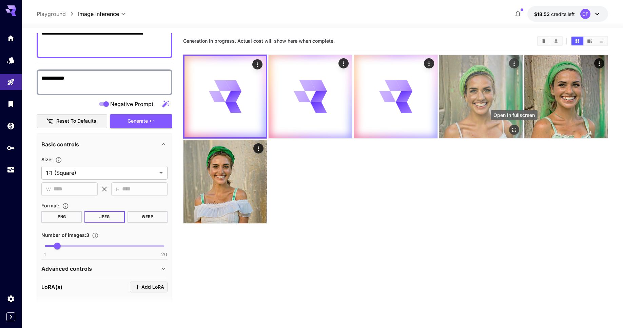
click at [513, 130] on icon "Open in fullscreen" at bounding box center [514, 130] width 7 height 7
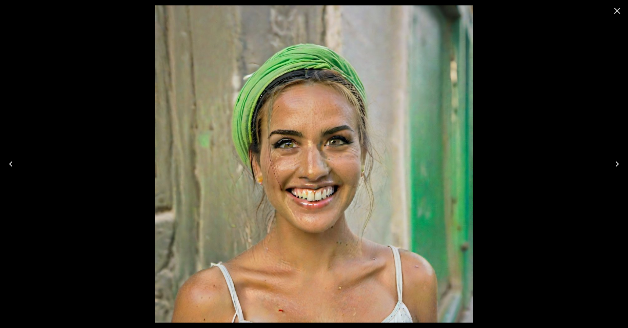
click at [617, 165] on icon "Next" at bounding box center [617, 164] width 11 height 11
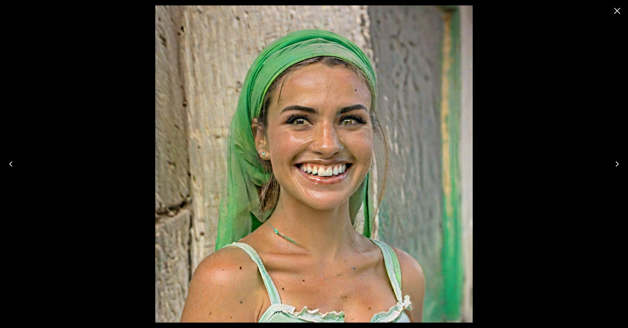
click at [617, 165] on icon "Next" at bounding box center [617, 164] width 11 height 11
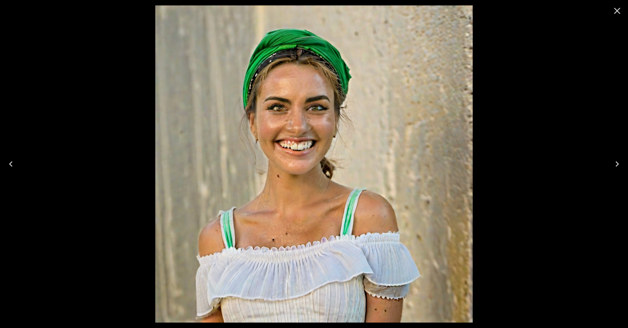
click at [617, 165] on icon "Next" at bounding box center [617, 164] width 11 height 11
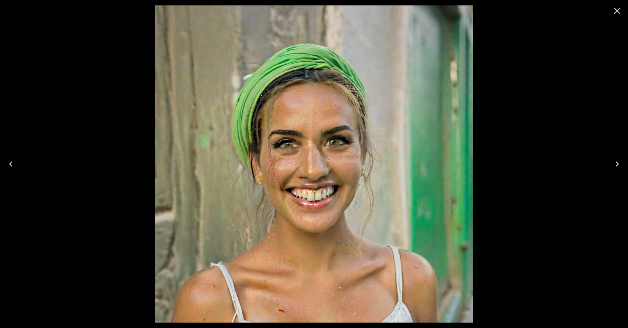
click at [617, 165] on icon "Next" at bounding box center [617, 164] width 11 height 11
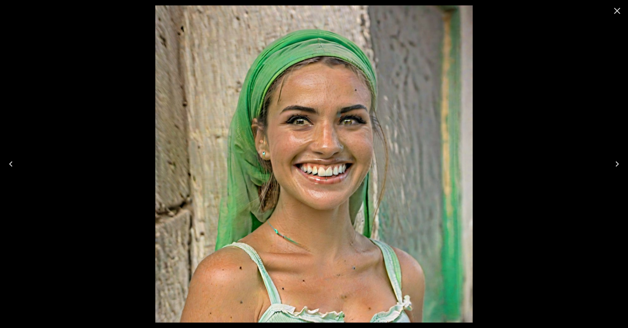
click at [617, 165] on icon "Next" at bounding box center [617, 164] width 11 height 11
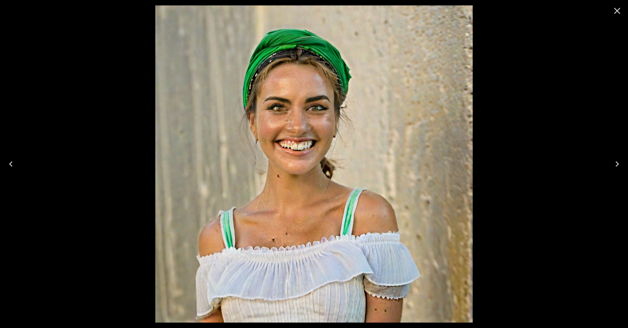
click at [617, 165] on icon "Next" at bounding box center [617, 164] width 11 height 11
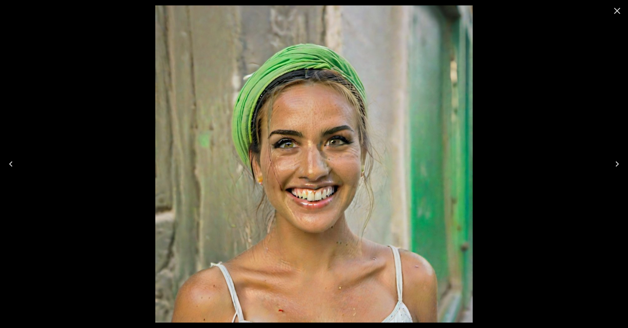
click at [617, 165] on icon "Next" at bounding box center [617, 164] width 11 height 11
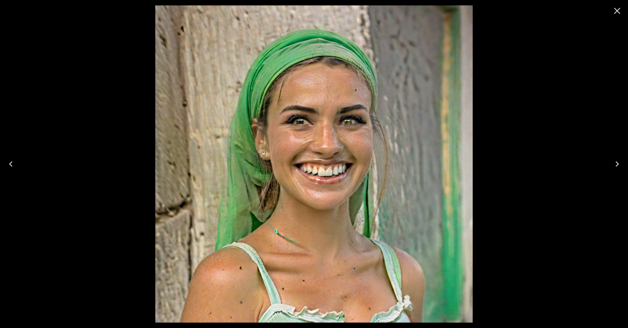
click at [617, 165] on icon "Next" at bounding box center [617, 164] width 11 height 11
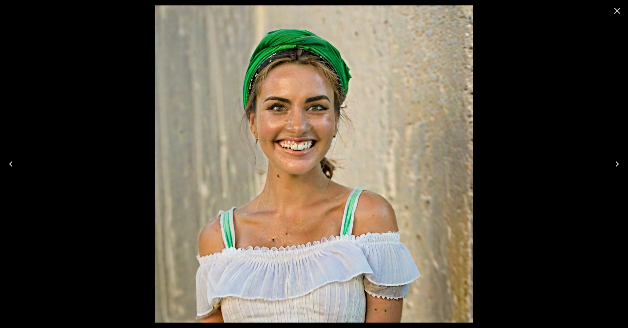
click at [613, 12] on icon "Close" at bounding box center [617, 10] width 11 height 11
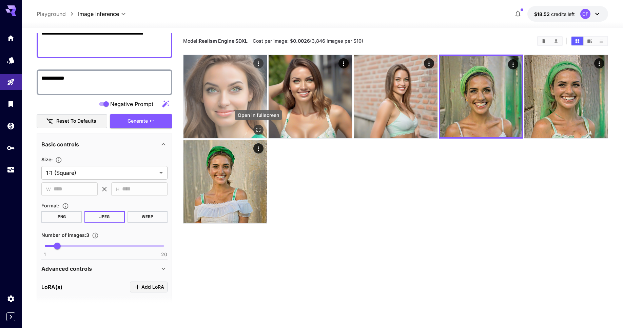
click at [258, 128] on icon "Open in fullscreen" at bounding box center [258, 130] width 7 height 7
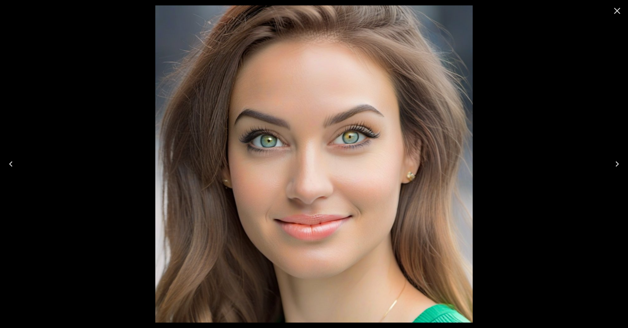
click at [617, 164] on icon "Next" at bounding box center [617, 164] width 11 height 11
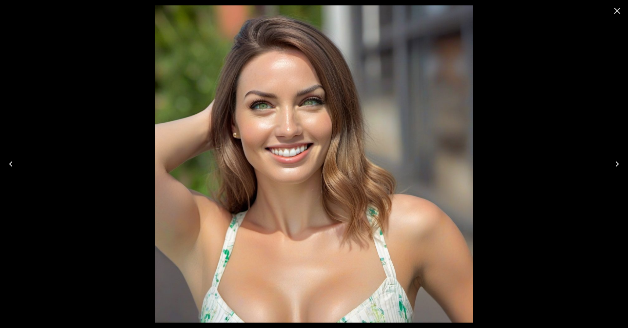
click at [617, 164] on icon "Next" at bounding box center [617, 164] width 11 height 11
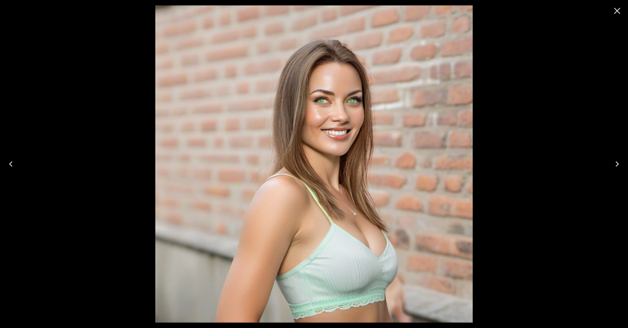
click at [616, 11] on icon "Close" at bounding box center [617, 10] width 11 height 11
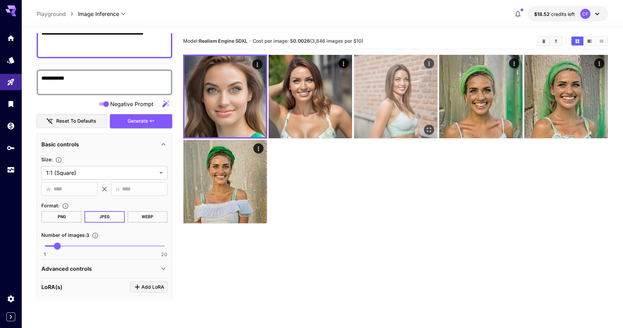
click at [428, 60] on icon "Actions" at bounding box center [428, 63] width 7 height 7
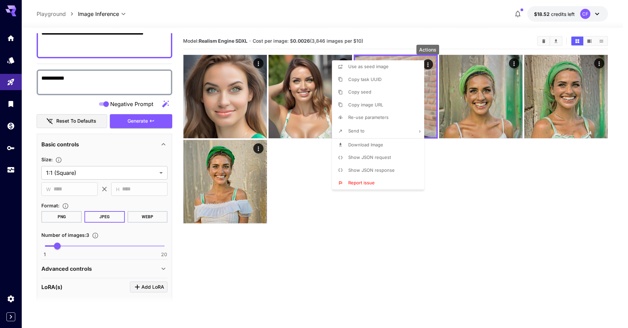
click at [363, 93] on span "Copy seed" at bounding box center [359, 91] width 23 height 5
click at [34, 163] on div at bounding box center [314, 164] width 628 height 328
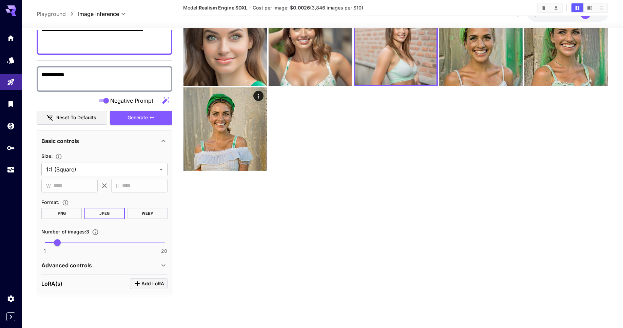
scroll to position [54, 0]
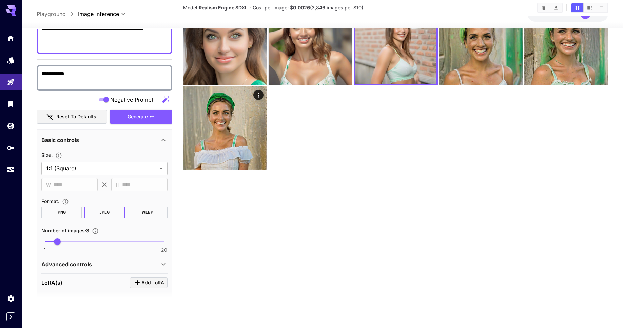
click at [93, 266] on div "Advanced controls" at bounding box center [100, 265] width 118 height 8
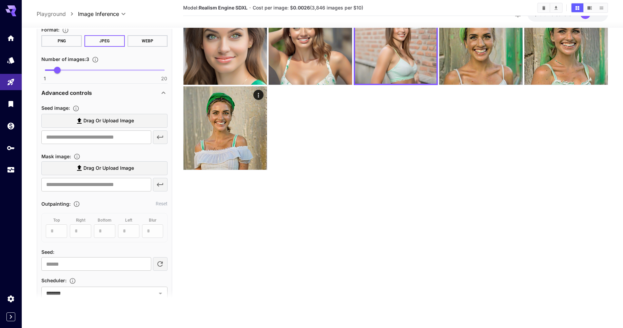
scroll to position [313, 0]
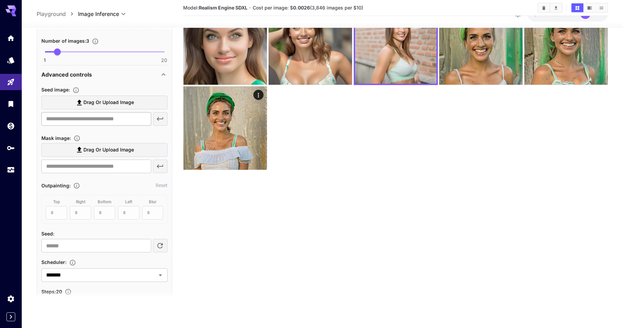
click at [92, 121] on input "text" at bounding box center [96, 119] width 110 height 14
paste input "**********"
type input "**********"
click at [177, 130] on main "**********" at bounding box center [322, 147] width 571 height 334
click at [97, 121] on input "**********" at bounding box center [96, 119] width 110 height 14
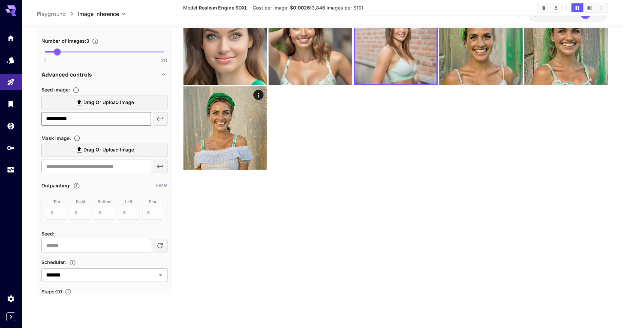
click at [97, 121] on input "**********" at bounding box center [96, 119] width 110 height 14
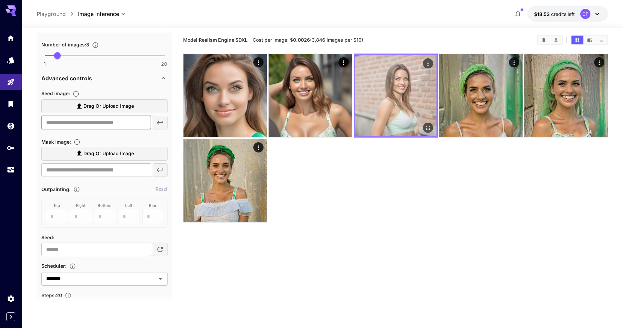
scroll to position [0, 0]
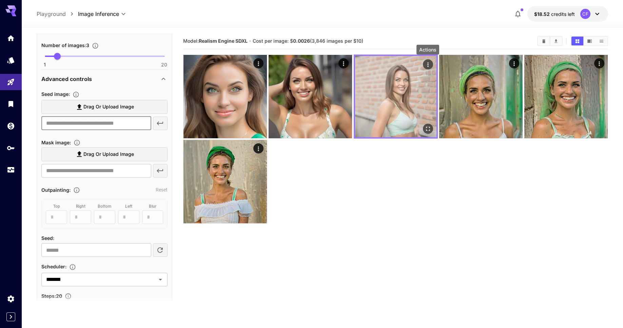
click at [427, 63] on icon "Actions" at bounding box center [427, 64] width 7 height 7
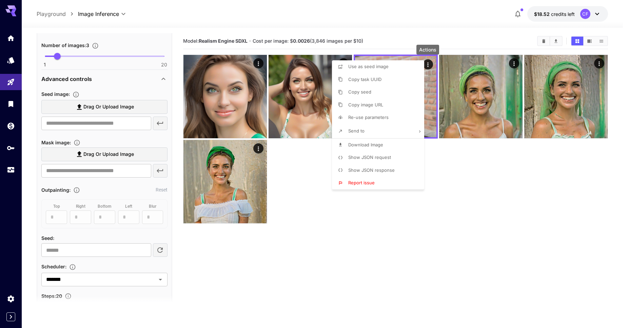
click at [365, 105] on span "Copy image URL" at bounding box center [365, 104] width 35 height 5
click at [87, 125] on div at bounding box center [314, 164] width 628 height 328
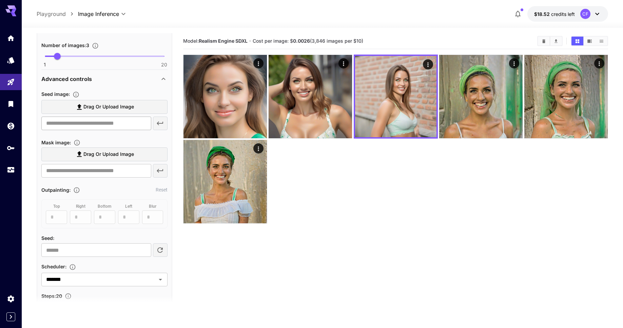
click at [104, 125] on input "text" at bounding box center [96, 124] width 110 height 14
paste input "**********"
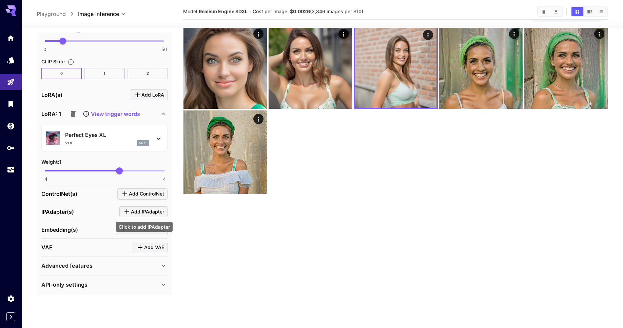
scroll to position [54, 0]
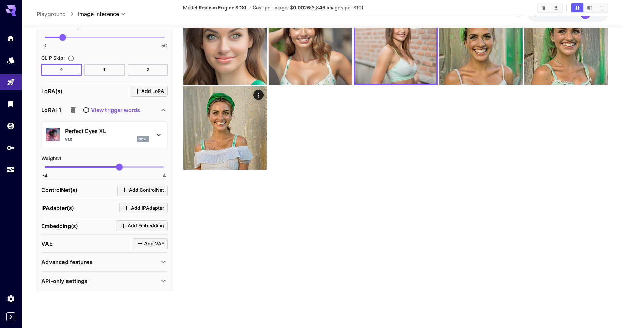
type input "**********"
click at [136, 190] on span "Add ControlNet" at bounding box center [146, 190] width 35 height 8
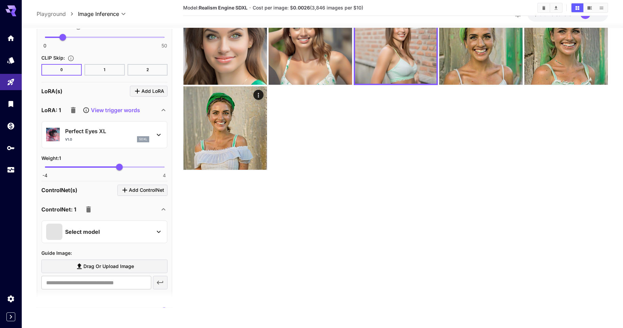
click at [110, 227] on div "Select model" at bounding box center [99, 232] width 106 height 16
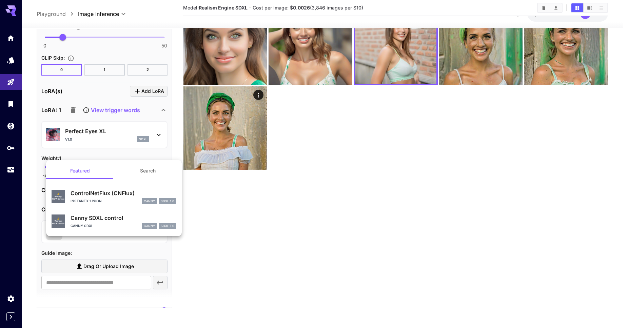
click at [89, 195] on p "ControlNetFlux (CNFlux)" at bounding box center [124, 193] width 106 height 8
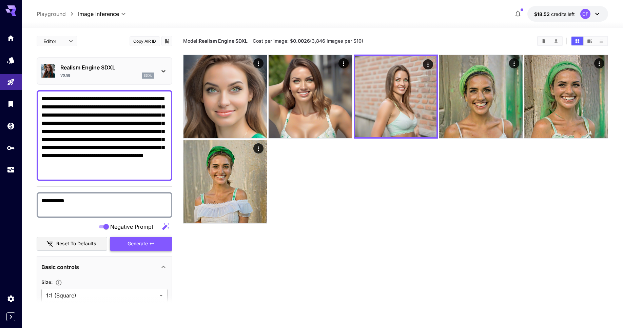
click at [148, 244] on span "Generate" at bounding box center [138, 244] width 20 height 8
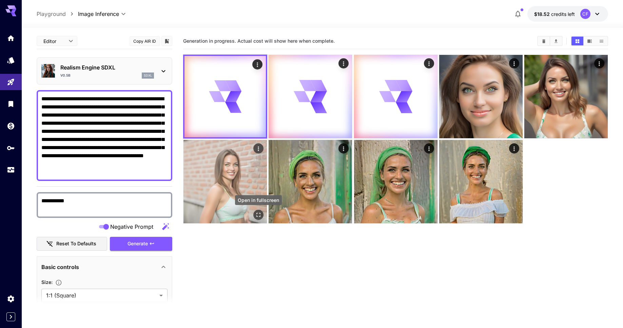
click at [259, 215] on icon "Open in fullscreen" at bounding box center [258, 215] width 7 height 7
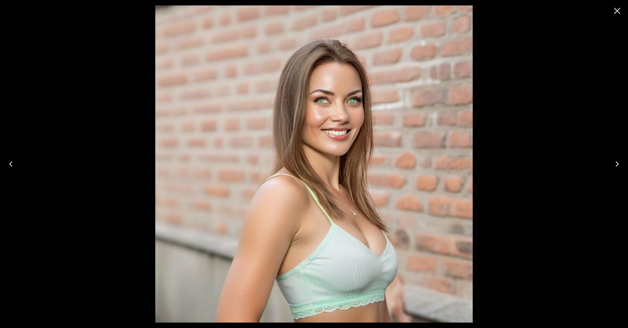
click at [616, 12] on icon "Close" at bounding box center [617, 11] width 6 height 6
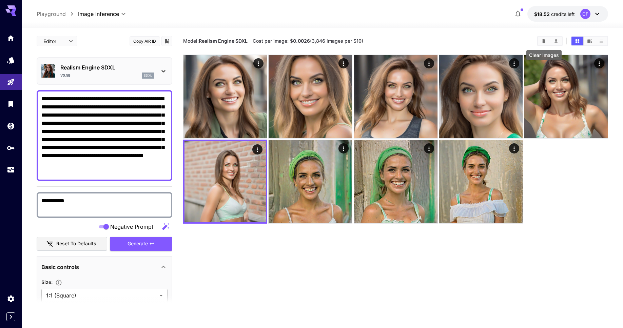
click at [546, 42] on icon "Clear Images" at bounding box center [544, 41] width 5 height 5
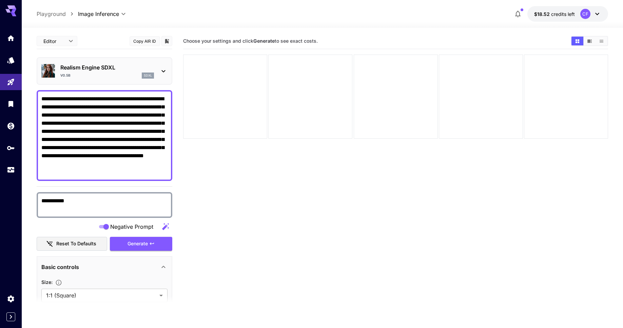
click at [419, 42] on section "Choose your settings and click Generate to see exact costs." at bounding box center [374, 41] width 382 height 6
